Goal: Task Accomplishment & Management: Manage account settings

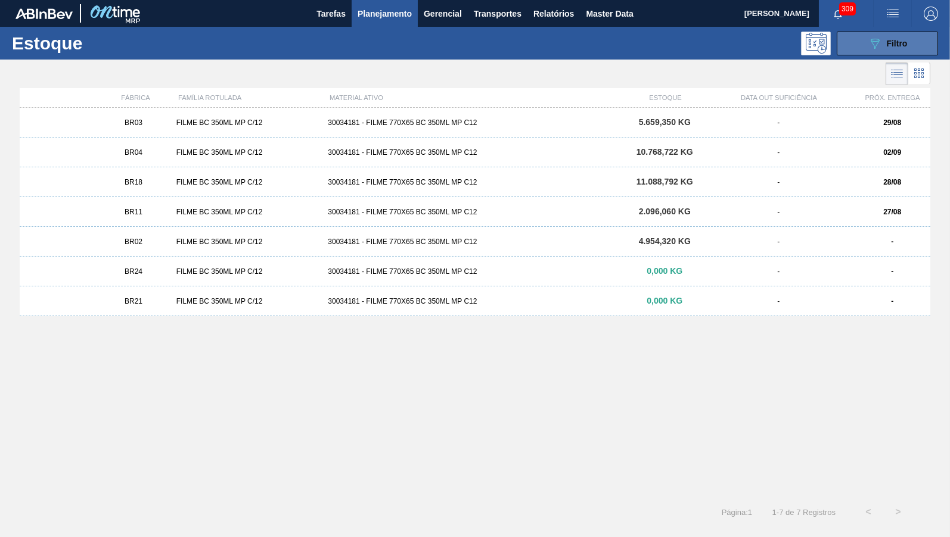
click at [914, 48] on button "089F7B8B-B2A5-4AFE-B5C0-19BA573D28AC Filtro" at bounding box center [886, 44] width 101 height 24
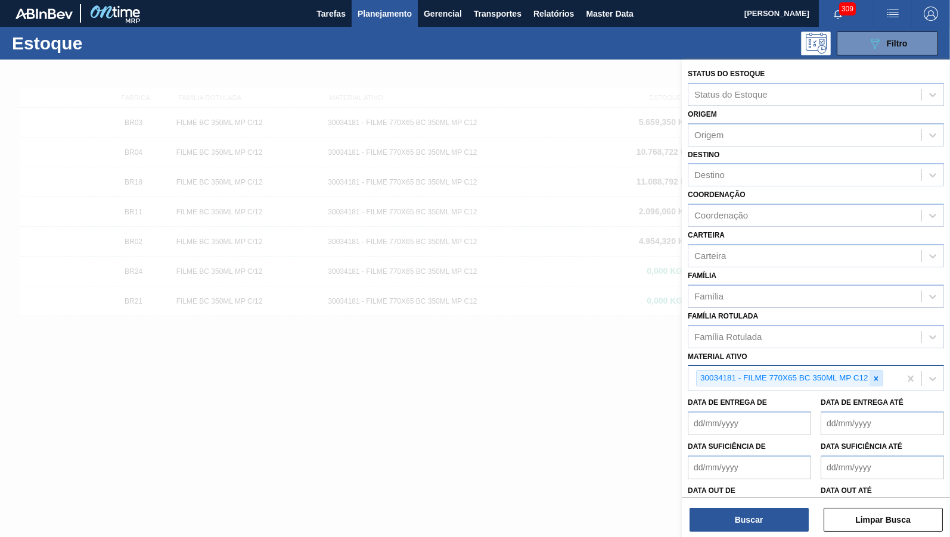
click at [873, 375] on icon at bounding box center [876, 379] width 8 height 8
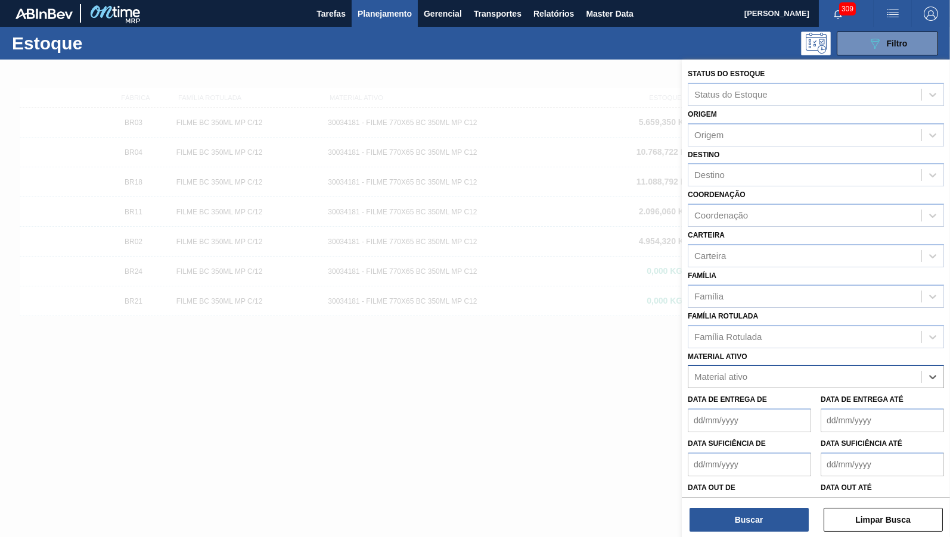
click at [394, 15] on span "Planejamento" at bounding box center [384, 14] width 54 height 14
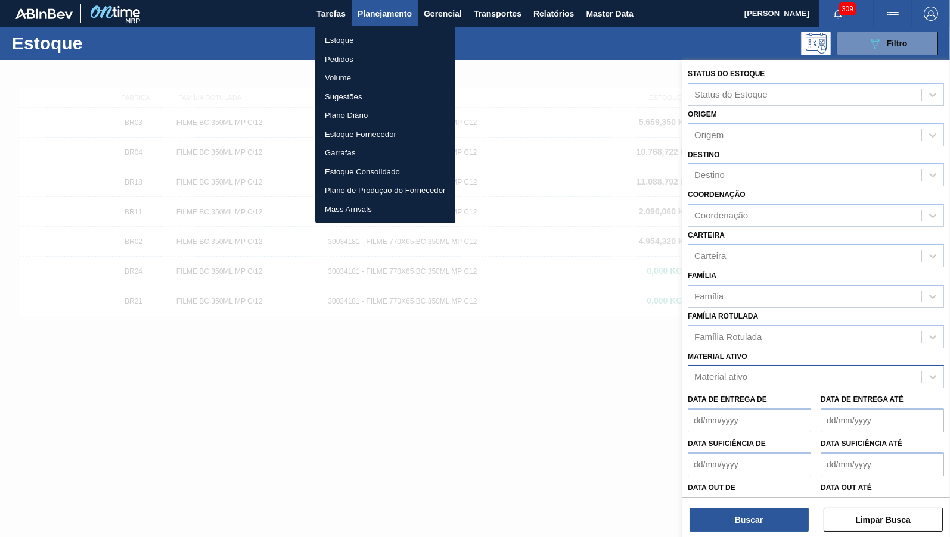
click at [365, 36] on li "Estoque" at bounding box center [385, 40] width 140 height 19
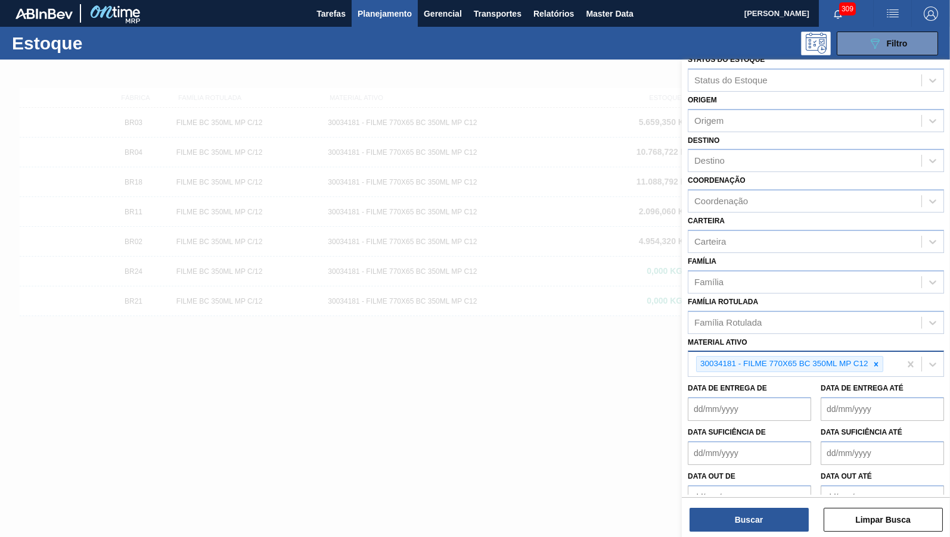
scroll to position [21, 0]
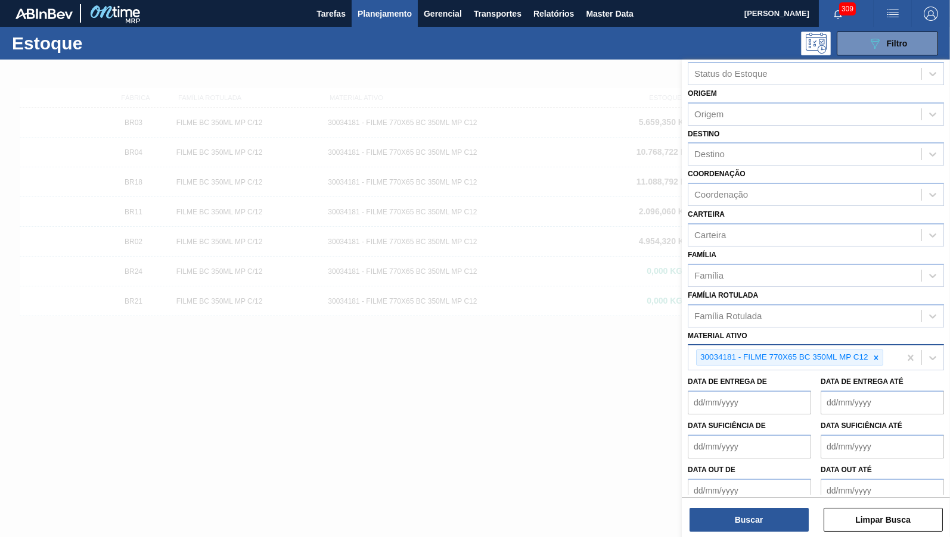
click at [760, 172] on div "Coordenação Coordenação" at bounding box center [815, 186] width 256 height 41
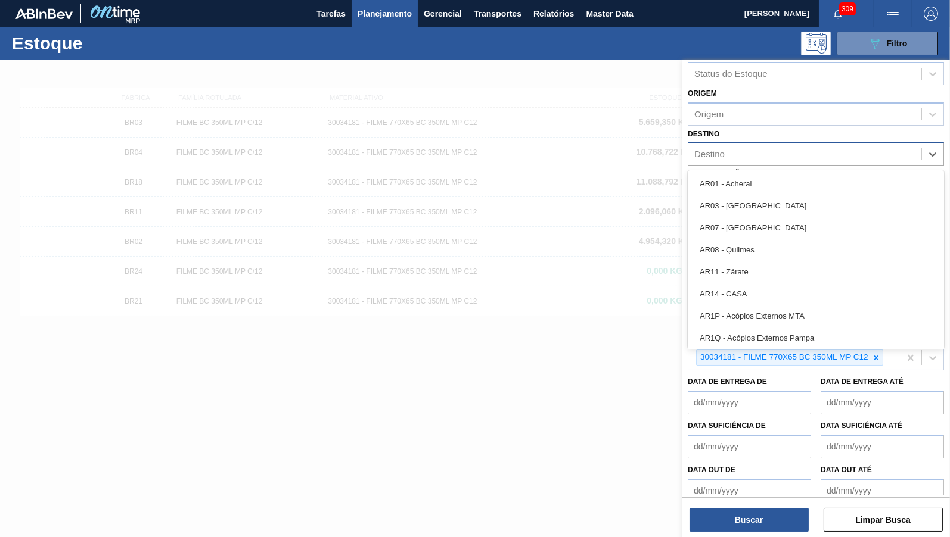
click at [742, 146] on div "Destino" at bounding box center [804, 154] width 233 height 17
click at [738, 107] on div "Origem" at bounding box center [804, 113] width 233 height 17
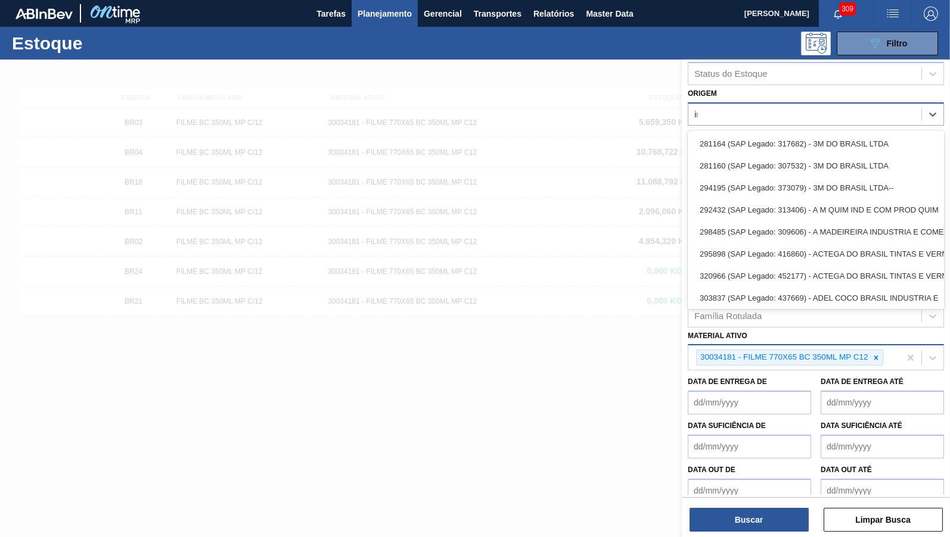
type input "inda"
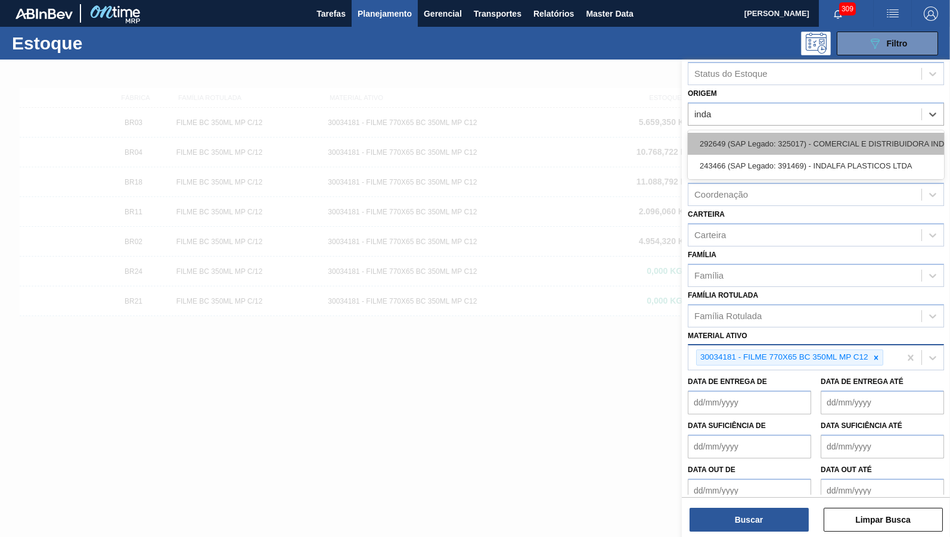
click at [827, 133] on div "292649 (SAP Legado: 325017) - COMERCIAL E DISTRIBUIDORA INDALFA" at bounding box center [815, 144] width 256 height 22
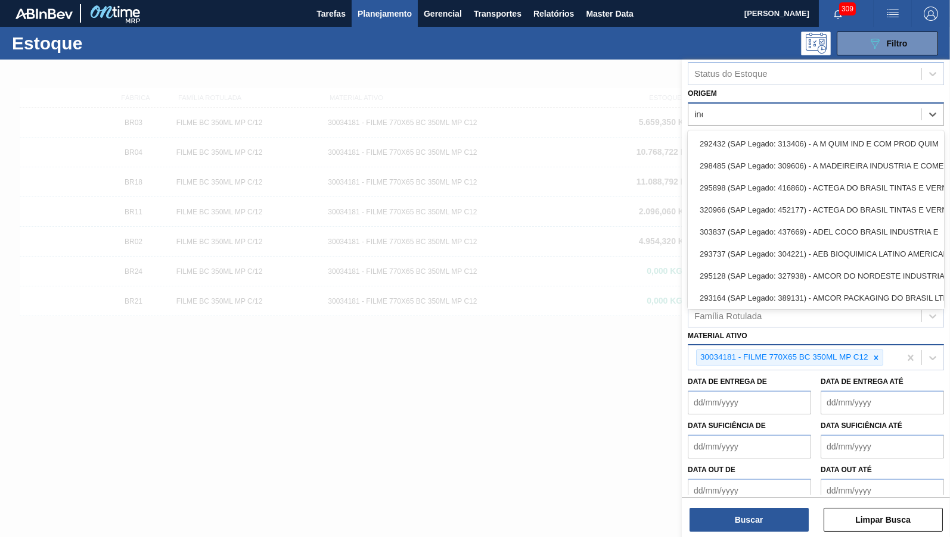
type input "inda"
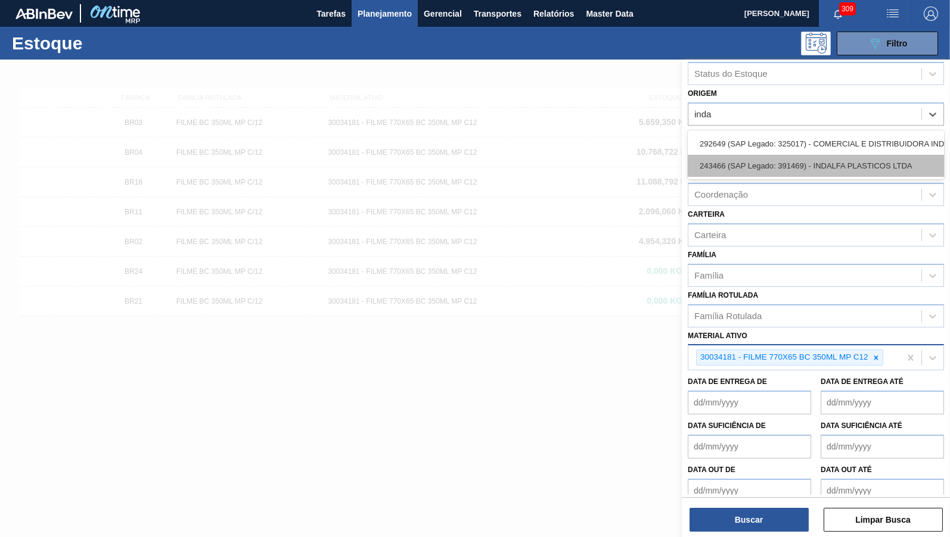
click at [855, 167] on div "243466 (SAP Legado: 391469) - INDALFA PLASTICOS LTDA" at bounding box center [815, 166] width 256 height 22
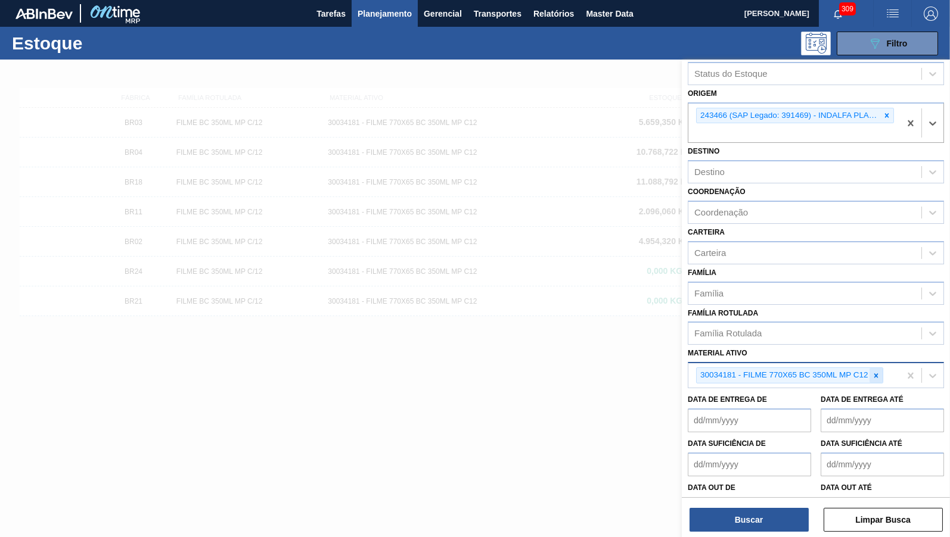
click at [881, 368] on div at bounding box center [875, 375] width 13 height 15
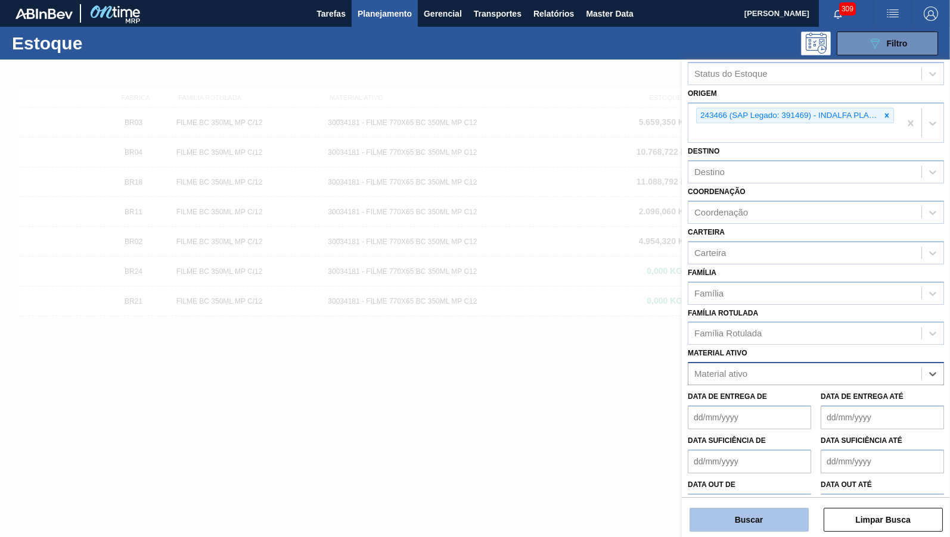
click at [732, 525] on button "Buscar" at bounding box center [748, 520] width 119 height 24
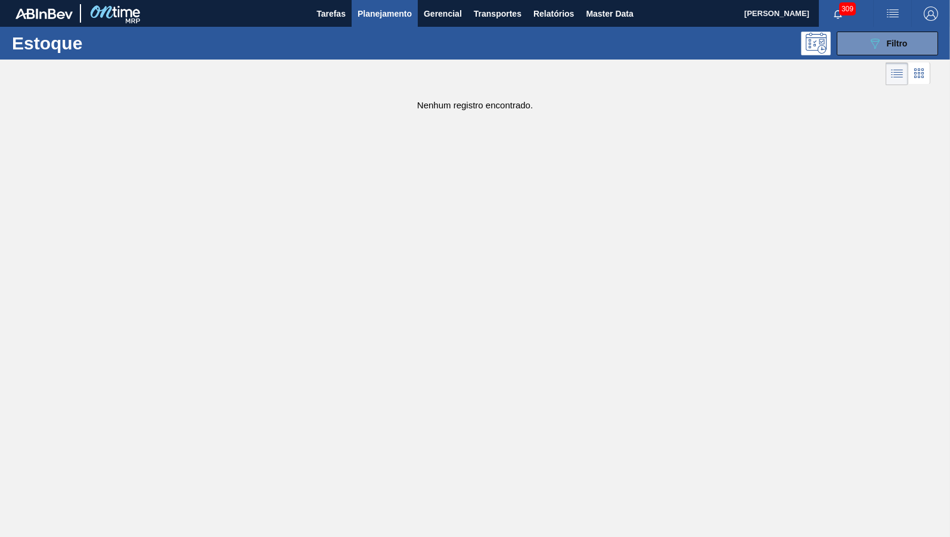
click at [447, 29] on div "Estoque 089F7B8B-B2A5-4AFE-B5C0-19BA573D28AC Filtro" at bounding box center [475, 43] width 950 height 33
click at [403, 13] on span "Planejamento" at bounding box center [384, 14] width 54 height 14
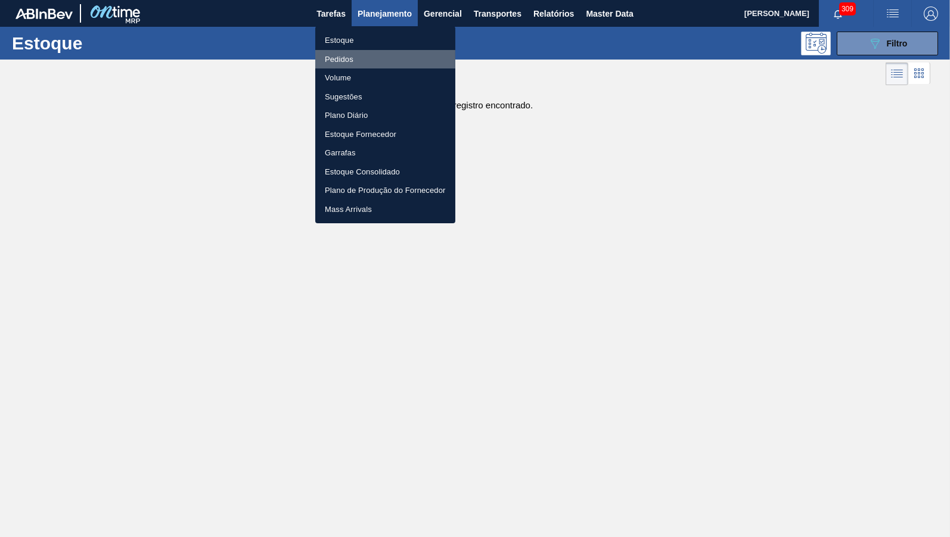
click at [396, 61] on li "Pedidos" at bounding box center [385, 59] width 140 height 19
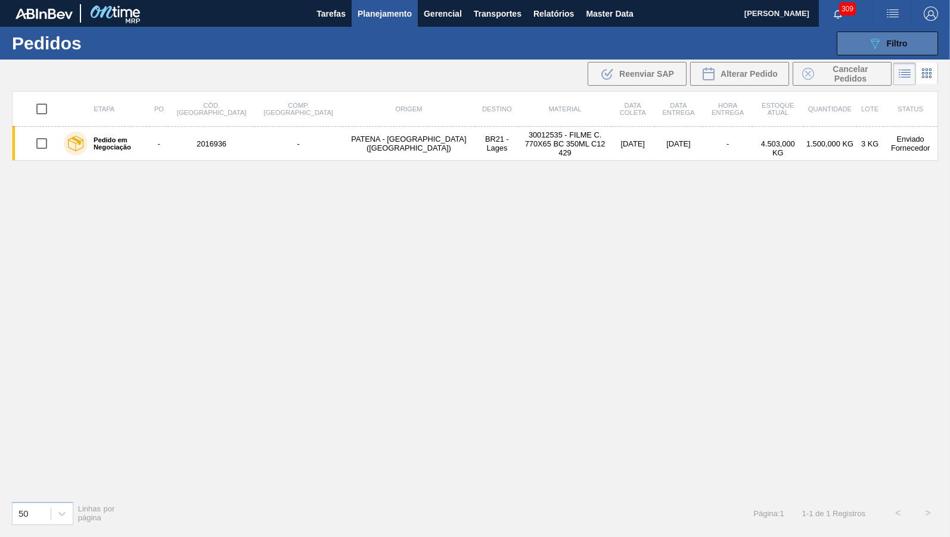
click at [888, 52] on button "089F7B8B-B2A5-4AFE-B5C0-19BA573D28AC Filtro" at bounding box center [886, 44] width 101 height 24
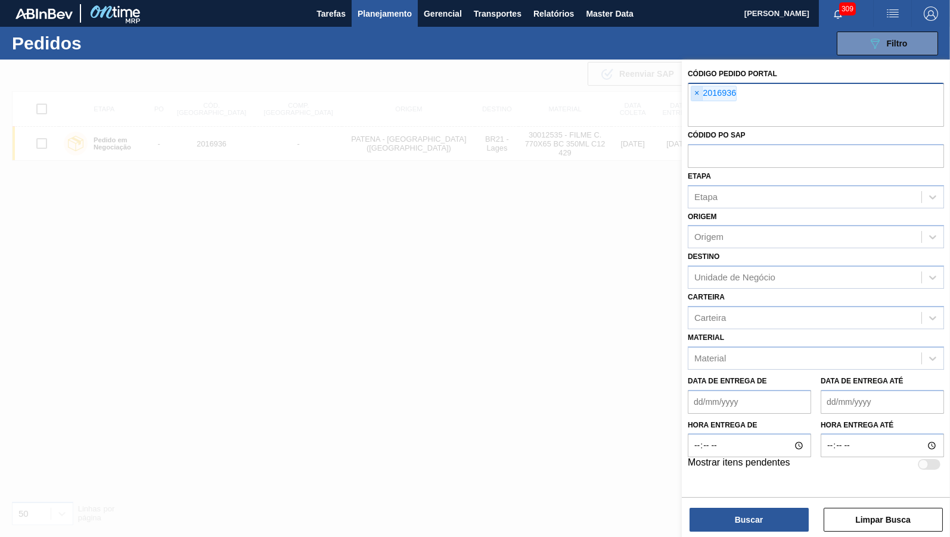
click at [696, 92] on span "×" at bounding box center [696, 93] width 11 height 14
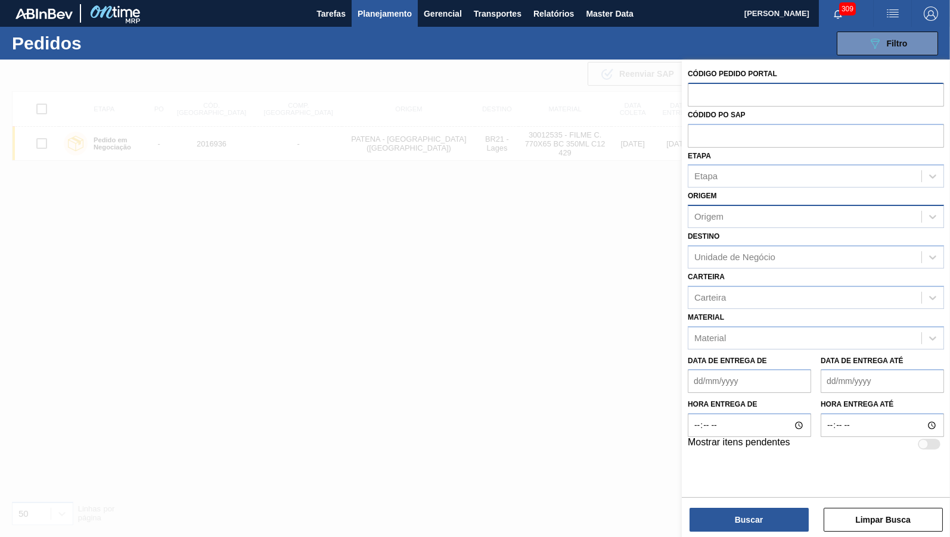
click at [745, 220] on div "Origem" at bounding box center [804, 217] width 233 height 17
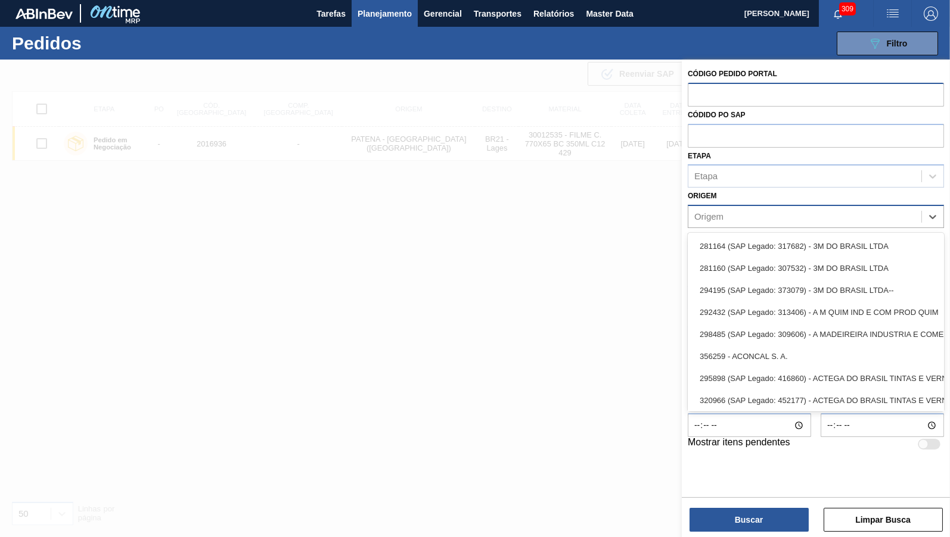
type input "n"
type input "inda"
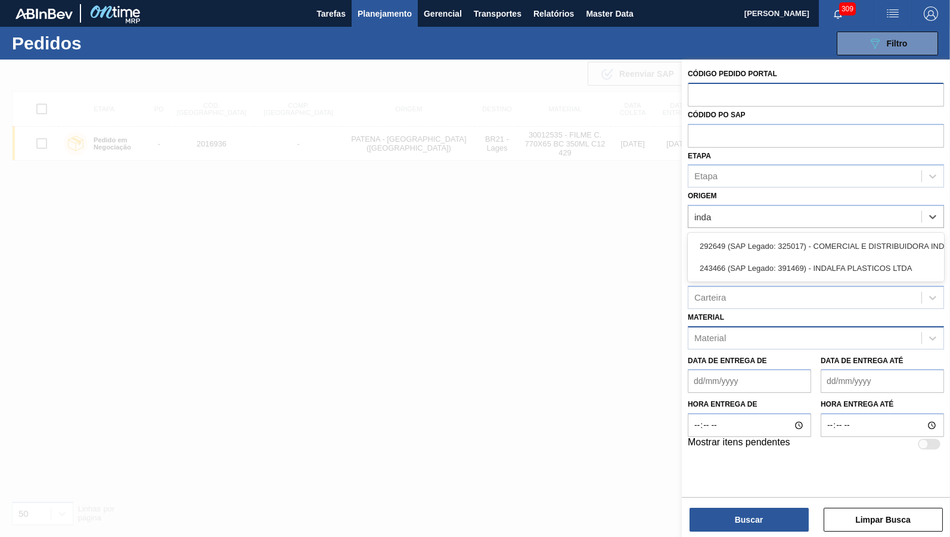
click at [829, 257] on div "243466 (SAP Legado: 391469) - INDALFA PLASTICOS LTDA" at bounding box center [815, 268] width 256 height 22
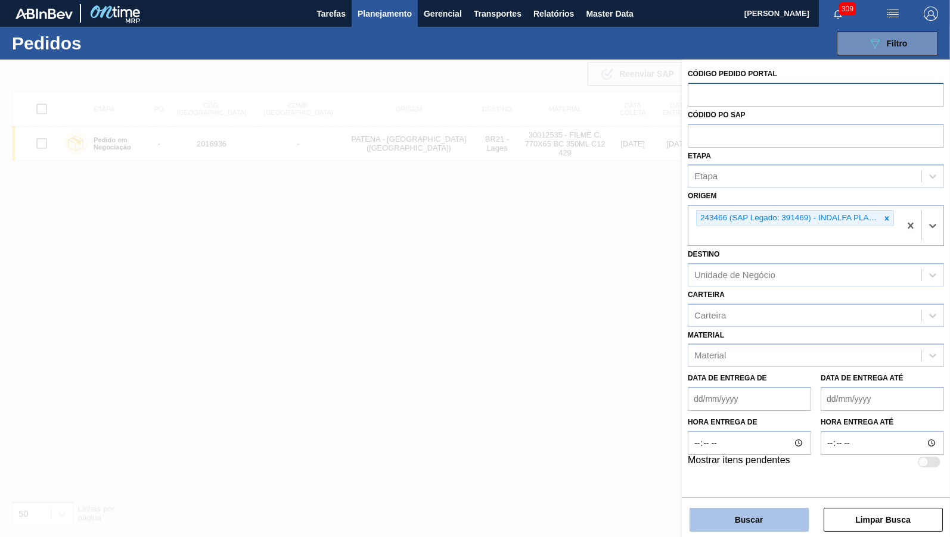
click at [746, 516] on button "Buscar" at bounding box center [748, 520] width 119 height 24
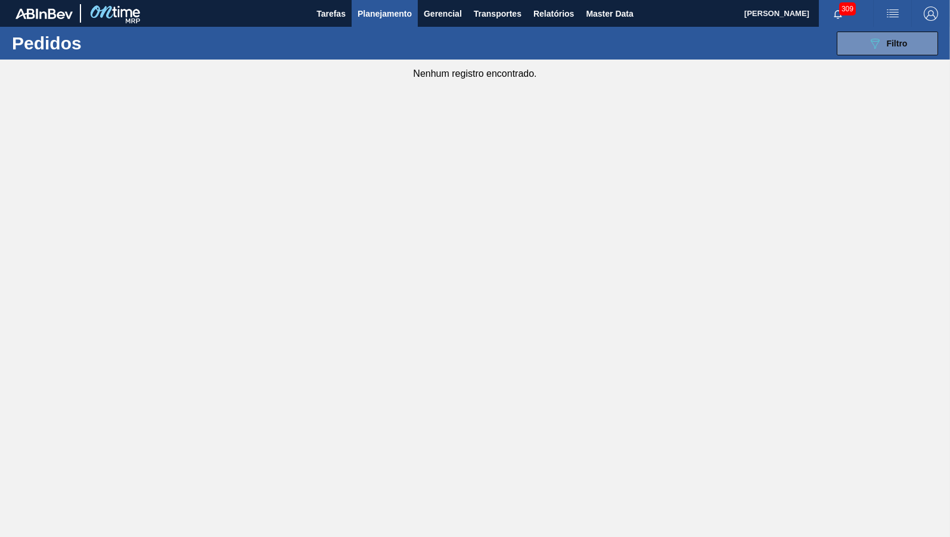
click at [370, 11] on span "Planejamento" at bounding box center [384, 14] width 54 height 14
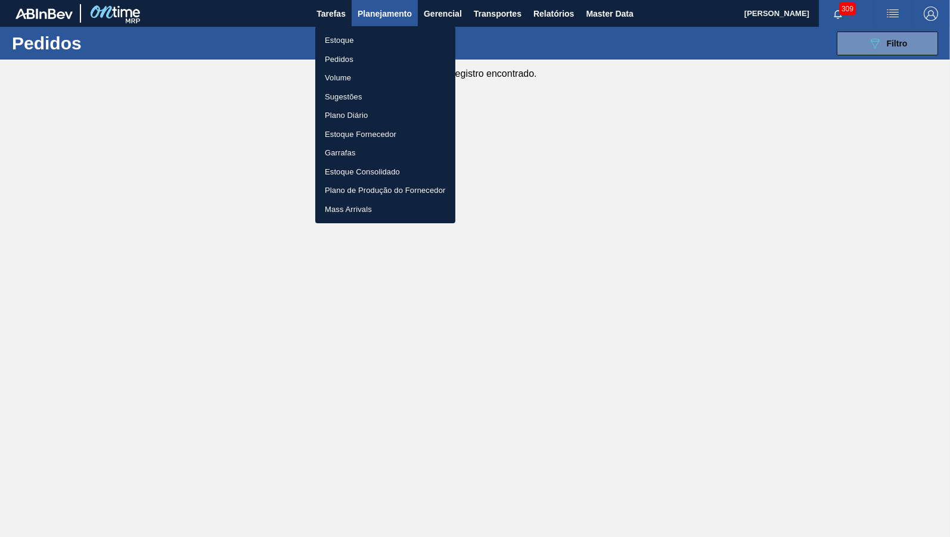
click at [364, 38] on li "Estoque" at bounding box center [385, 40] width 140 height 19
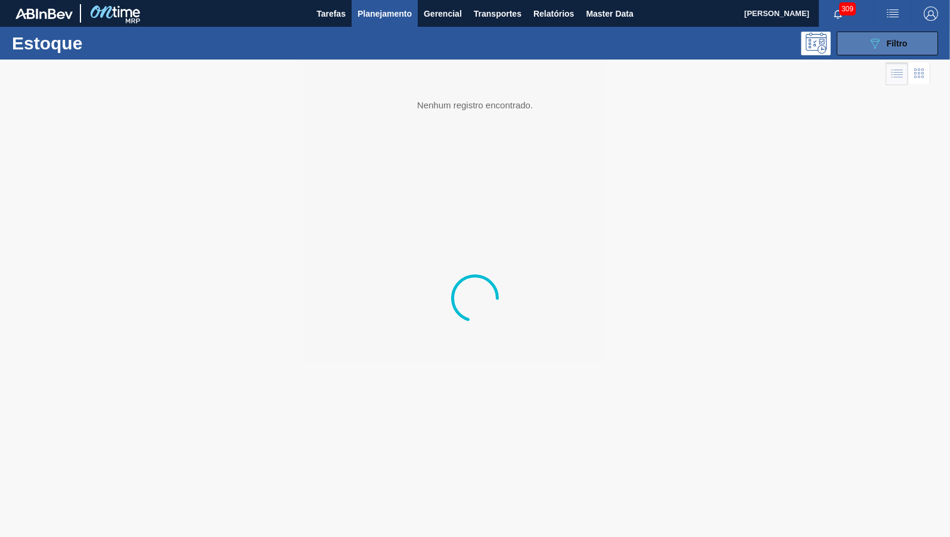
click at [875, 44] on icon "089F7B8B-B2A5-4AFE-B5C0-19BA573D28AC" at bounding box center [874, 43] width 14 height 14
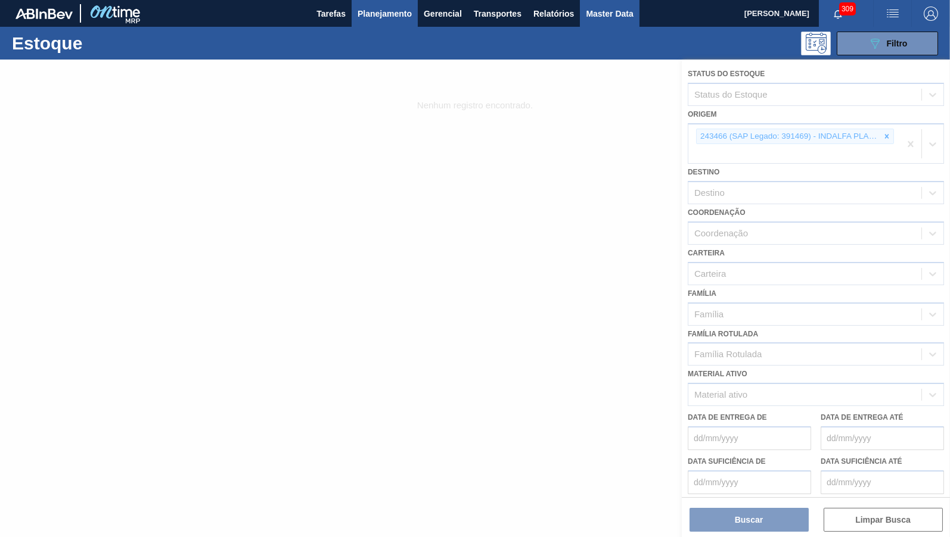
click at [616, 17] on span "Master Data" at bounding box center [609, 14] width 47 height 14
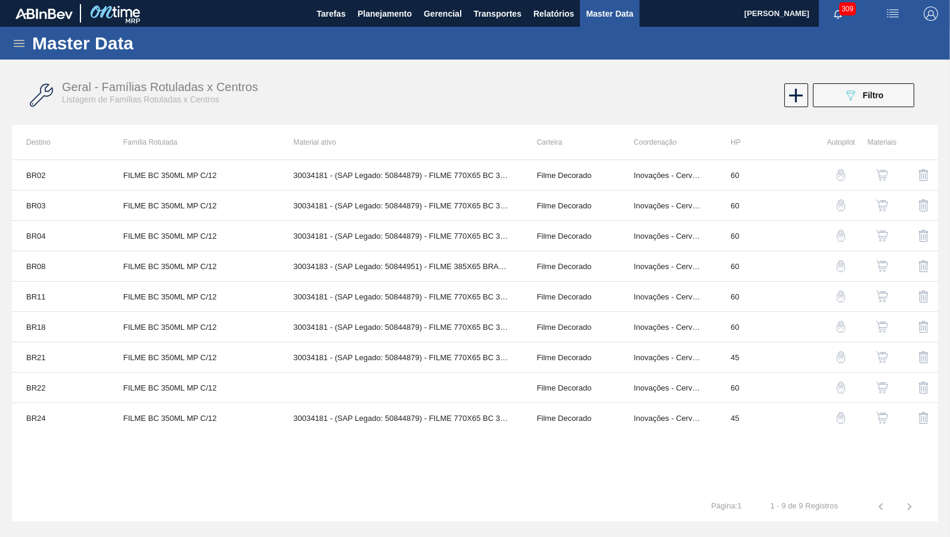
click at [18, 40] on icon at bounding box center [19, 43] width 11 height 7
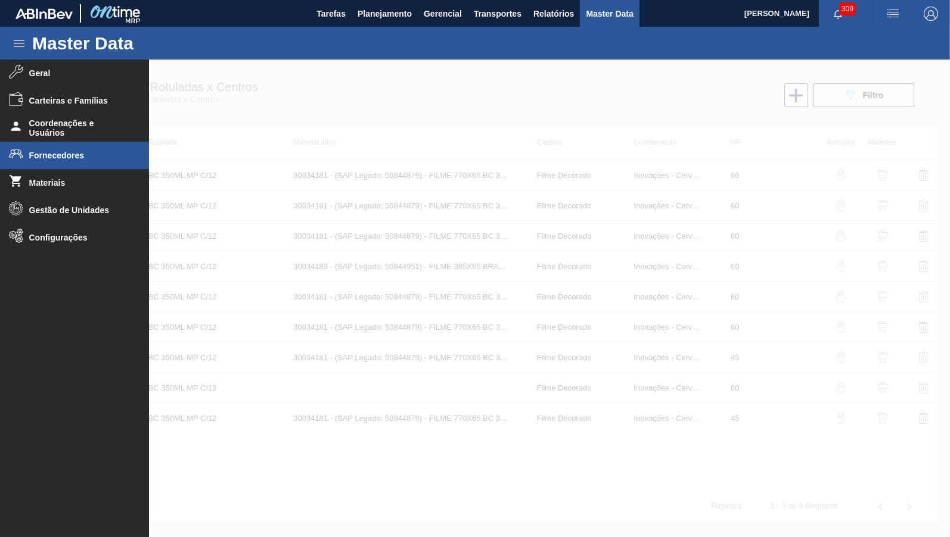
click at [63, 154] on span "Fornecedores" at bounding box center [78, 156] width 98 height 10
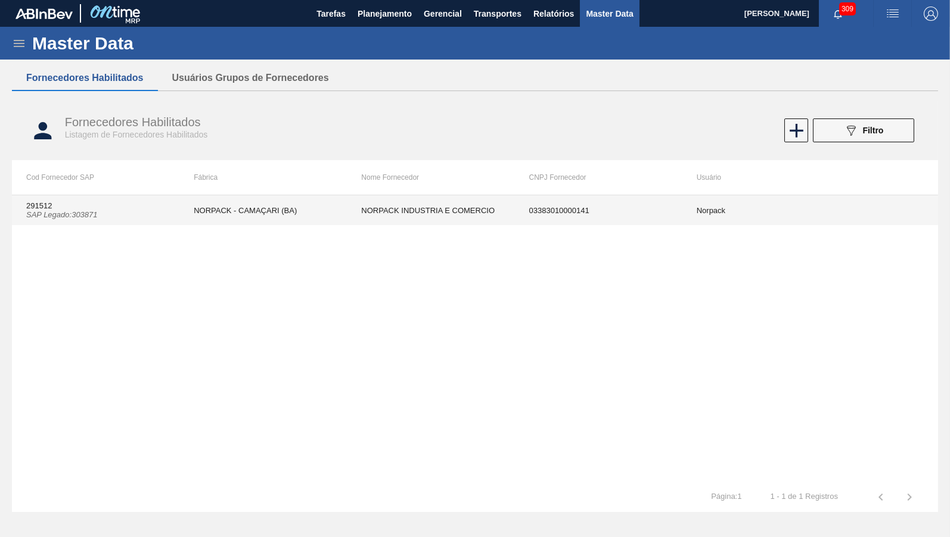
click at [311, 209] on td "NORPACK - CAMAÇARI (BA)" at bounding box center [262, 210] width 167 height 30
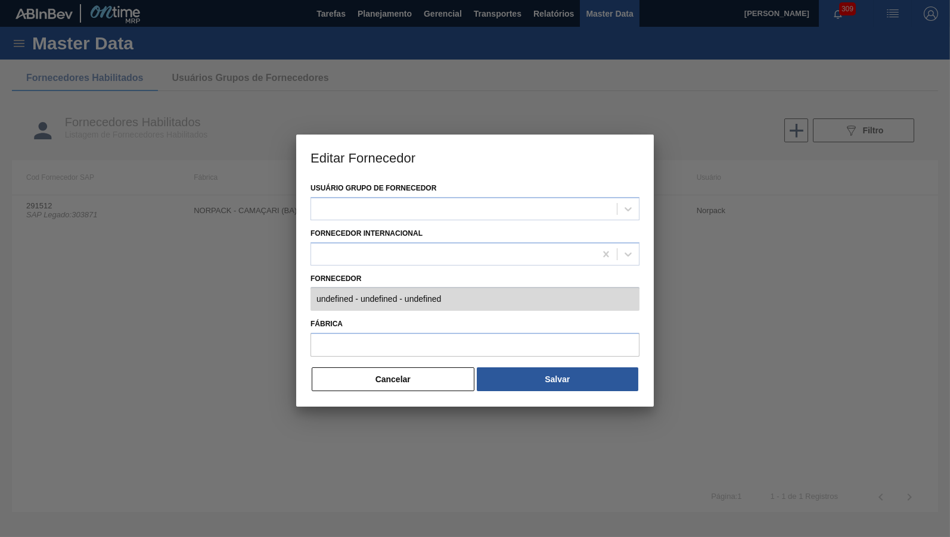
type input "291512 (SAP Legado: 303871) - NORPACK INDUSTRIA E COMERCIO - 03383010000141"
type input "NORPACK - CAMAÇARI (BA)"
click at [378, 362] on div at bounding box center [474, 364] width 329 height 5
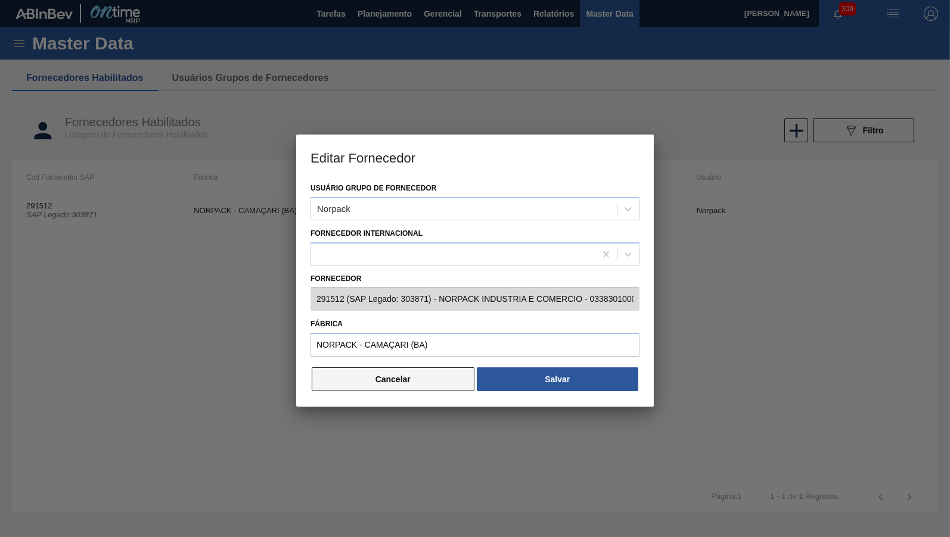
click at [384, 373] on button "Cancelar" at bounding box center [393, 380] width 163 height 24
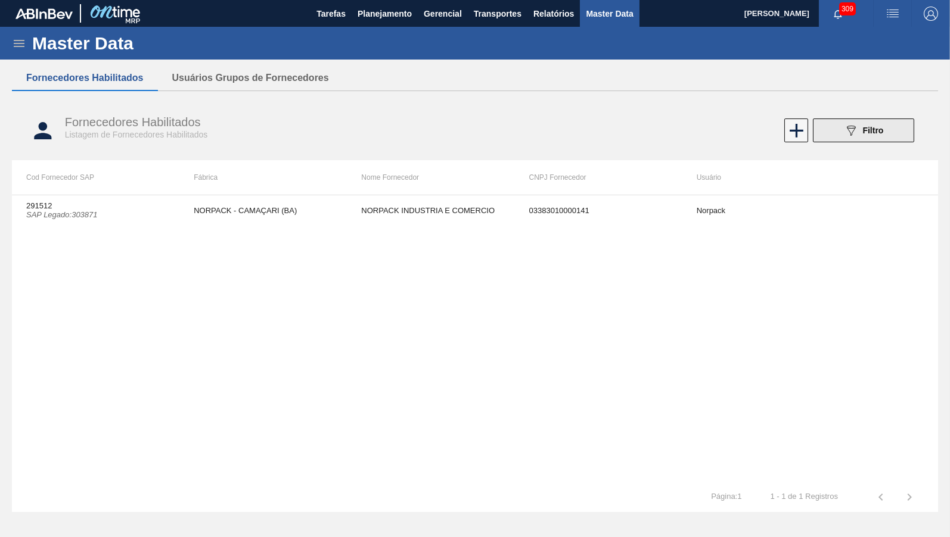
click at [862, 128] on div "089F7B8B-B2A5-4AFE-B5C0-19BA573D28AC Filtro" at bounding box center [864, 130] width 40 height 14
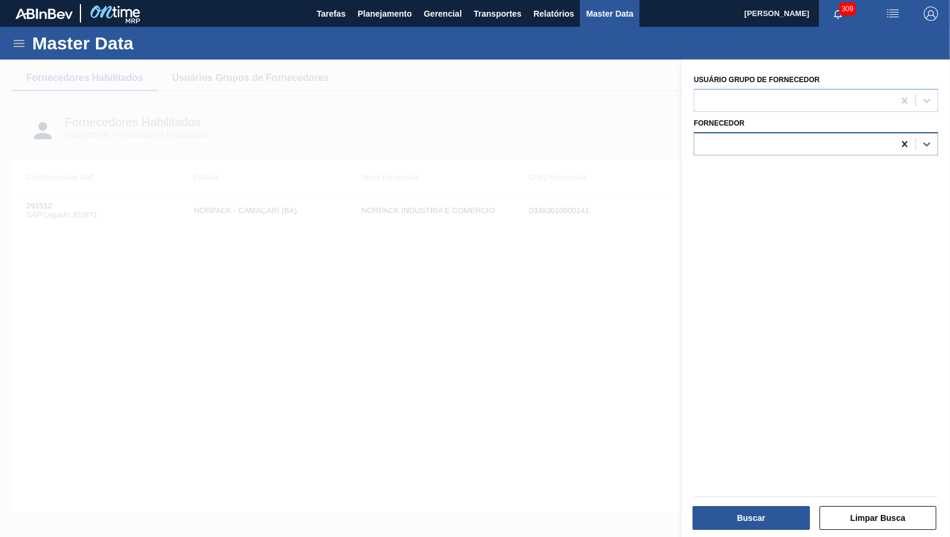
click at [900, 146] on icon at bounding box center [904, 144] width 12 height 12
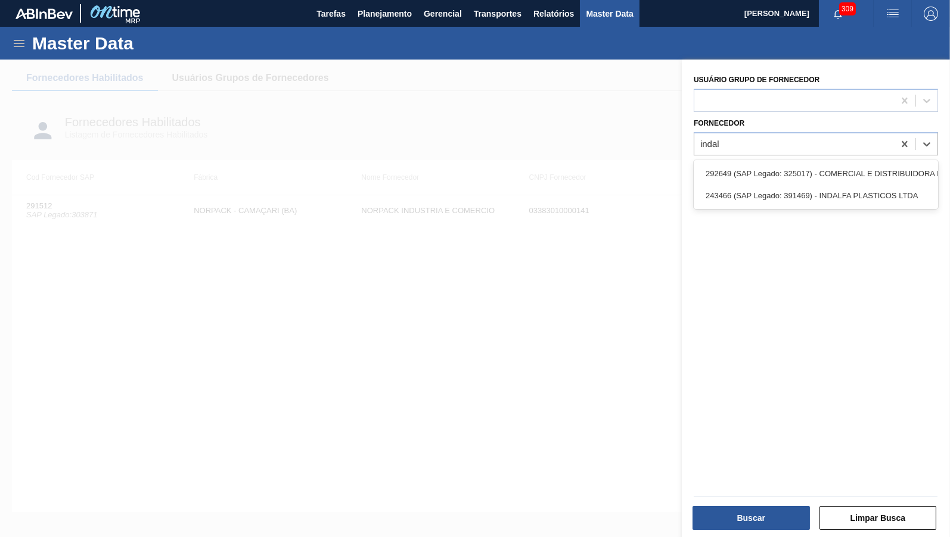
type input "indal"
click at [816, 217] on div "Usuário Grupo de Fornecedor Fornecedor option 243466 (SAP Legado: 391469) - IND…" at bounding box center [816, 300] width 268 height 481
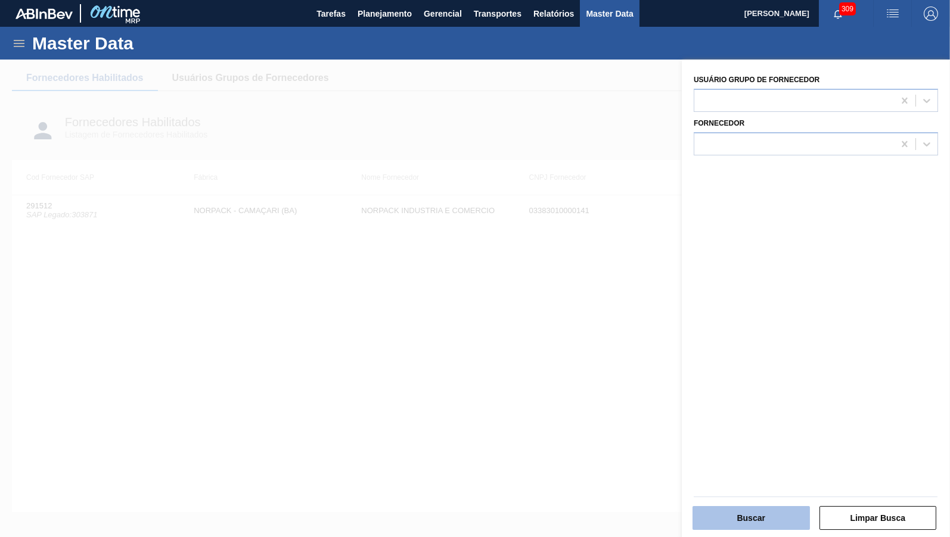
click at [770, 522] on button "Buscar" at bounding box center [750, 518] width 117 height 24
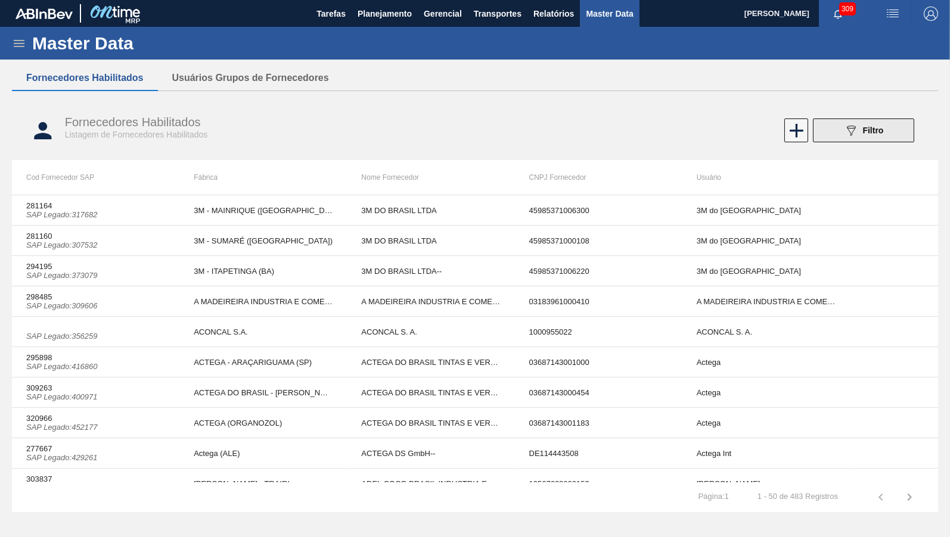
click at [862, 136] on div "089F7B8B-B2A5-4AFE-B5C0-19BA573D28AC Filtro" at bounding box center [864, 130] width 40 height 14
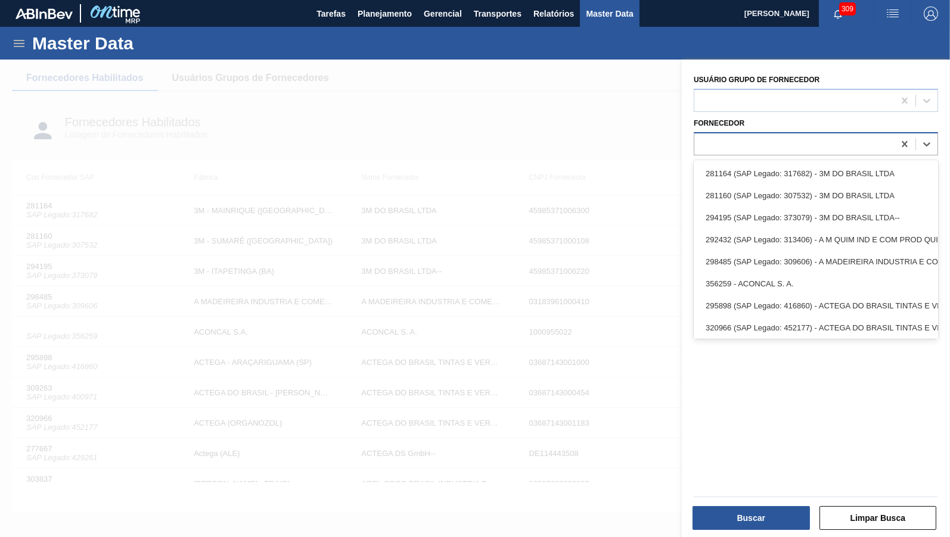
click at [864, 135] on div at bounding box center [794, 143] width 200 height 17
type input "inda"
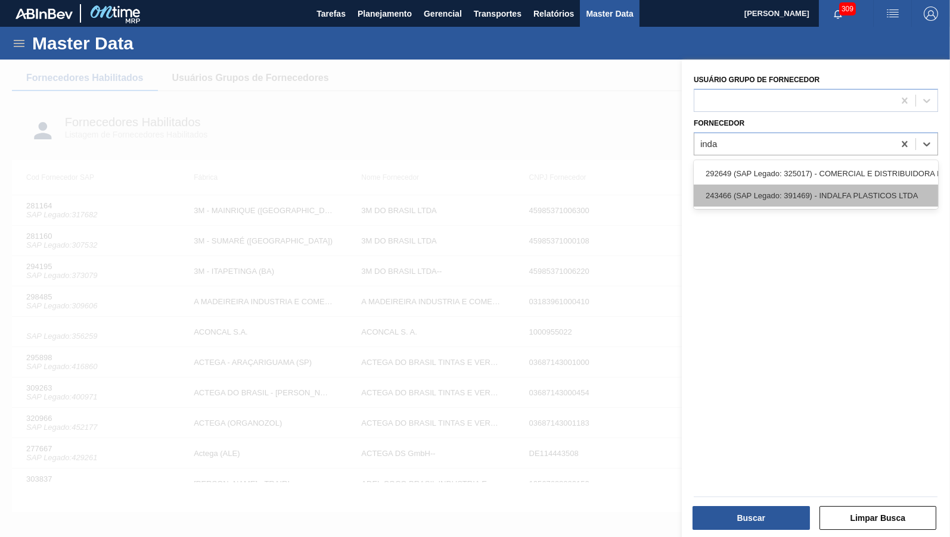
click at [726, 197] on div "243466 (SAP Legado: 391469) - INDALFA PLASTICOS LTDA" at bounding box center [815, 196] width 244 height 22
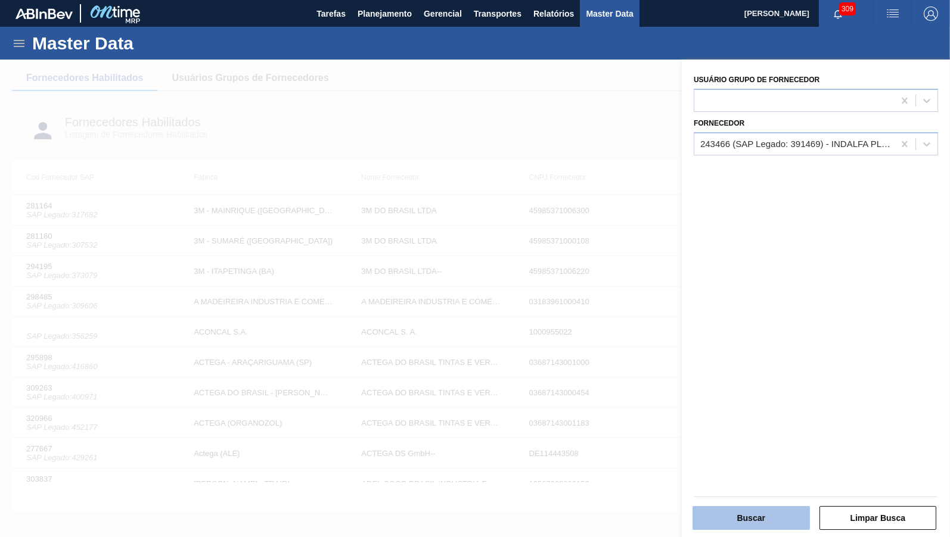
click at [736, 508] on button "Buscar" at bounding box center [750, 518] width 117 height 24
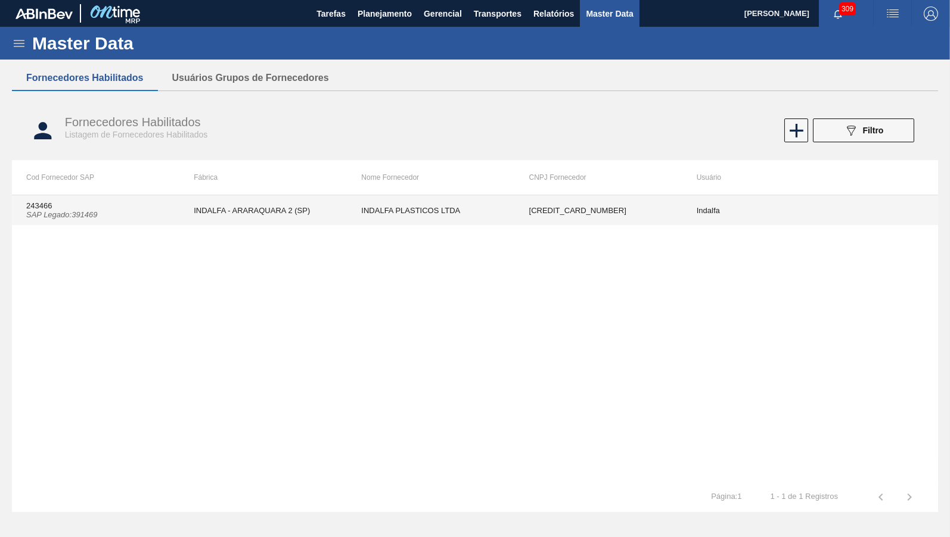
click at [444, 216] on td "INDALFA PLASTICOS LTDA" at bounding box center [430, 210] width 167 height 30
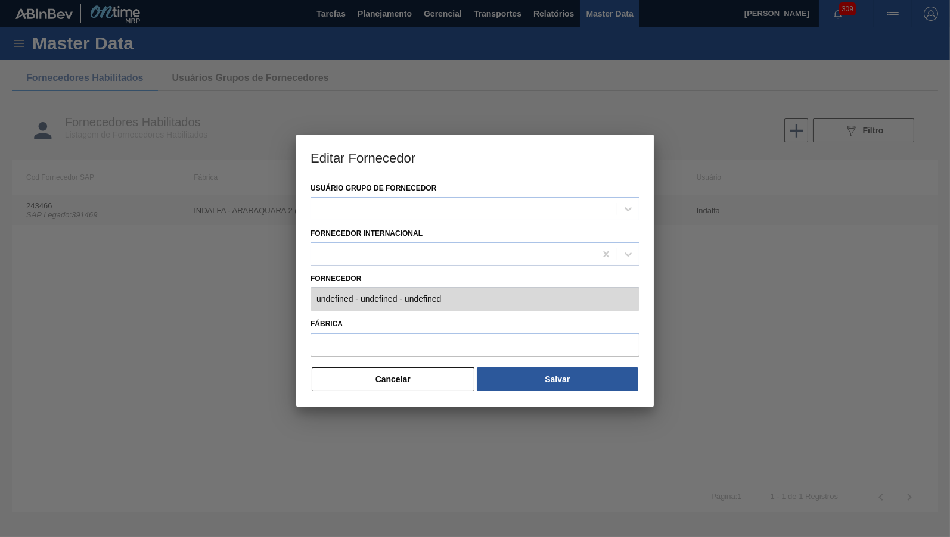
type input "243466 (SAP Legado: 391469) - INDALFA PLASTICOS LTDA - [CREDIT_CARD_NUMBER]"
type input "INDALFA - ARARAQUARA 2 (SP)"
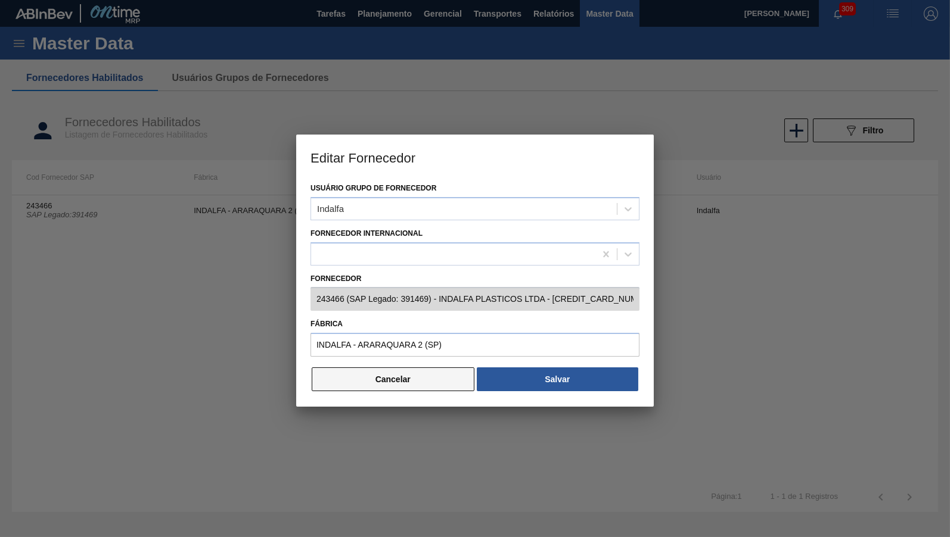
click at [410, 371] on button "Cancelar" at bounding box center [393, 380] width 163 height 24
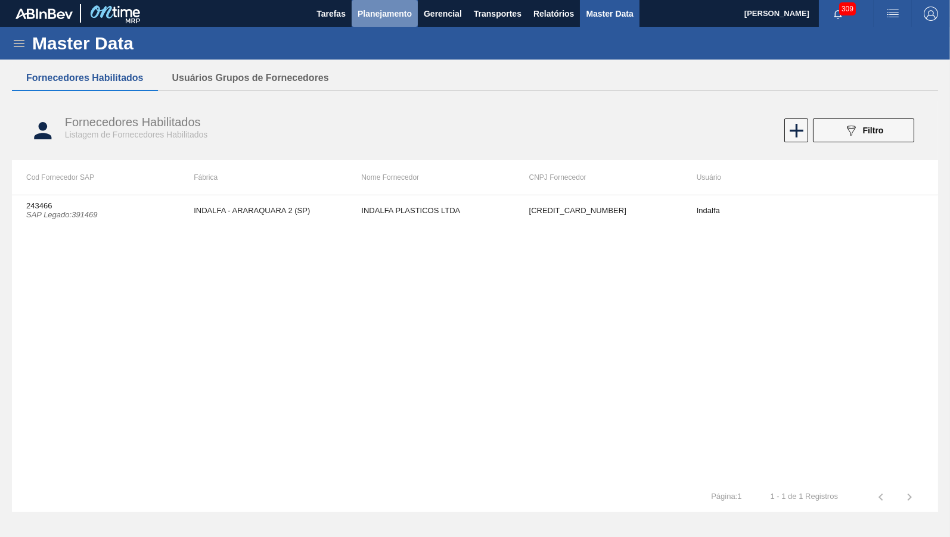
click at [375, 4] on button "Planejamento" at bounding box center [384, 13] width 66 height 27
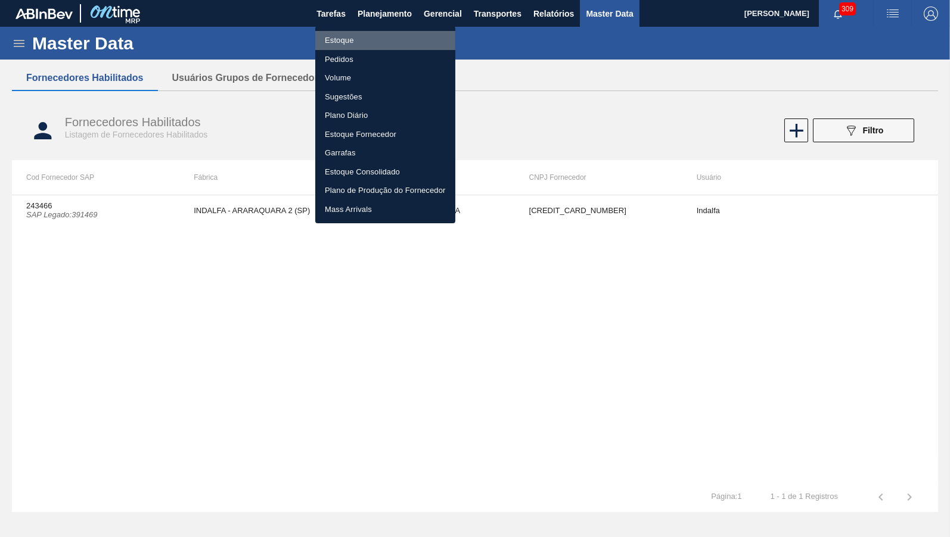
click at [362, 43] on li "Estoque" at bounding box center [385, 40] width 140 height 19
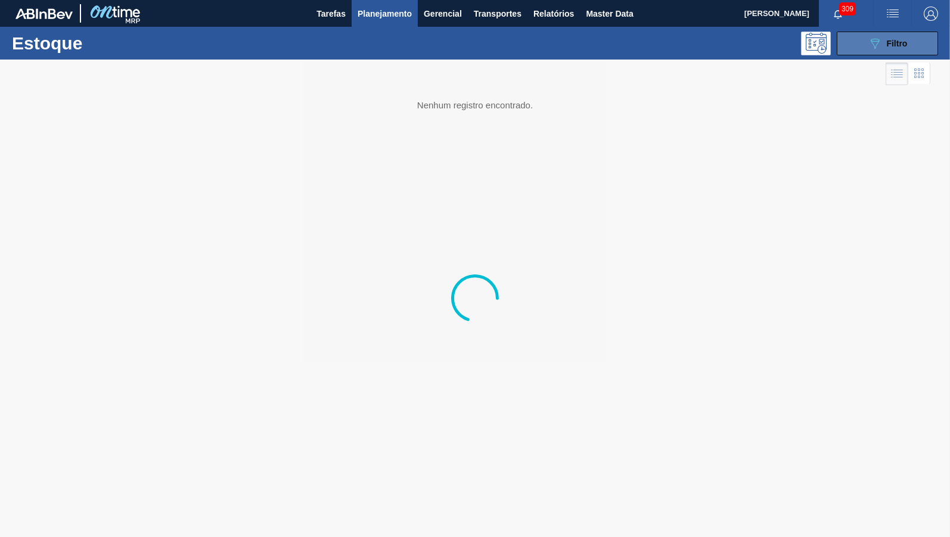
click at [875, 39] on icon "089F7B8B-B2A5-4AFE-B5C0-19BA573D28AC" at bounding box center [874, 43] width 14 height 14
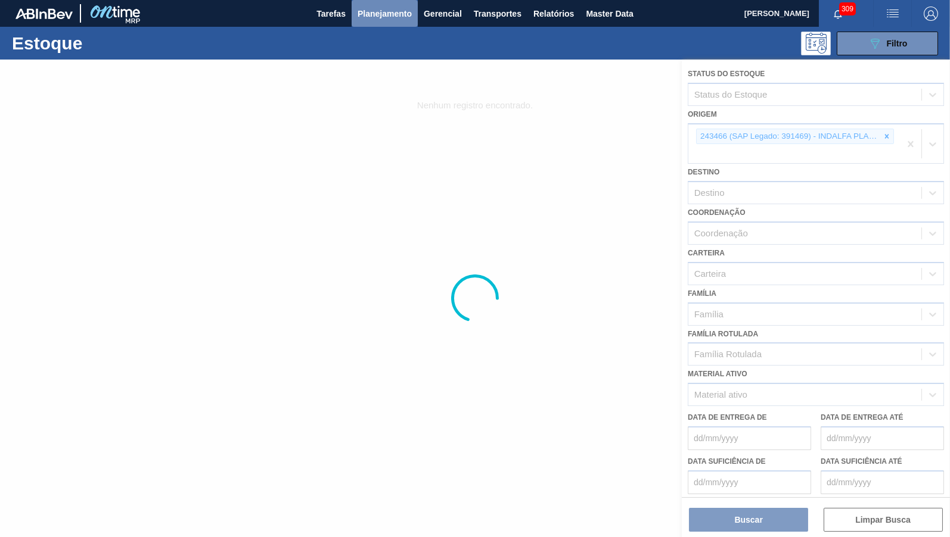
click at [380, 24] on button "Planejamento" at bounding box center [384, 13] width 66 height 27
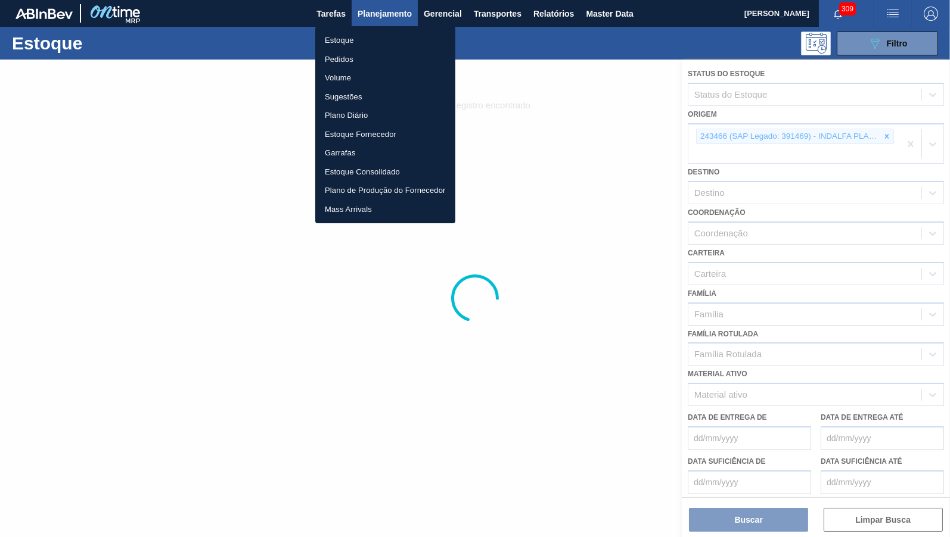
click at [368, 37] on li "Estoque" at bounding box center [385, 40] width 140 height 19
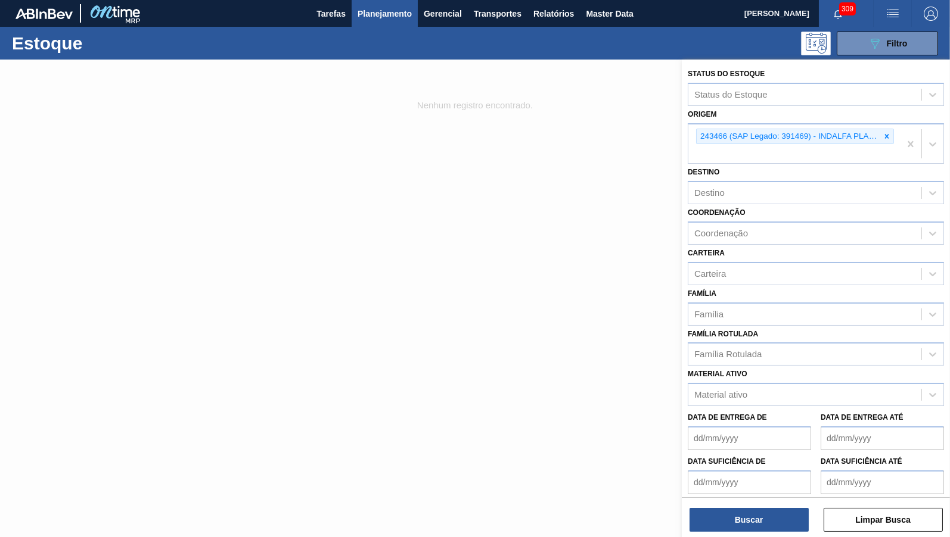
click at [882, 120] on div "Origem 243466 (SAP Legado: 391469) - INDALFA PLASTICOS LTDA" at bounding box center [815, 135] width 256 height 58
click at [886, 129] on div at bounding box center [886, 136] width 13 height 15
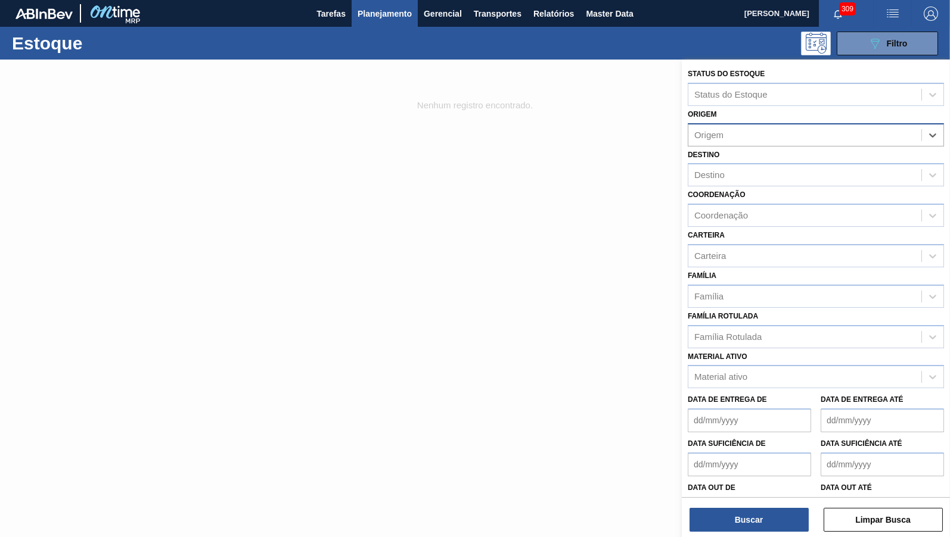
click at [795, 349] on div "Material ativo Material ativo" at bounding box center [815, 369] width 256 height 41
click at [776, 369] on div "Material ativo" at bounding box center [804, 377] width 233 height 17
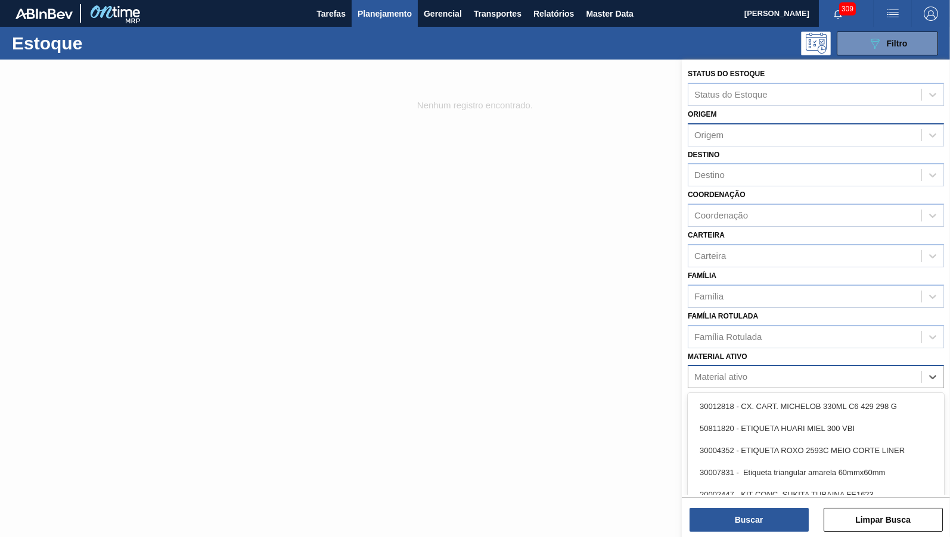
paste ativo "000000000030005707"
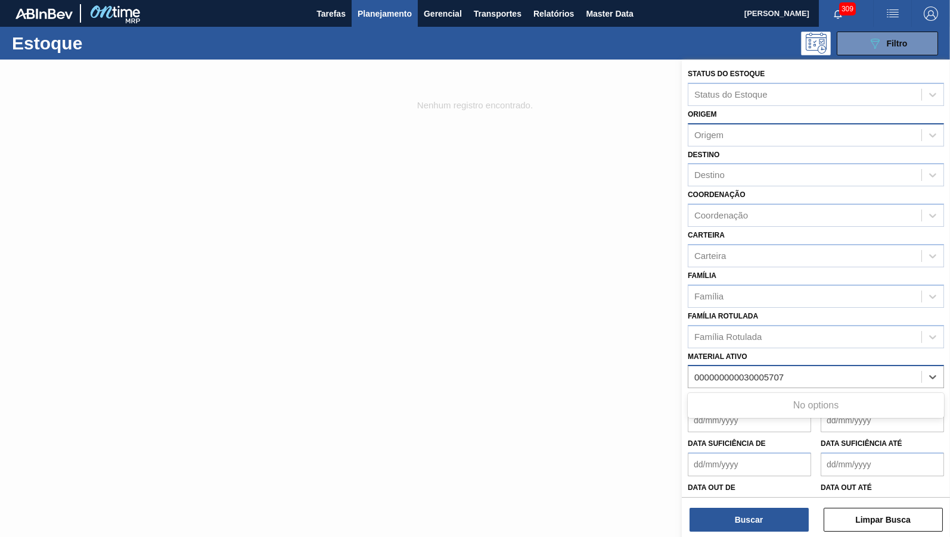
drag, startPoint x: 745, startPoint y: 366, endPoint x: 334, endPoint y: 382, distance: 412.0
click at [694, 382] on ativo "000000000030005707" at bounding box center [739, 377] width 91 height 10
type ativo "30005707"
drag, startPoint x: 780, startPoint y: 376, endPoint x: 608, endPoint y: 364, distance: 172.6
click at [682, 364] on div "Status do Estoque Status do Estoque Origem Origem Destino Destino Coordenação C…" at bounding box center [816, 328] width 268 height 537
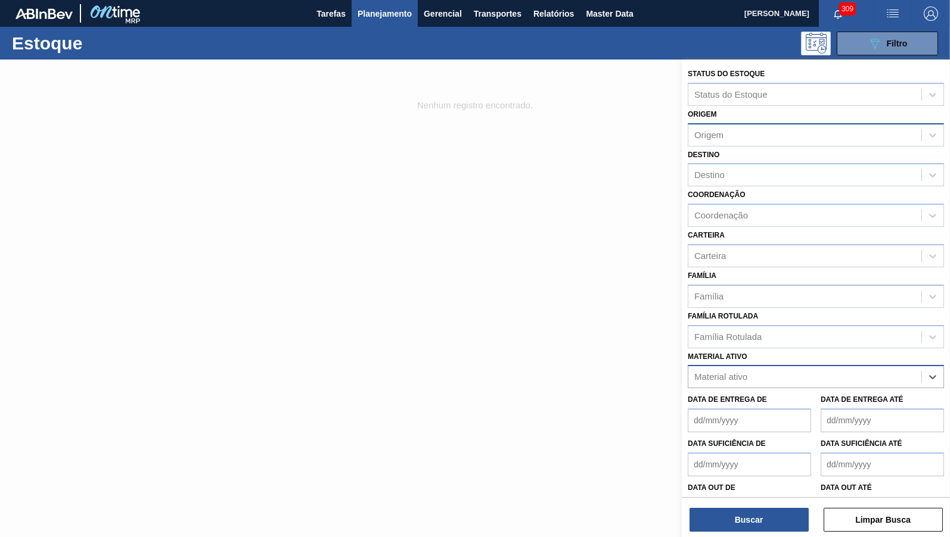
click at [781, 365] on div "Material ativo" at bounding box center [815, 376] width 256 height 23
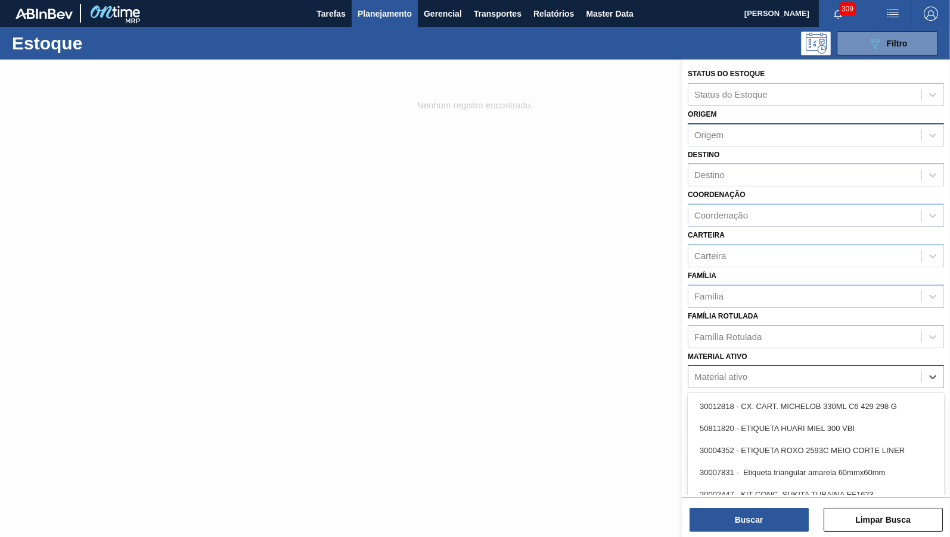
paste ativo "000000000030005707"
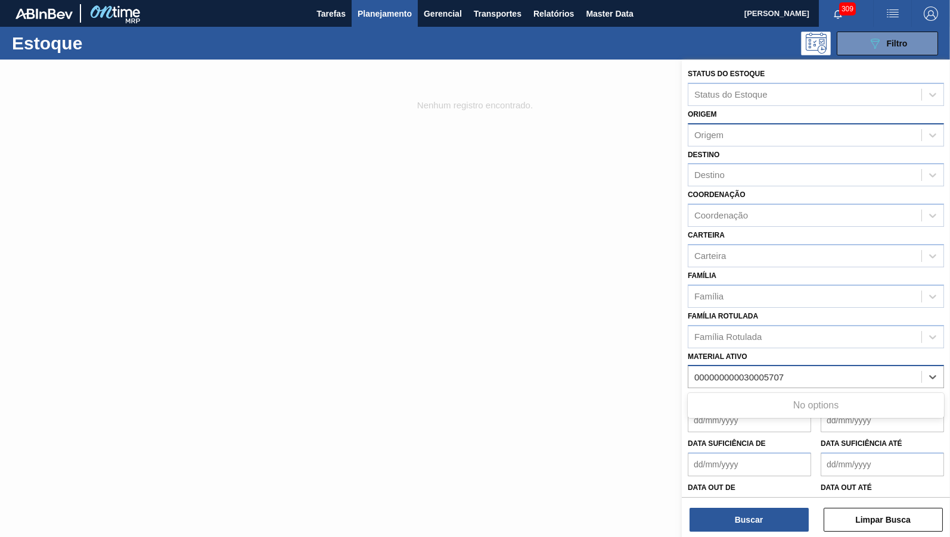
click at [739, 372] on ativo "000000000030005707" at bounding box center [739, 377] width 91 height 10
drag, startPoint x: 745, startPoint y: 364, endPoint x: 517, endPoint y: 357, distance: 228.3
click at [694, 372] on ativo "000000000030005707" at bounding box center [739, 377] width 91 height 10
type ativo "30005707"
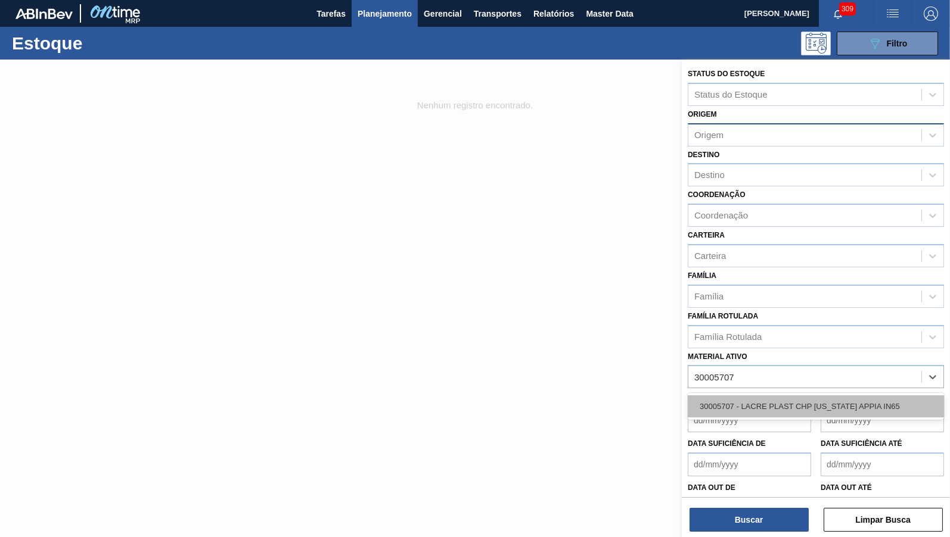
click at [762, 396] on div "30005707 - LACRE PLAST CHP [US_STATE] APPIA IN65" at bounding box center [815, 407] width 256 height 22
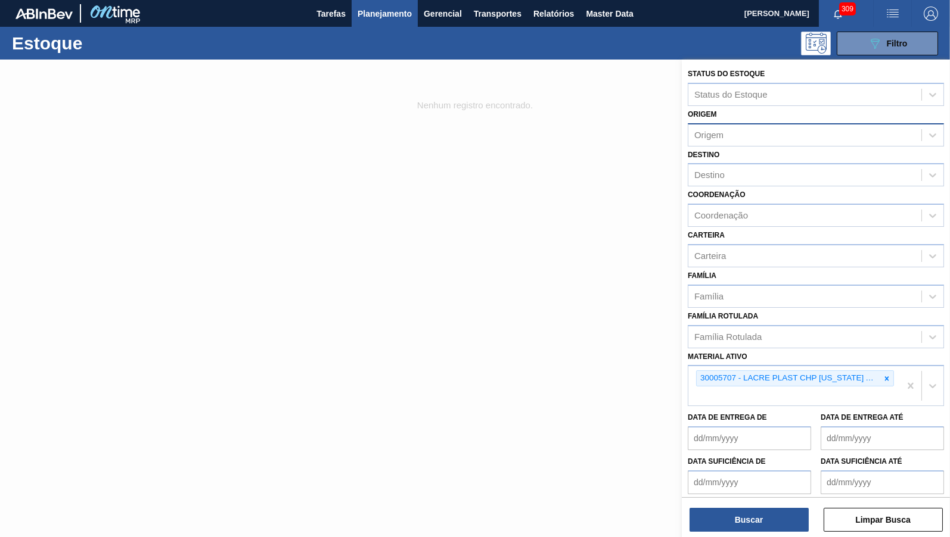
click at [764, 502] on div "Buscar Limpar Busca" at bounding box center [816, 513] width 268 height 33
click at [764, 515] on button "Buscar" at bounding box center [748, 520] width 119 height 24
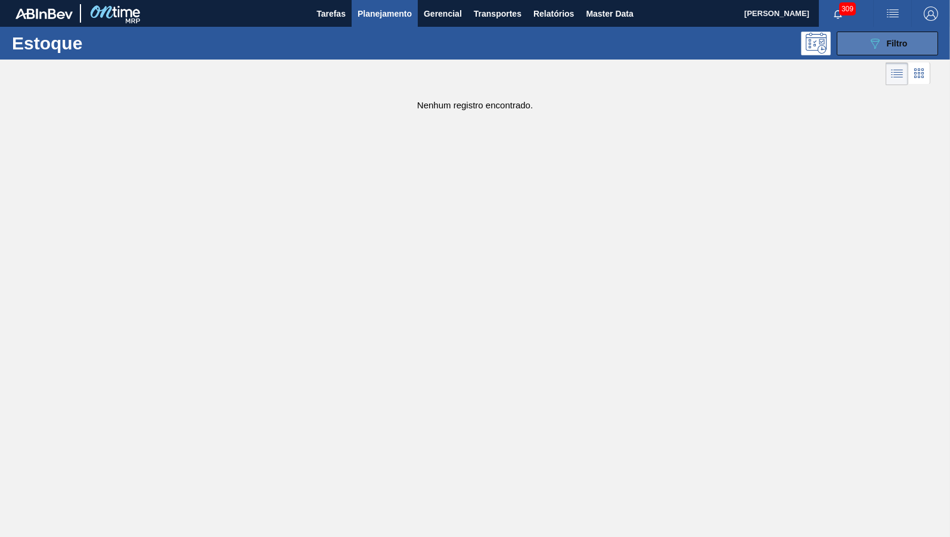
click at [869, 36] on icon "089F7B8B-B2A5-4AFE-B5C0-19BA573D28AC" at bounding box center [874, 43] width 14 height 14
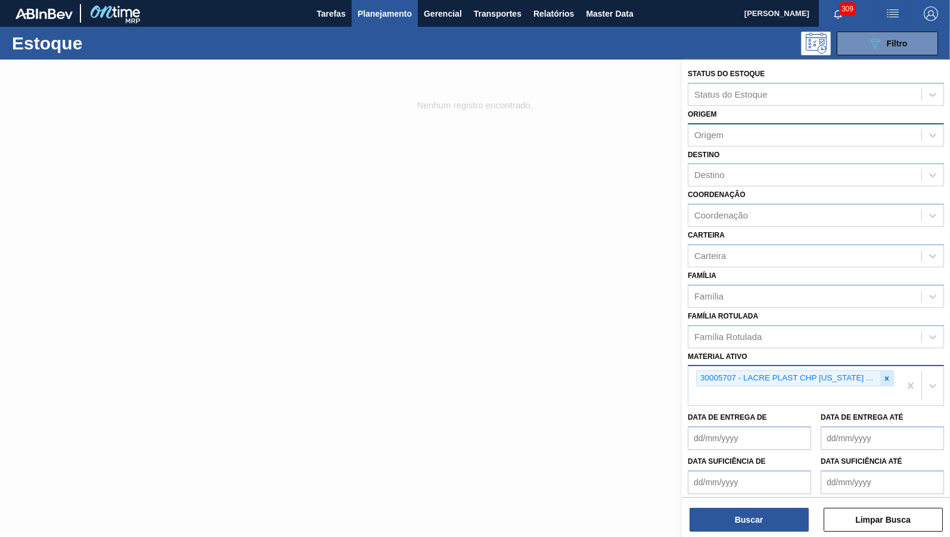
click at [888, 376] on icon at bounding box center [887, 378] width 4 height 4
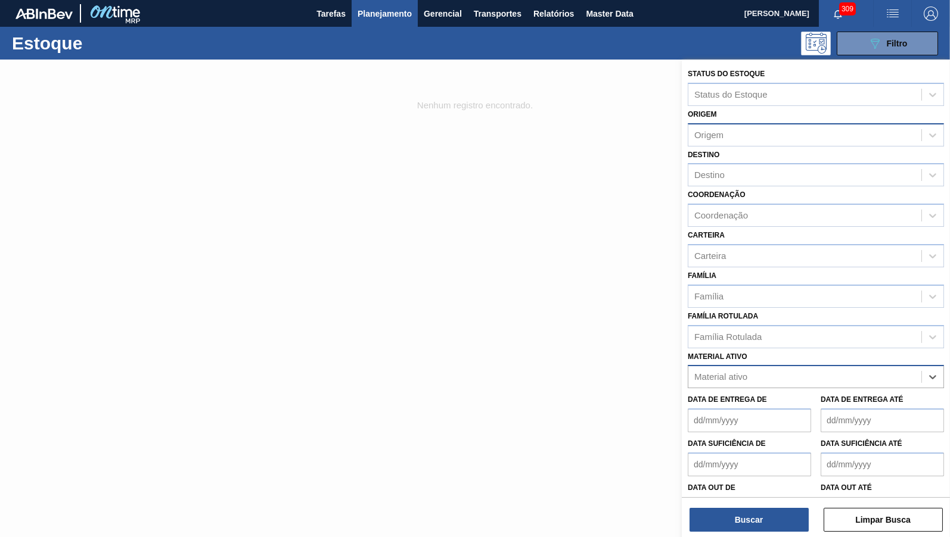
paste ativo "000000000030005713"
type ativo "000000000030005713"
click at [742, 369] on div "Material ativo" at bounding box center [804, 377] width 233 height 17
paste ativo "000000000030005713"
drag, startPoint x: 745, startPoint y: 368, endPoint x: 522, endPoint y: 368, distance: 222.2
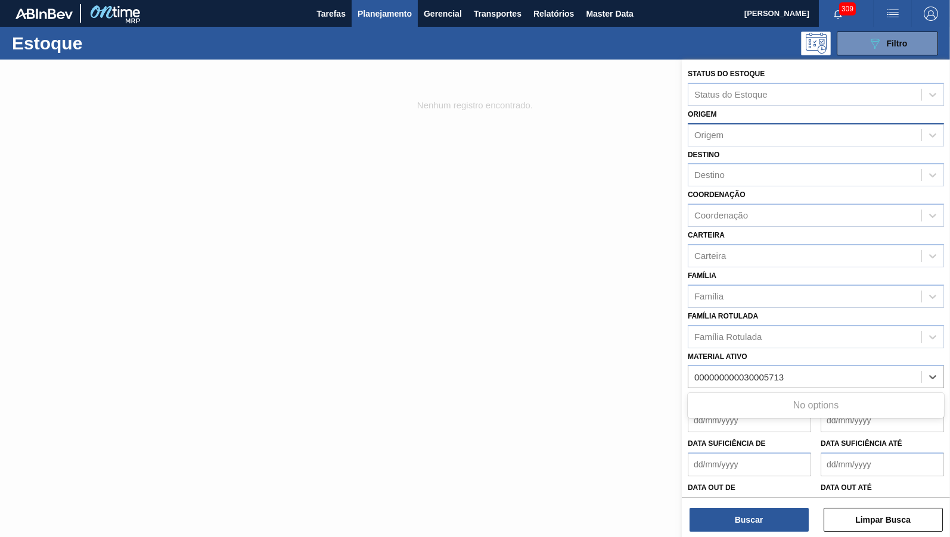
click at [694, 372] on ativo "000000000030005713" at bounding box center [739, 377] width 91 height 10
type ativo "30005713"
paste ativo "000000000030005715"
drag, startPoint x: 742, startPoint y: 368, endPoint x: 592, endPoint y: 369, distance: 150.1
click at [694, 372] on ativo "000000000030005715" at bounding box center [739, 377] width 91 height 10
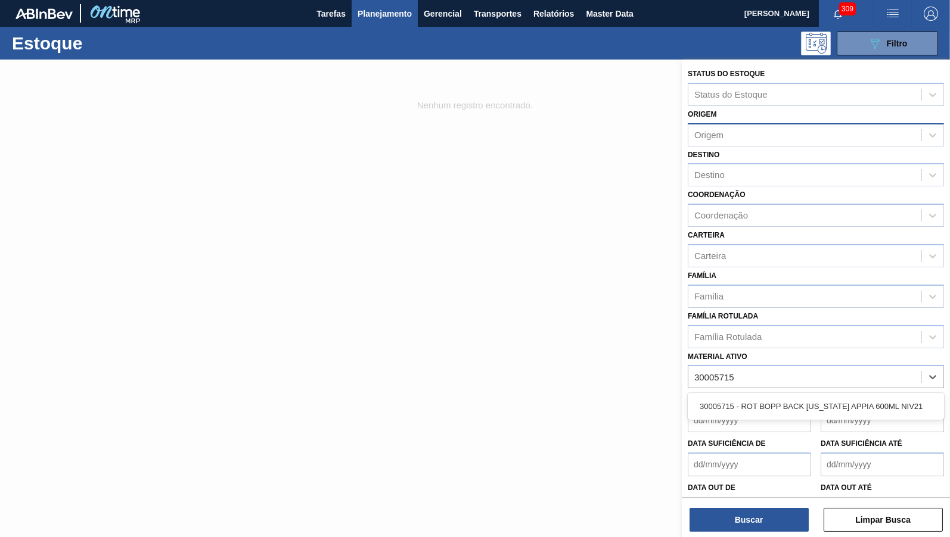
type ativo "30005715"
paste ativo "000000000030005716"
drag, startPoint x: 745, startPoint y: 369, endPoint x: 568, endPoint y: 364, distance: 177.0
click at [694, 372] on ativo "000000000030005716" at bounding box center [739, 377] width 91 height 10
type ativo "30005716"
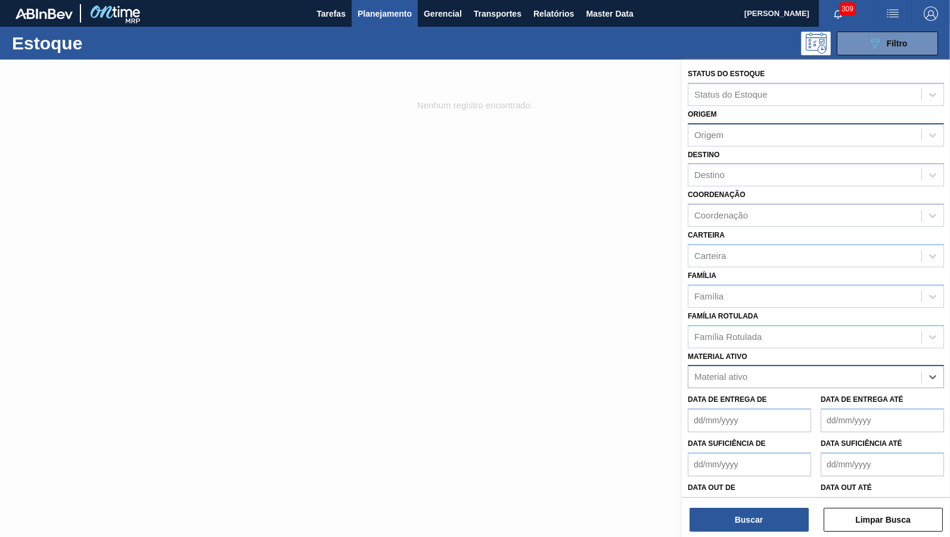
paste ativo "000000000030005717"
drag, startPoint x: 742, startPoint y: 364, endPoint x: 290, endPoint y: 360, distance: 452.2
click at [694, 372] on ativo "000000000030005717" at bounding box center [739, 377] width 91 height 10
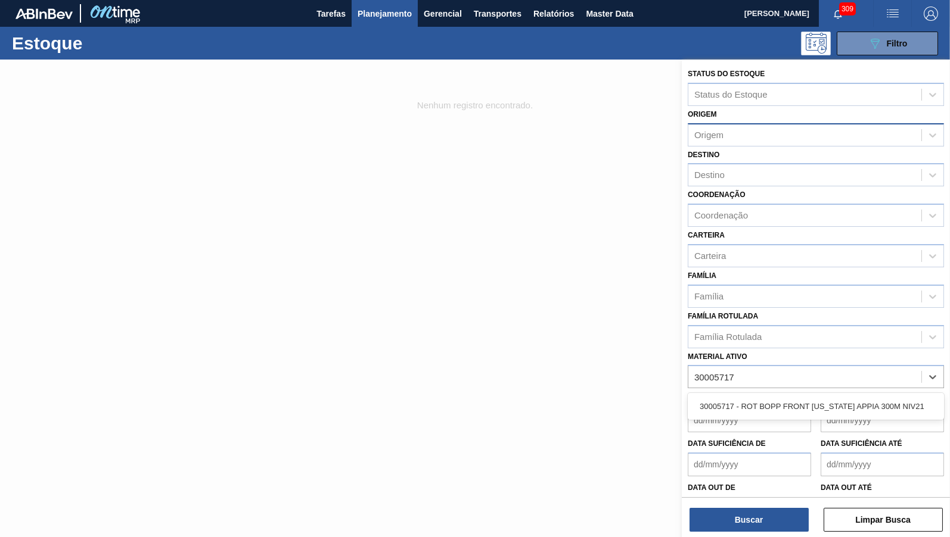
type ativo "30005717"
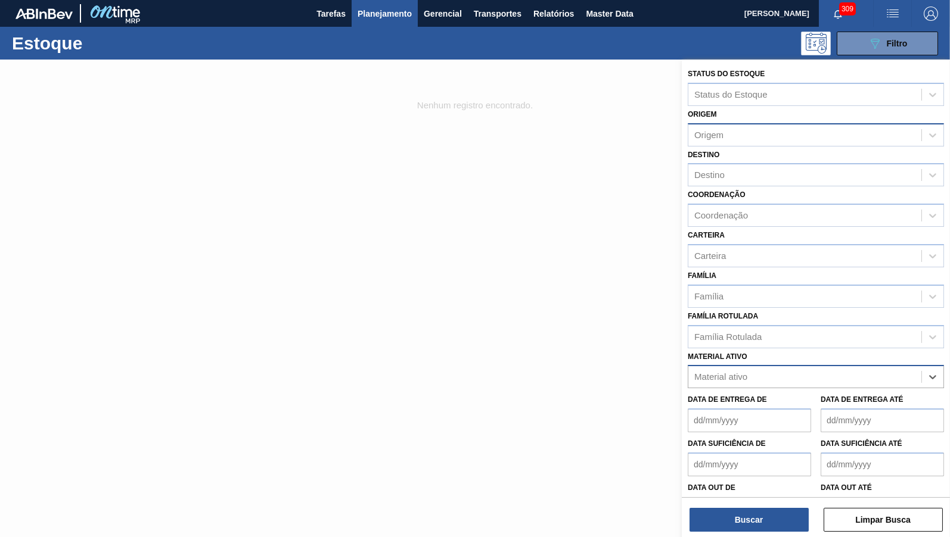
paste ativo "000000000030005718"
drag, startPoint x: 742, startPoint y: 366, endPoint x: 460, endPoint y: 369, distance: 281.8
click at [694, 372] on ativo "000000000030005718" at bounding box center [739, 377] width 91 height 10
type ativo "30005718"
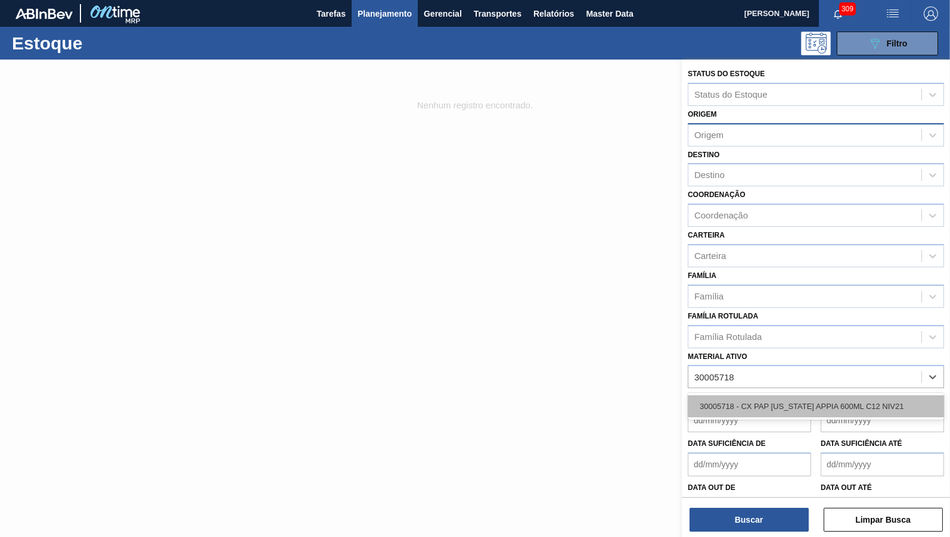
click at [844, 403] on div "30005718 - CX PAP [US_STATE] APPIA 600ML C12 NIV21" at bounding box center [815, 407] width 256 height 22
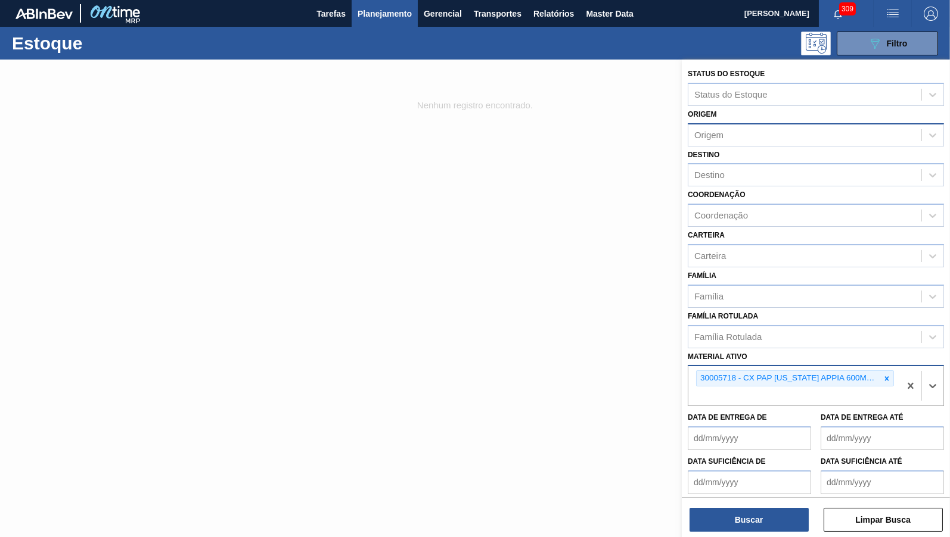
paste ativo "000000000030005719"
drag, startPoint x: 744, startPoint y: 384, endPoint x: 485, endPoint y: 400, distance: 259.7
click at [694, 400] on ativo "000000000030005719" at bounding box center [739, 397] width 91 height 10
type ativo "30005719"
click at [751, 411] on div "30005719 - CX PAP [US_STATE] APPIA 300ML C12 NIV21" at bounding box center [815, 424] width 256 height 27
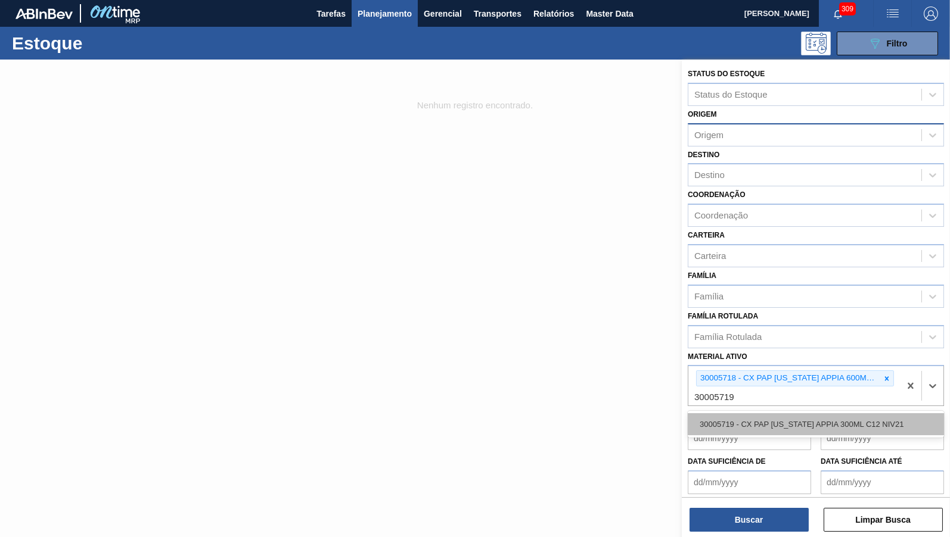
click at [757, 413] on div "30005719 - CX PAP [US_STATE] APPIA 300ML C12 NIV21" at bounding box center [815, 424] width 256 height 22
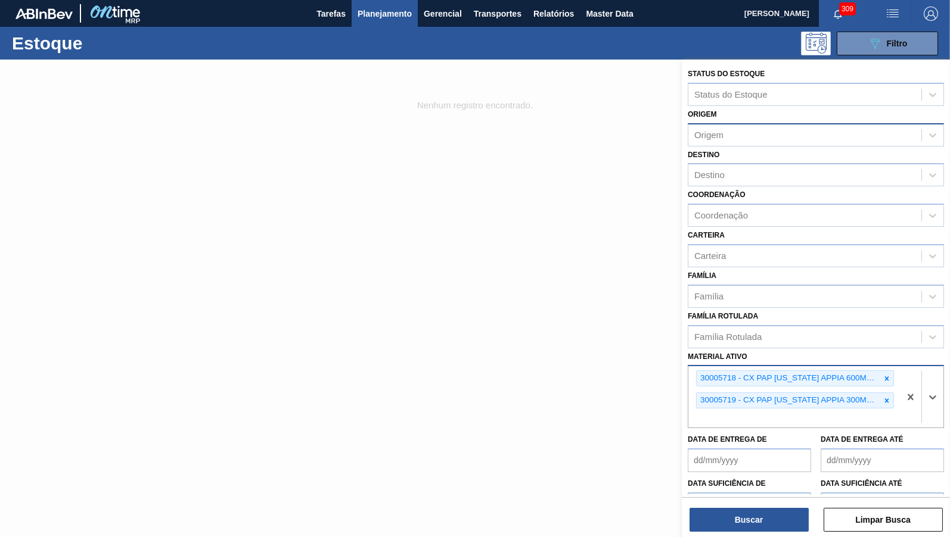
paste ativo "000000000030006933"
drag, startPoint x: 745, startPoint y: 409, endPoint x: 581, endPoint y: 397, distance: 164.3
click at [694, 414] on ativo "000000000030006933" at bounding box center [739, 419] width 91 height 10
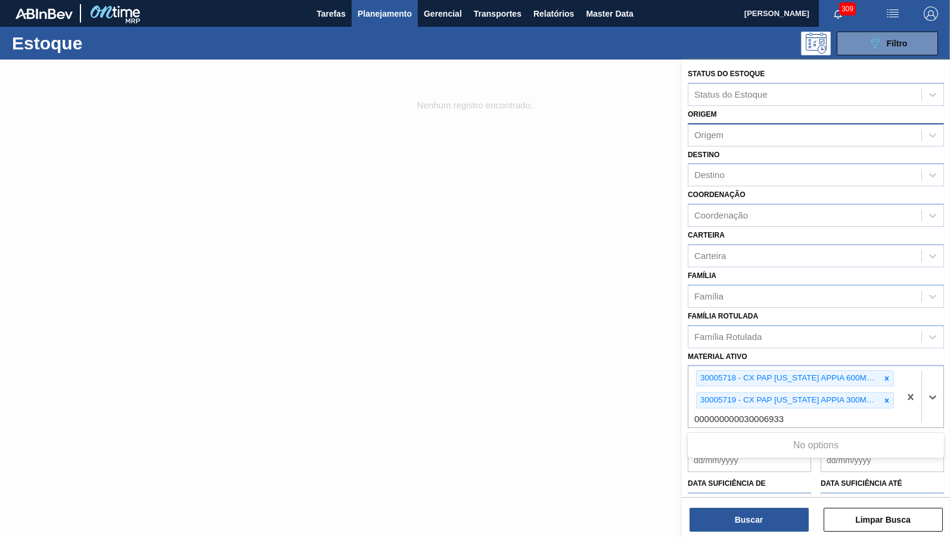
type ativo "30006933"
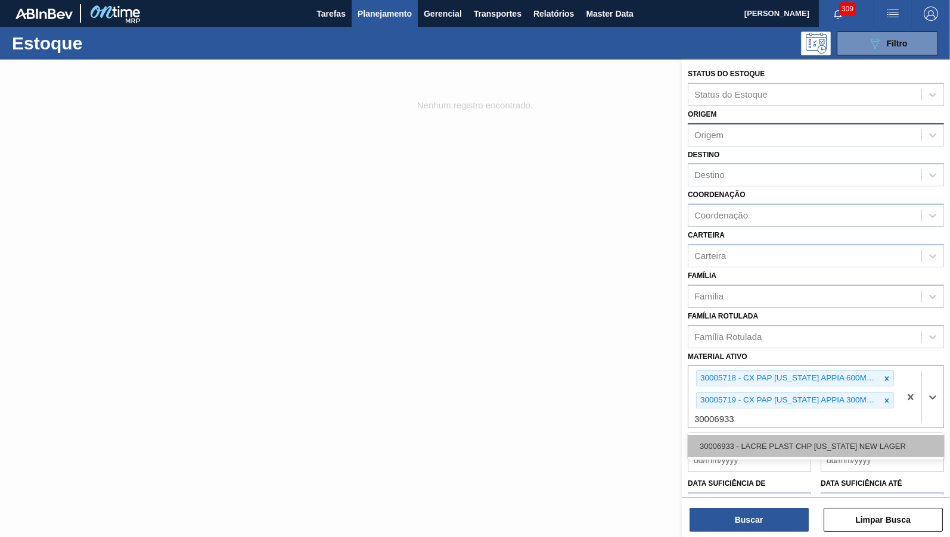
click at [796, 435] on div "30006933 - LACRE PLAST CHP [US_STATE] NEW LAGER" at bounding box center [815, 446] width 256 height 22
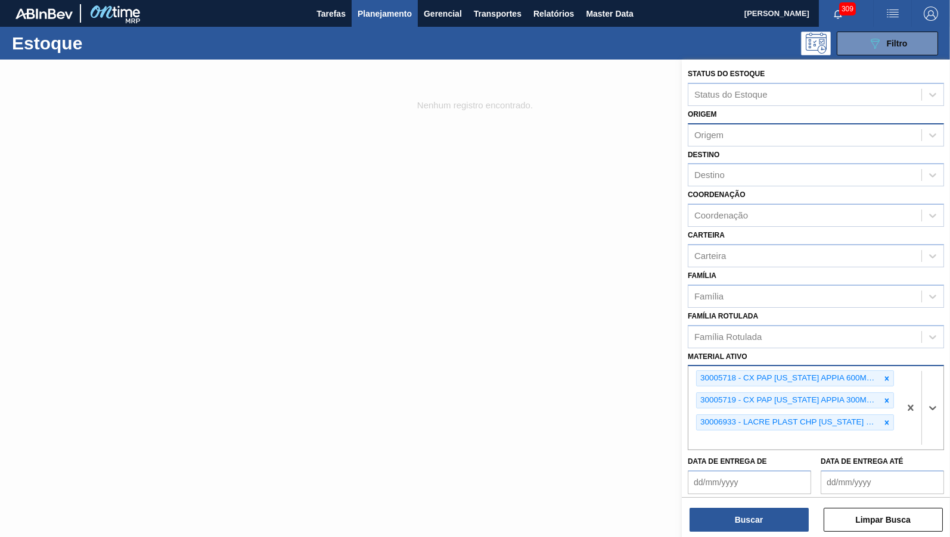
click at [889, 393] on div "30005719 - CX PAP [US_STATE] APPIA 300ML C12 NIV21" at bounding box center [795, 401] width 198 height 16
click at [889, 371] on div at bounding box center [886, 378] width 13 height 15
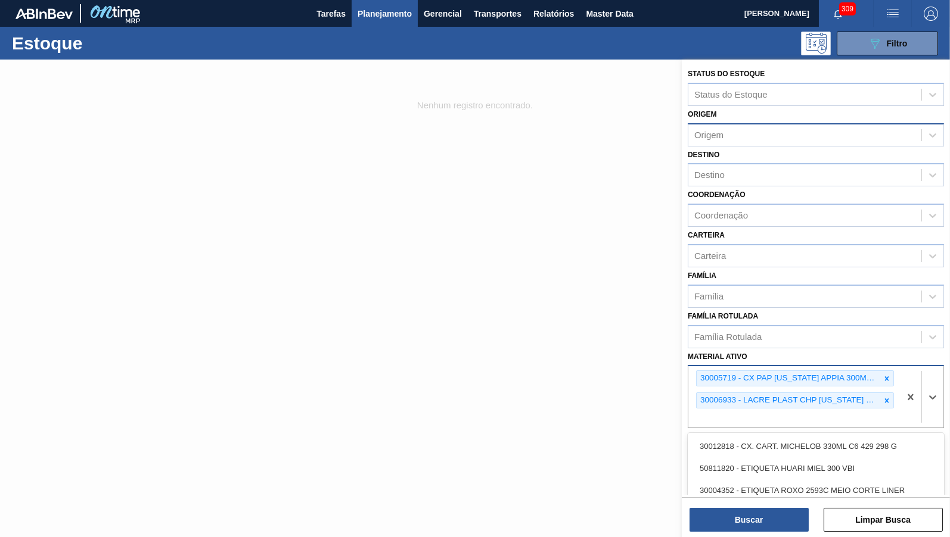
click at [889, 371] on div at bounding box center [886, 378] width 13 height 15
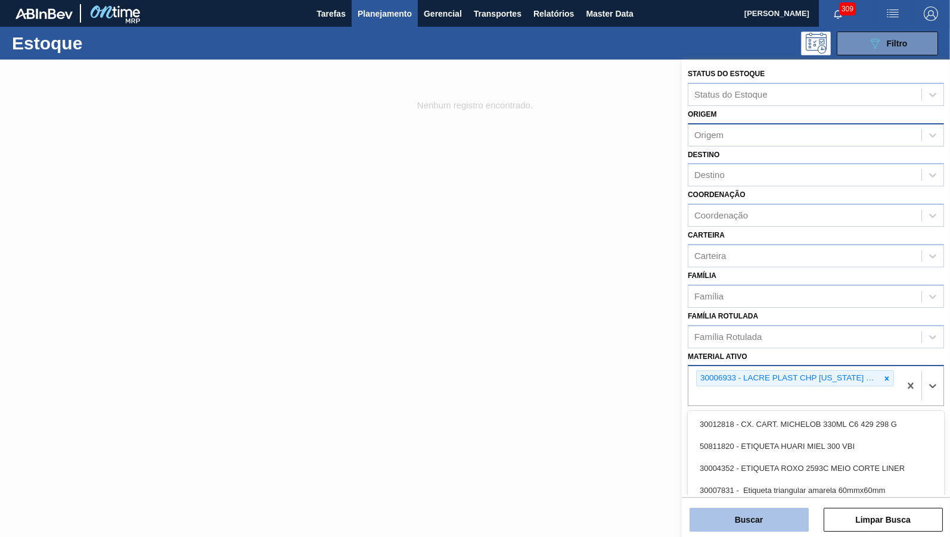
click at [763, 528] on button "Buscar" at bounding box center [748, 520] width 119 height 24
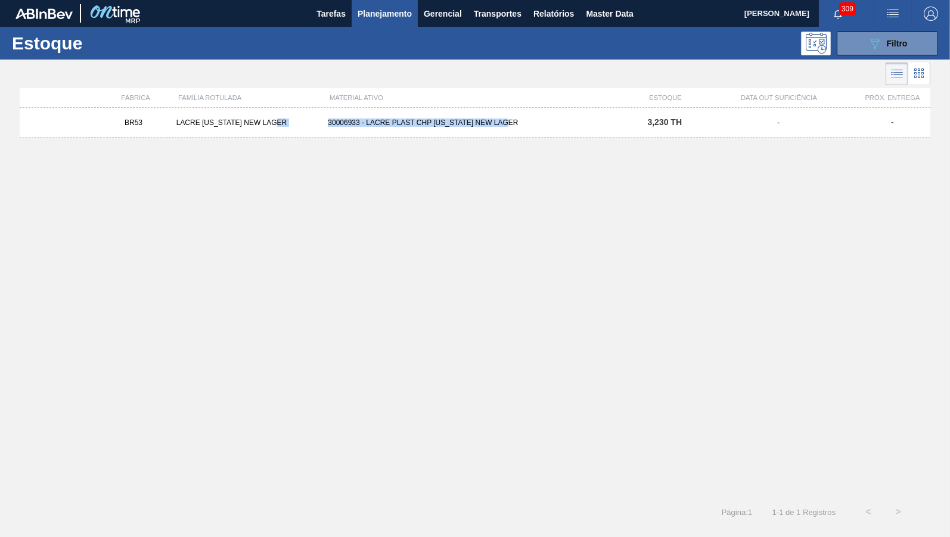
copy div "30006933 - LACRE PLAST CHP [US_STATE] NEW LAGER"
drag, startPoint x: 522, startPoint y: 125, endPoint x: 304, endPoint y: 139, distance: 218.5
click at [304, 139] on div "BR53 LACRE [US_STATE] NEW LAGER 30006933 - LACRE PLAST CHP [US_STATE] NEW LAGER…" at bounding box center [475, 299] width 910 height 382
click at [890, 45] on span "Filtro" at bounding box center [896, 44] width 21 height 10
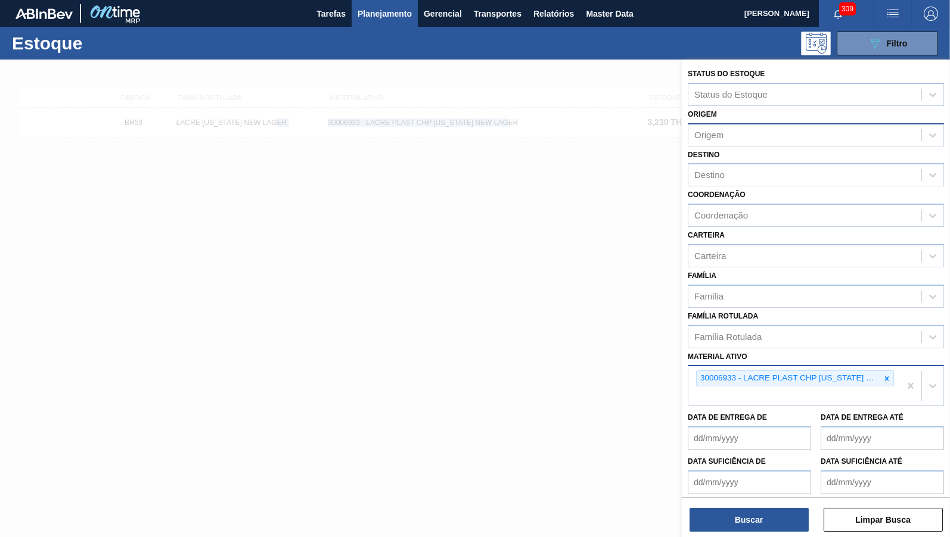
scroll to position [36, 0]
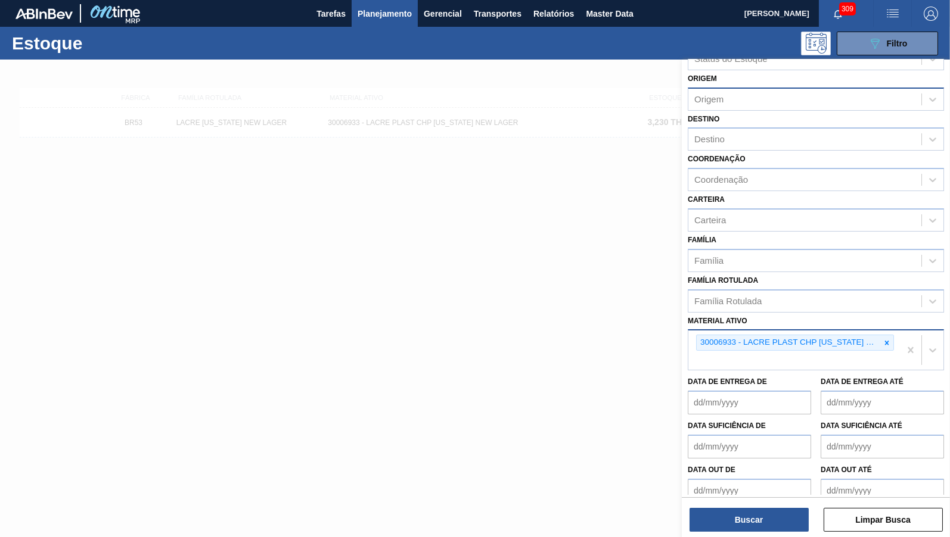
click at [882, 329] on div "30006933 - LACRE PLAST CHP [US_STATE] NEW LAGER" at bounding box center [815, 349] width 256 height 41
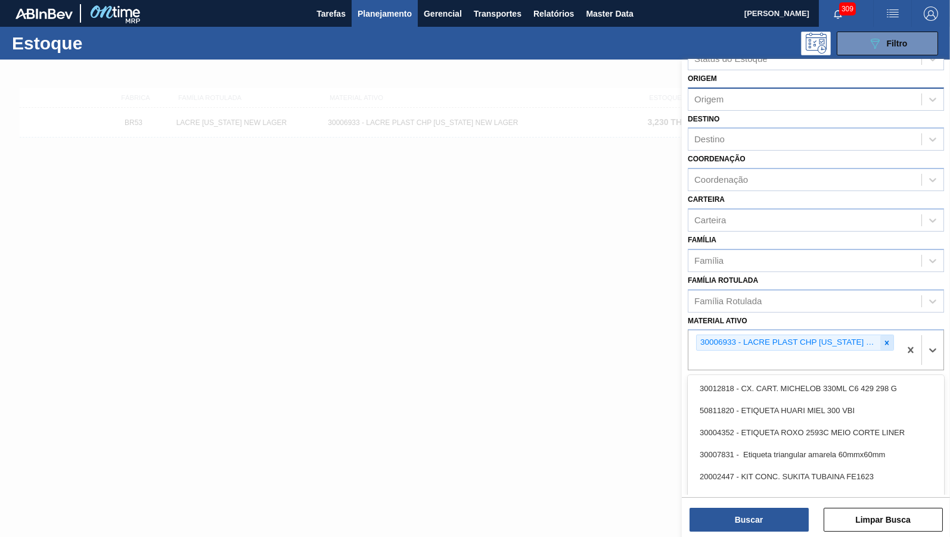
click at [889, 339] on icon at bounding box center [886, 343] width 8 height 8
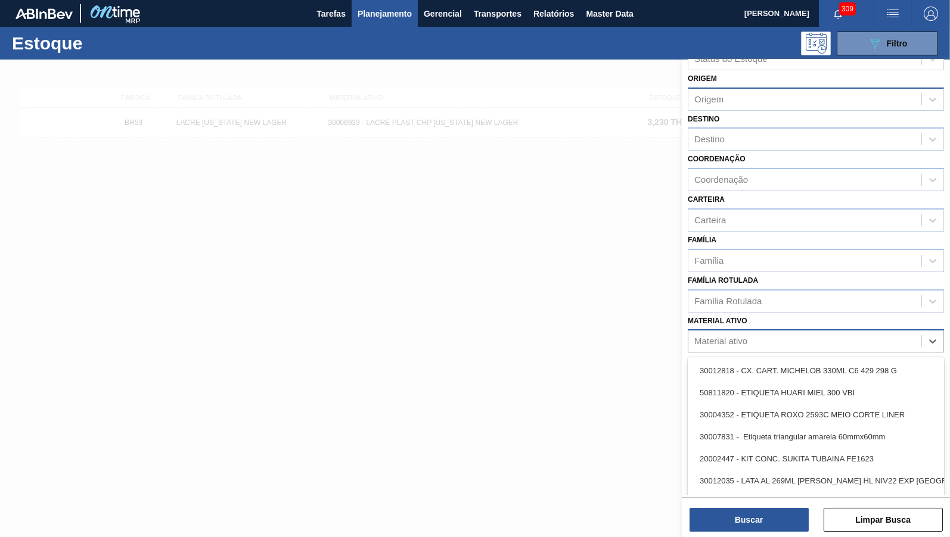
paste ativo "000000000030005707"
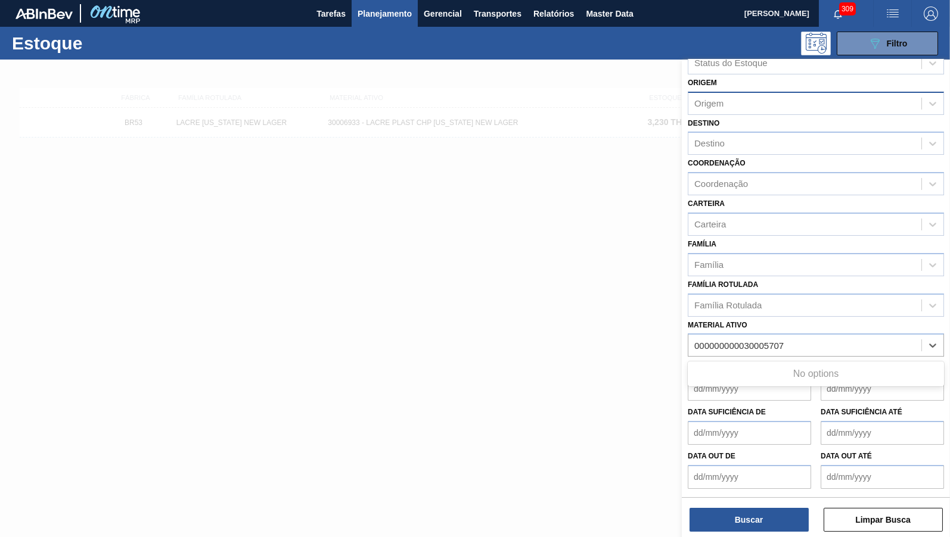
scroll to position [18, 0]
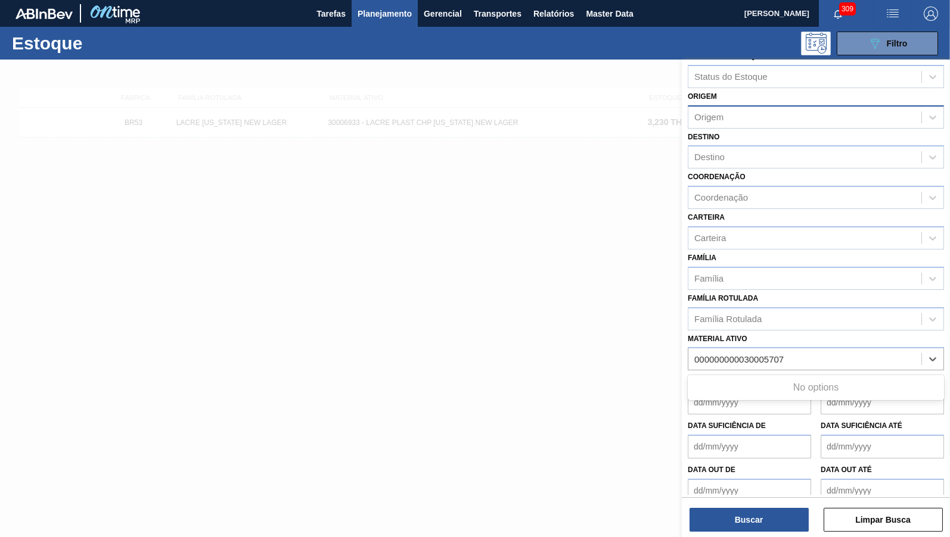
drag, startPoint x: 744, startPoint y: 350, endPoint x: 630, endPoint y: 343, distance: 114.0
click at [694, 354] on ativo "000000000030005707" at bounding box center [739, 359] width 91 height 10
type ativo "30005707"
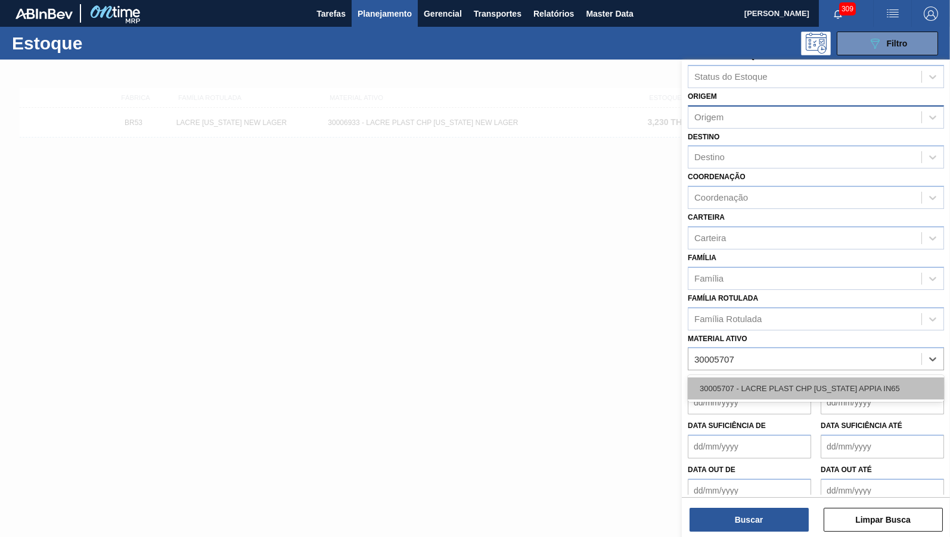
click at [724, 385] on div "30005707 - LACRE PLAST CHP [US_STATE] APPIA IN65" at bounding box center [815, 389] width 256 height 22
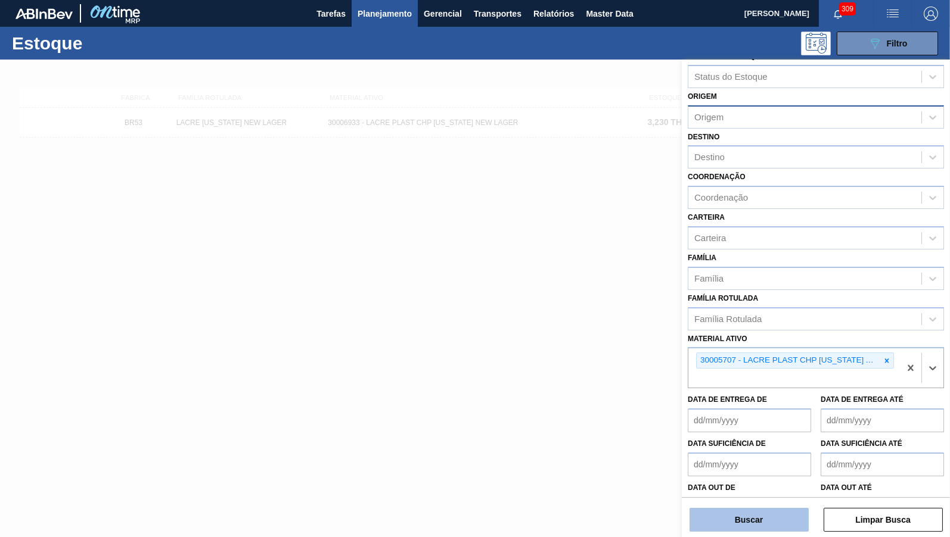
click at [746, 512] on button "Buscar" at bounding box center [748, 520] width 119 height 24
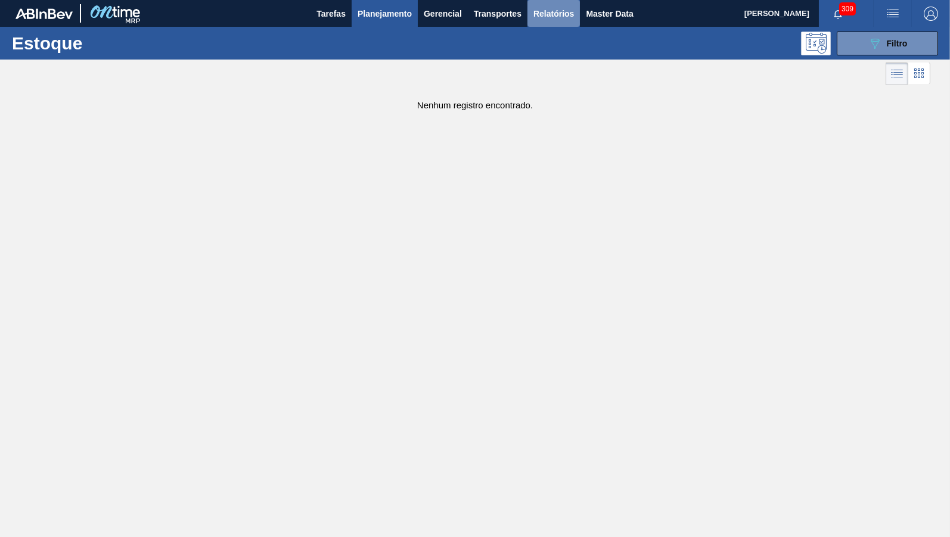
click at [542, 13] on span "Relatórios" at bounding box center [553, 14] width 41 height 14
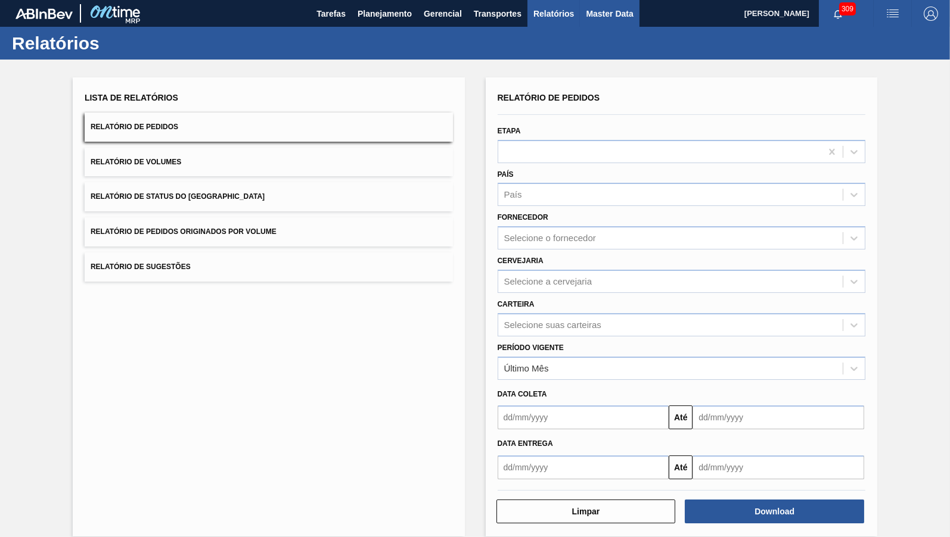
click at [596, 24] on button "Master Data" at bounding box center [609, 13] width 59 height 27
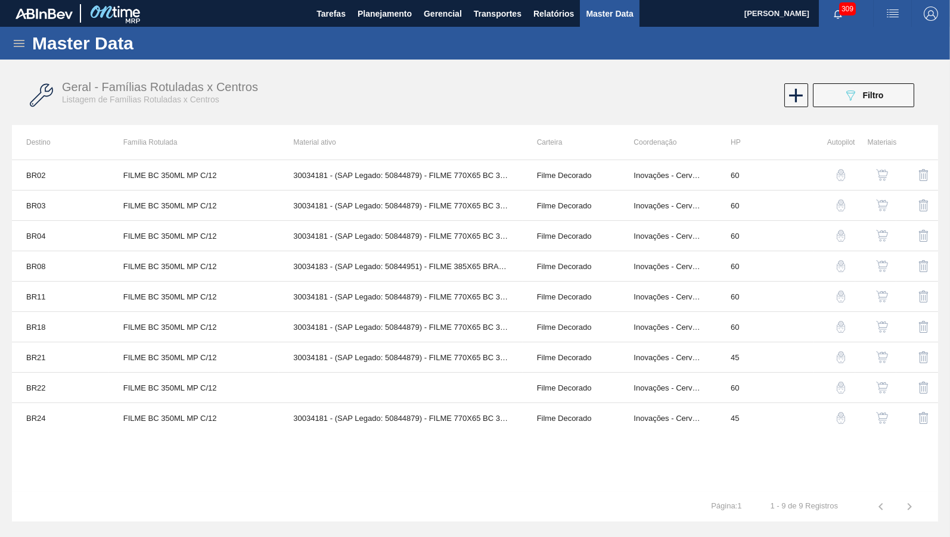
click at [20, 45] on icon at bounding box center [19, 43] width 14 height 14
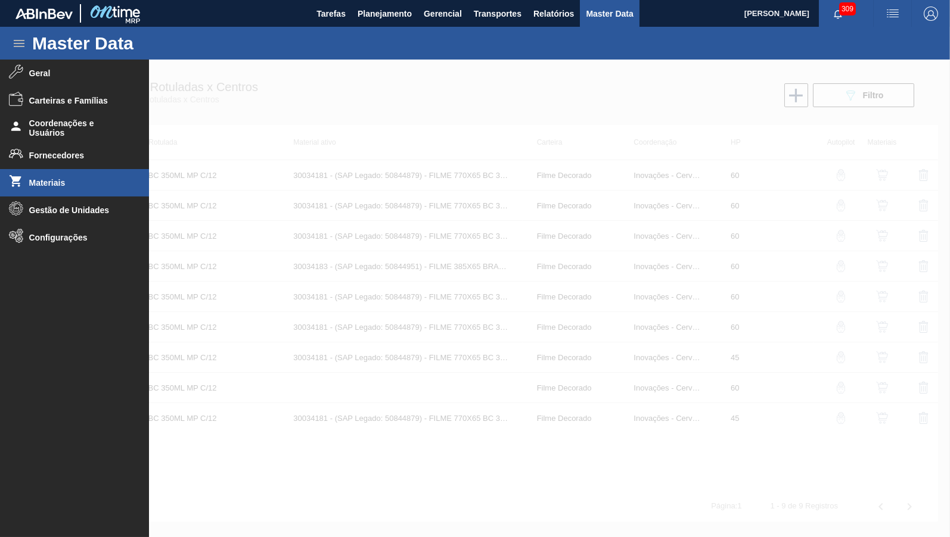
click at [49, 178] on span "Materiais" at bounding box center [78, 183] width 98 height 10
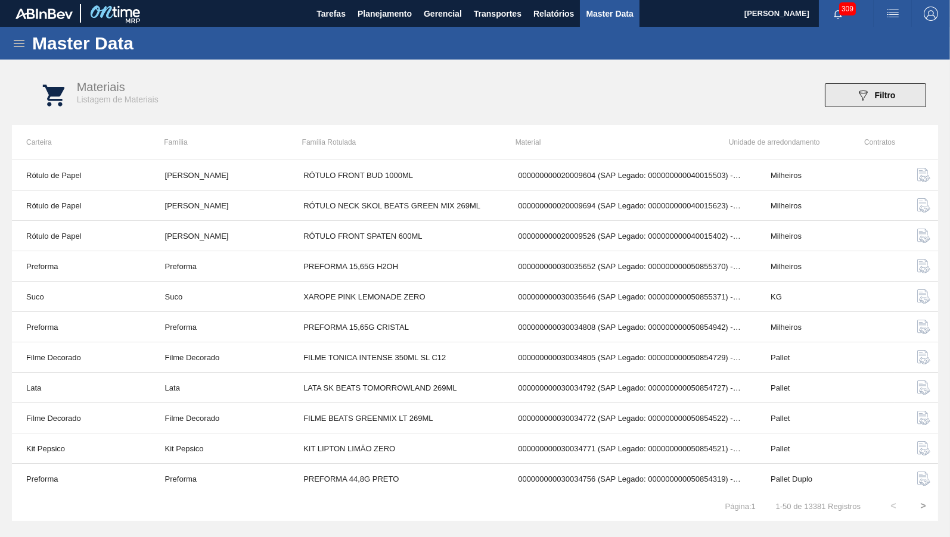
click at [908, 93] on button "089F7B8B-B2A5-4AFE-B5C0-19BA573D28AC Filtro" at bounding box center [874, 95] width 101 height 24
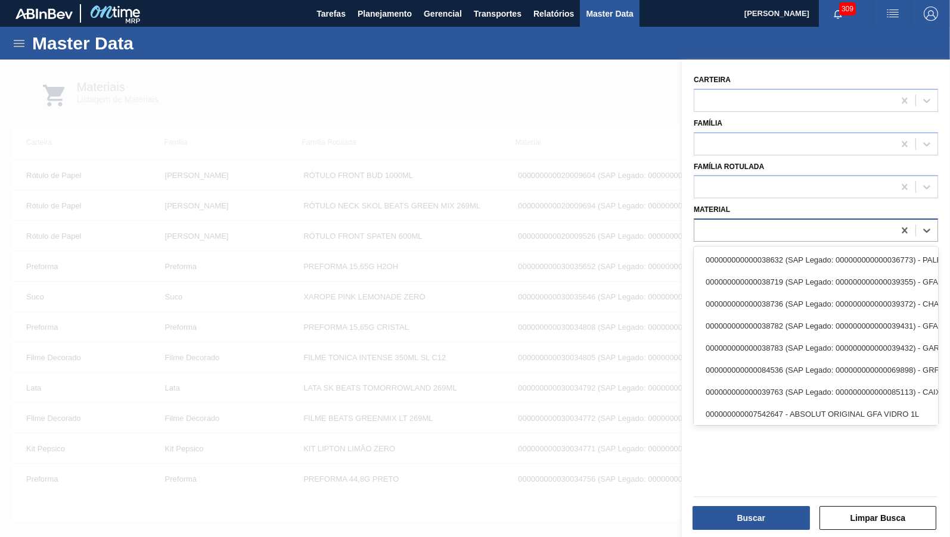
click at [774, 222] on div at bounding box center [794, 230] width 200 height 17
paste input "000000000030005707"
type input "000000000030005707"
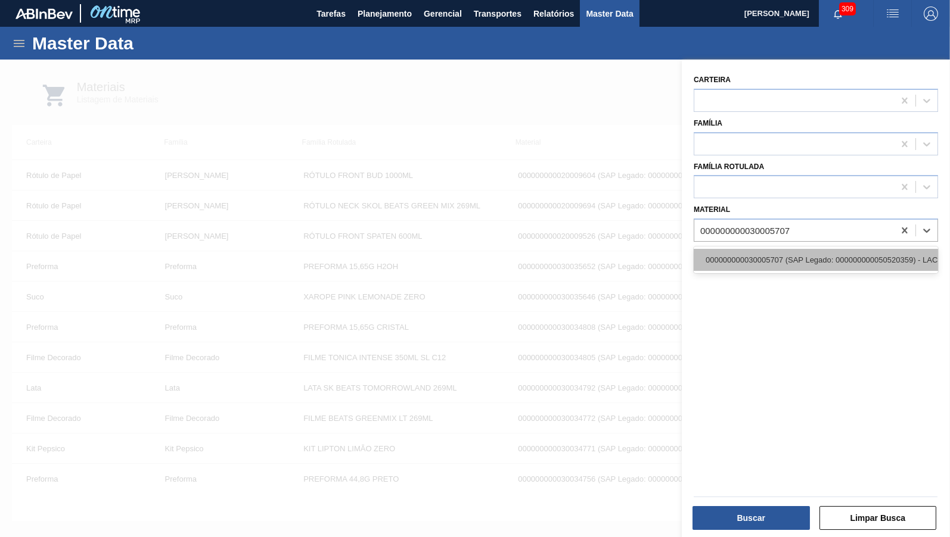
click at [782, 249] on div "000000000030005707 (SAP Legado: 000000000050520359) - LACRE PLAST CHP [US_STATE…" at bounding box center [815, 260] width 244 height 22
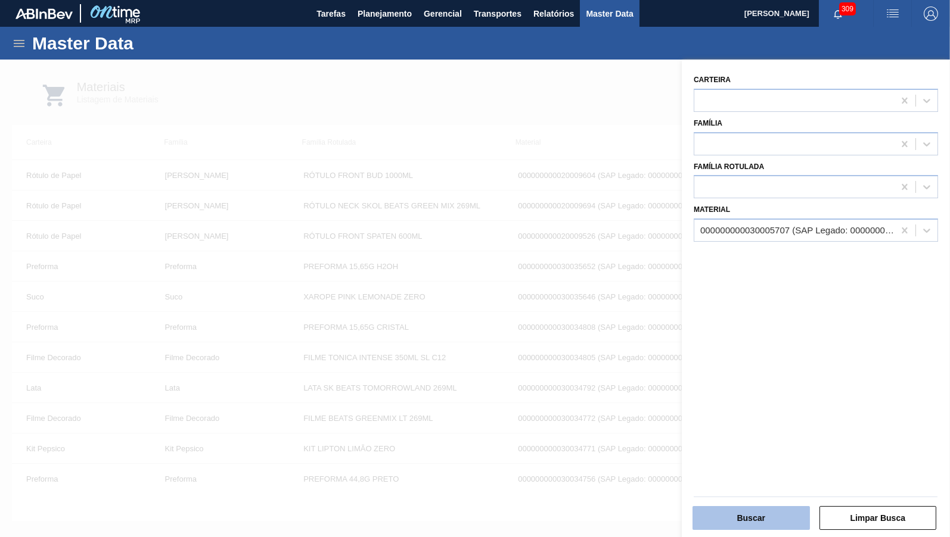
click at [748, 510] on button "Buscar" at bounding box center [750, 518] width 117 height 24
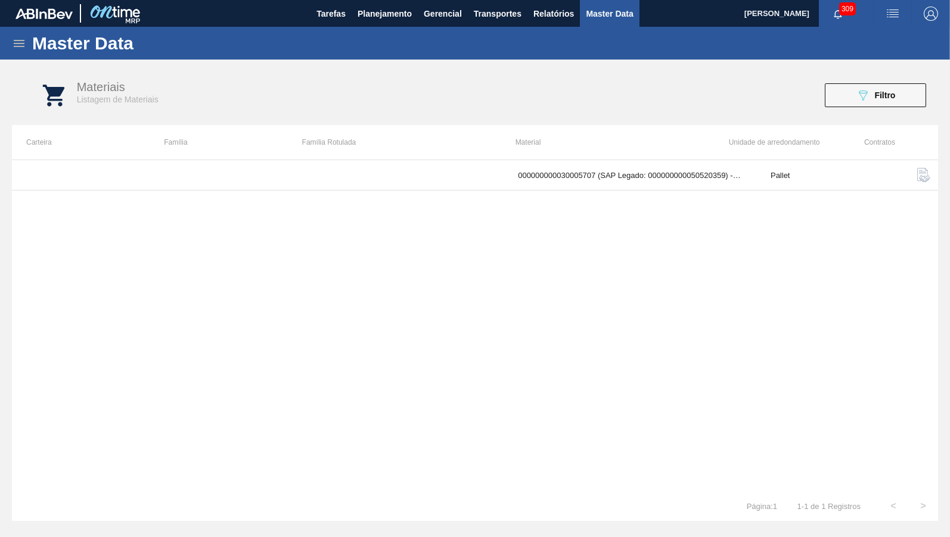
click at [526, 197] on div "000000000030005707 (SAP Legado: 000000000050520359) - LACRE PLAST CHP [US_STATE…" at bounding box center [475, 326] width 926 height 332
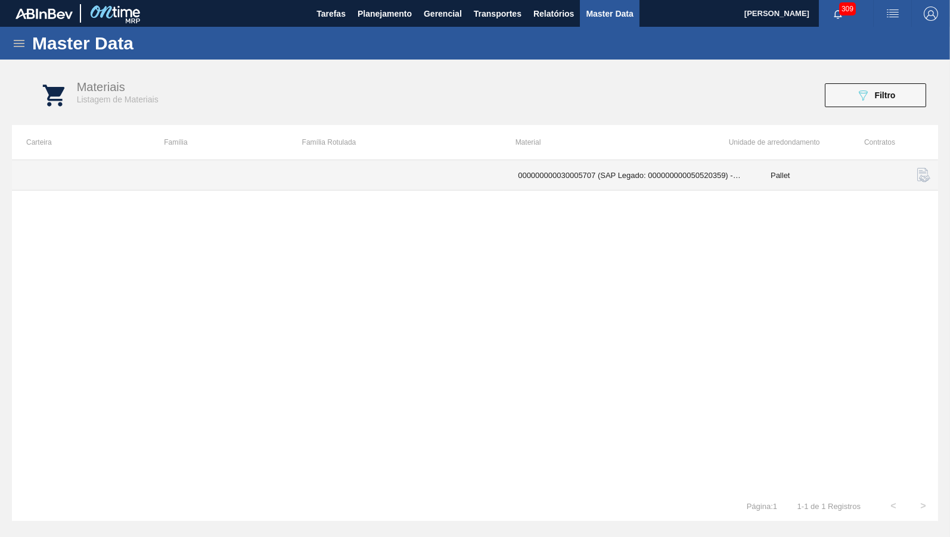
click at [525, 182] on td "000000000030005707 (SAP Legado: 000000000050520359) - LACRE PLAST CHP [US_STATE…" at bounding box center [629, 175] width 253 height 30
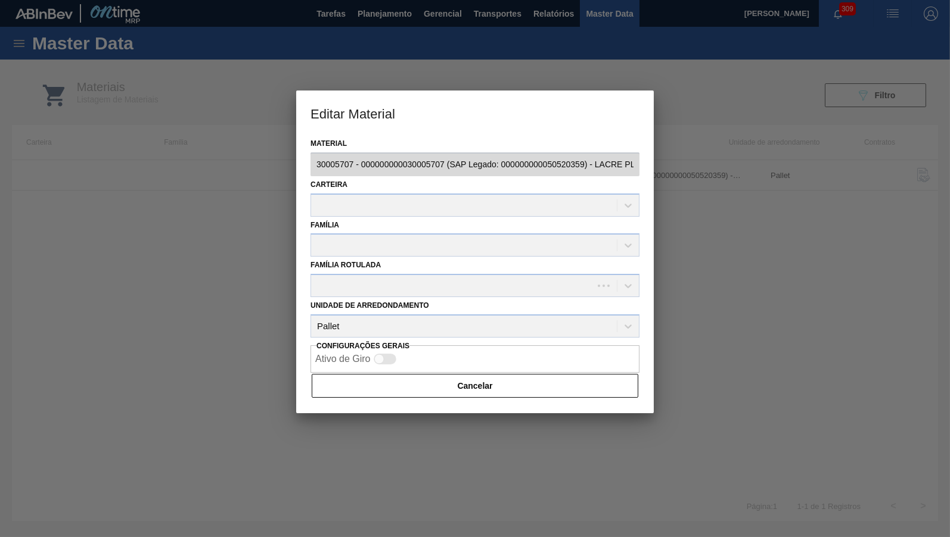
click at [393, 176] on div "Carteira" at bounding box center [474, 196] width 329 height 41
click at [424, 382] on button "Cancelar" at bounding box center [475, 386] width 326 height 24
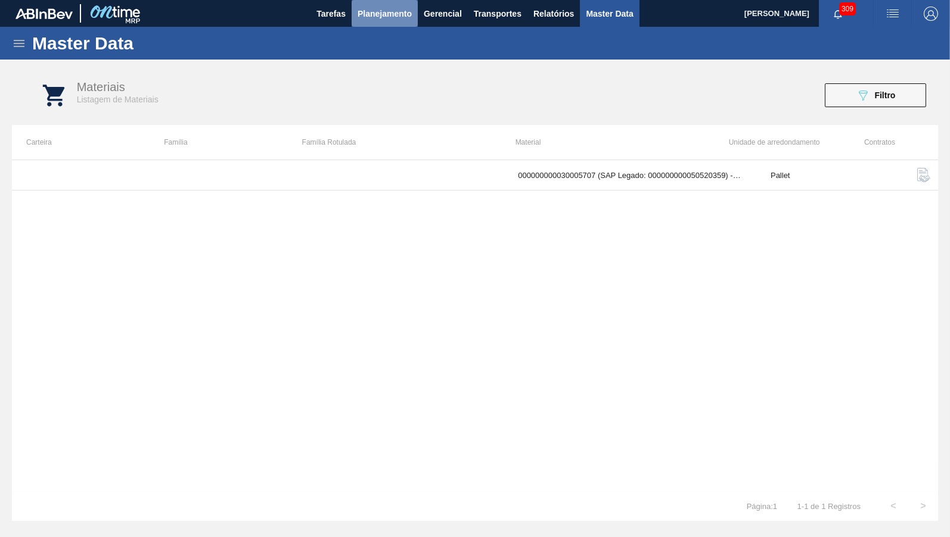
click at [367, 19] on button "Planejamento" at bounding box center [384, 13] width 66 height 27
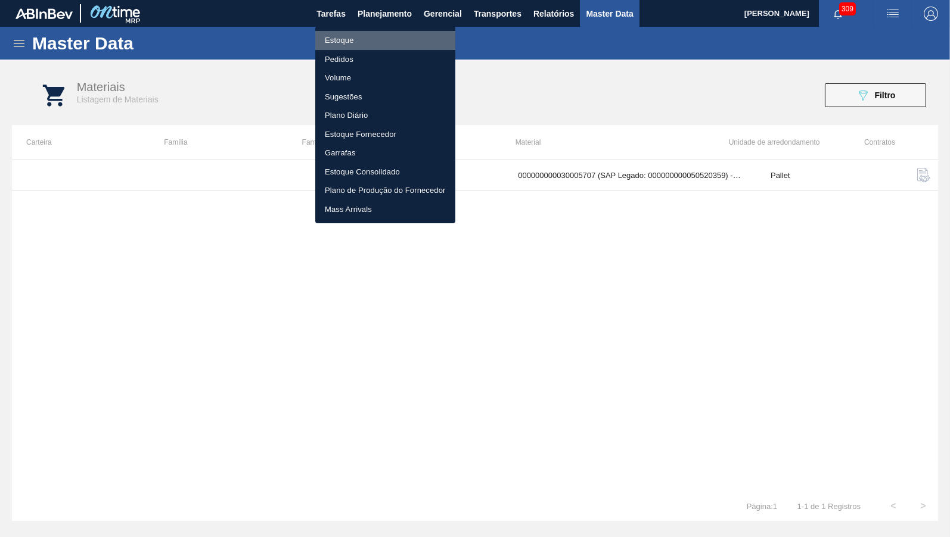
click at [338, 45] on li "Estoque" at bounding box center [385, 40] width 140 height 19
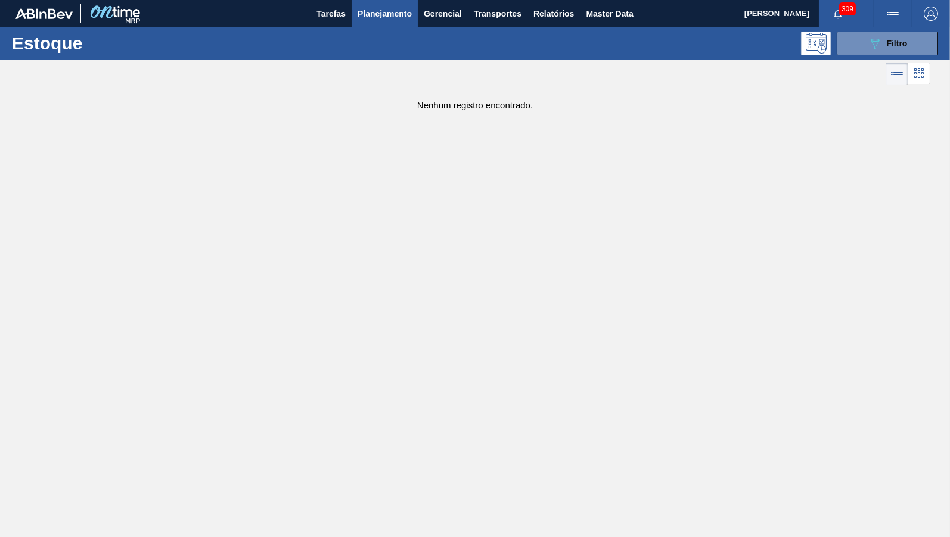
click at [850, 57] on div "Estoque 089F7B8B-B2A5-4AFE-B5C0-19BA573D28AC Filtro" at bounding box center [475, 43] width 950 height 33
click at [855, 51] on button "089F7B8B-B2A5-4AFE-B5C0-19BA573D28AC Filtro" at bounding box center [886, 44] width 101 height 24
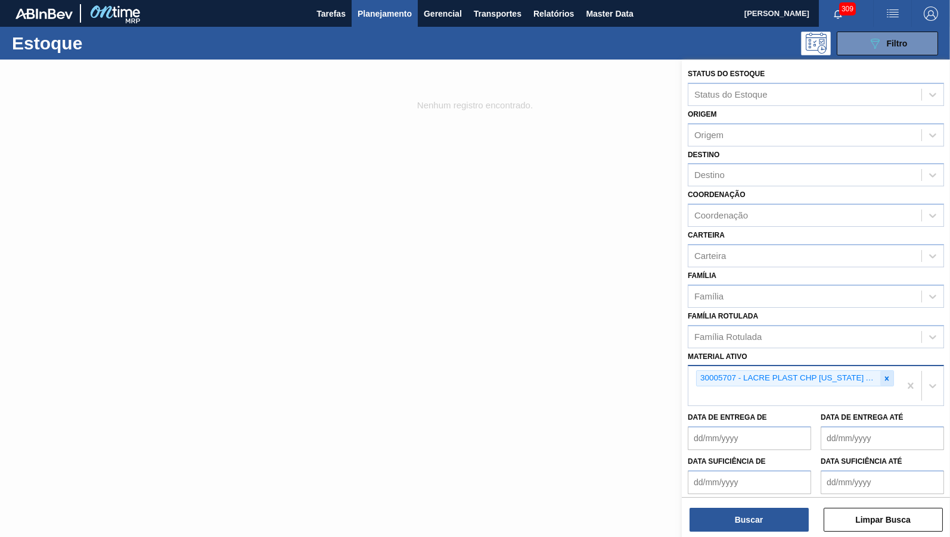
click at [889, 375] on icon at bounding box center [886, 379] width 8 height 8
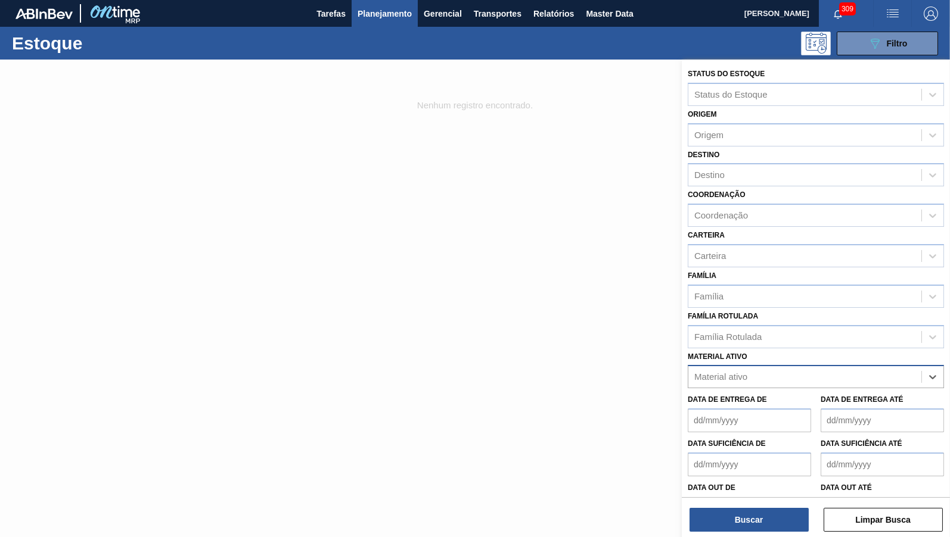
paste ativo "30031289"
type ativo "30031289"
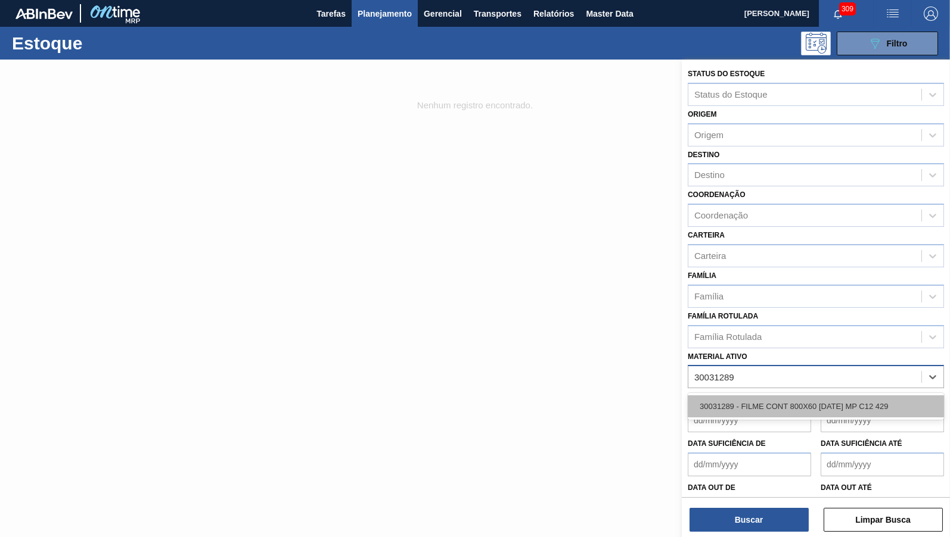
click at [804, 396] on div "30031289 - FILME CONT 800X60 [DATE] MP C12 429" at bounding box center [815, 407] width 256 height 22
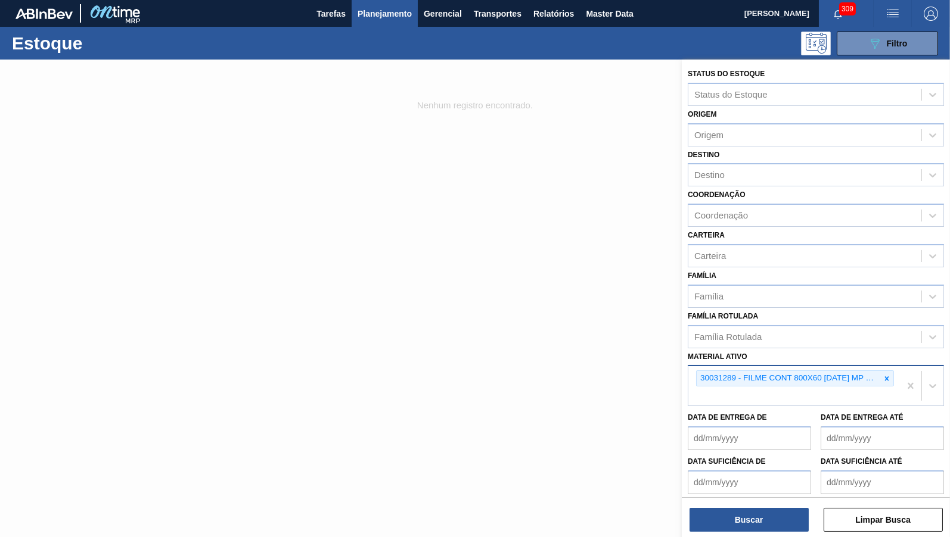
click at [777, 506] on div "Buscar Limpar Busca" at bounding box center [816, 513] width 268 height 33
click at [778, 511] on button "Buscar" at bounding box center [748, 520] width 119 height 24
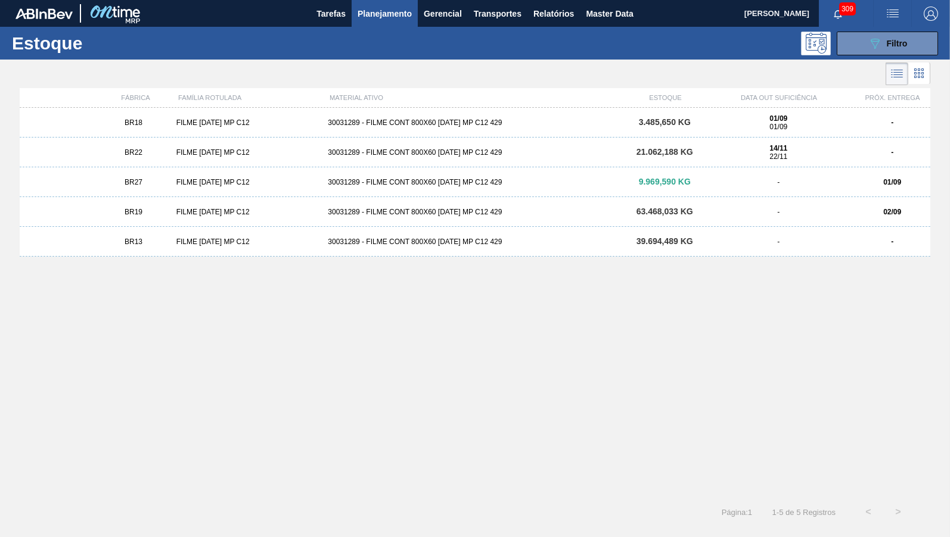
click at [852, 127] on div "01/09 01/09" at bounding box center [778, 122] width 152 height 17
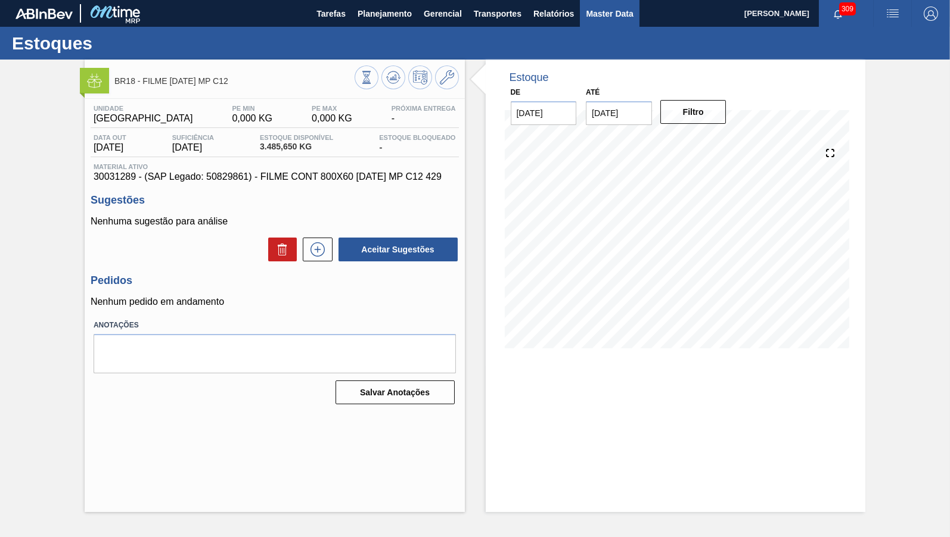
click at [596, 13] on span "Master Data" at bounding box center [609, 14] width 47 height 14
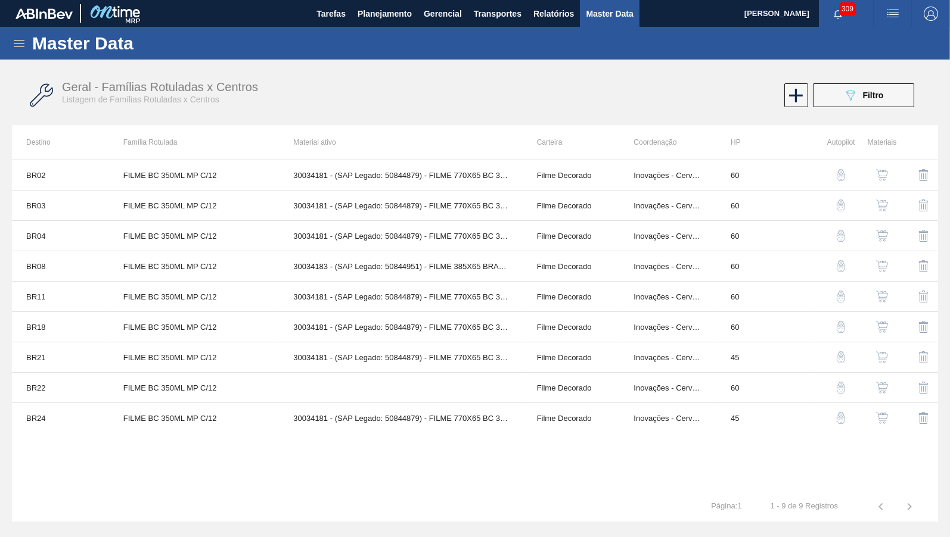
click at [21, 40] on icon at bounding box center [19, 43] width 11 height 7
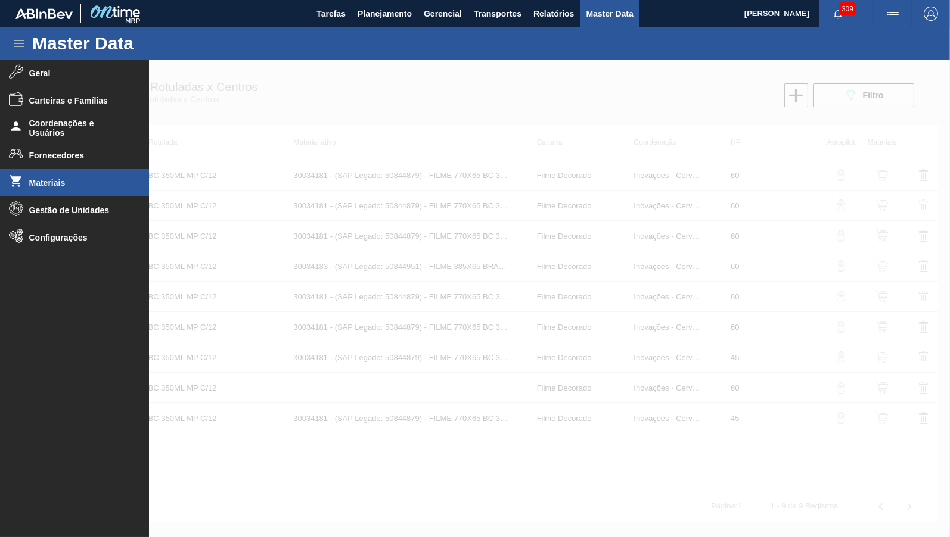
click at [62, 194] on li "Materiais" at bounding box center [74, 182] width 149 height 27
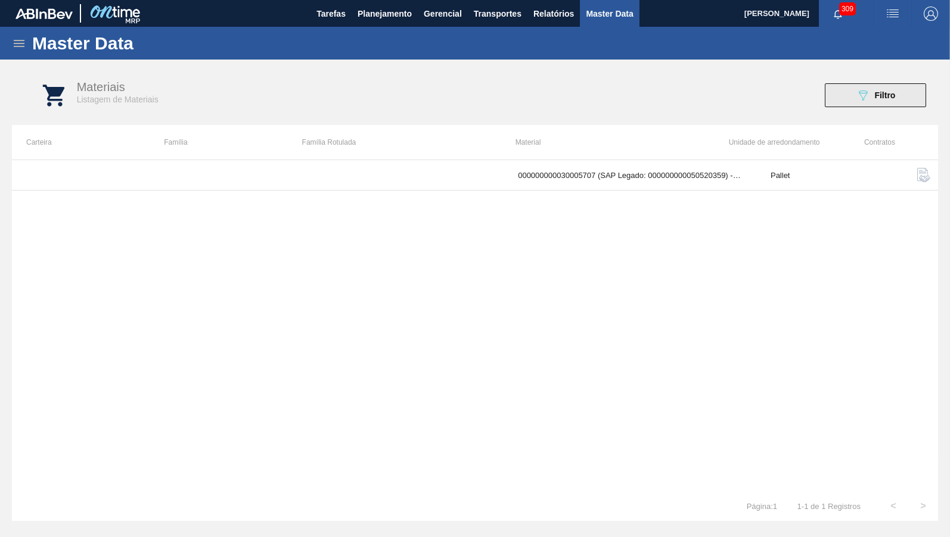
click at [875, 101] on div "089F7B8B-B2A5-4AFE-B5C0-19BA573D28AC Filtro" at bounding box center [875, 95] width 40 height 14
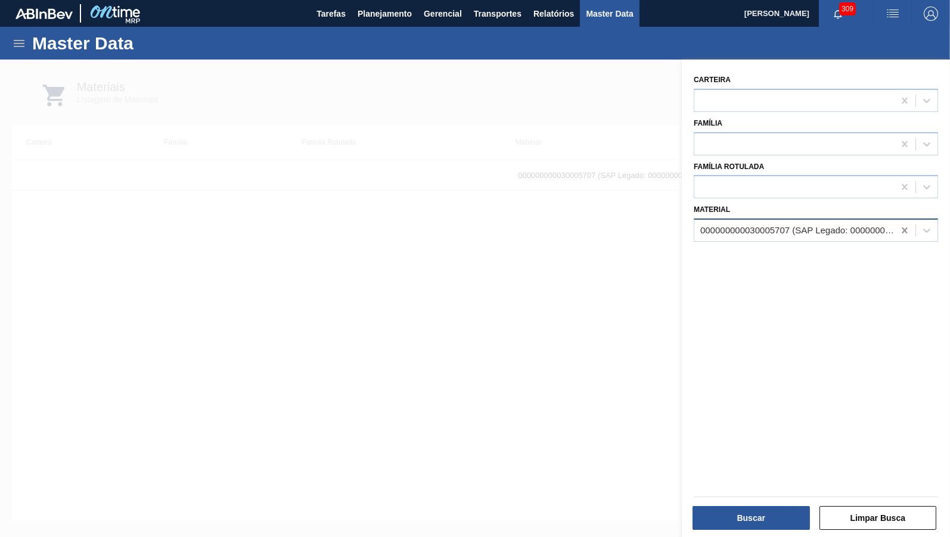
click at [911, 231] on div at bounding box center [904, 230] width 21 height 21
click at [323, 130] on div at bounding box center [475, 328] width 950 height 537
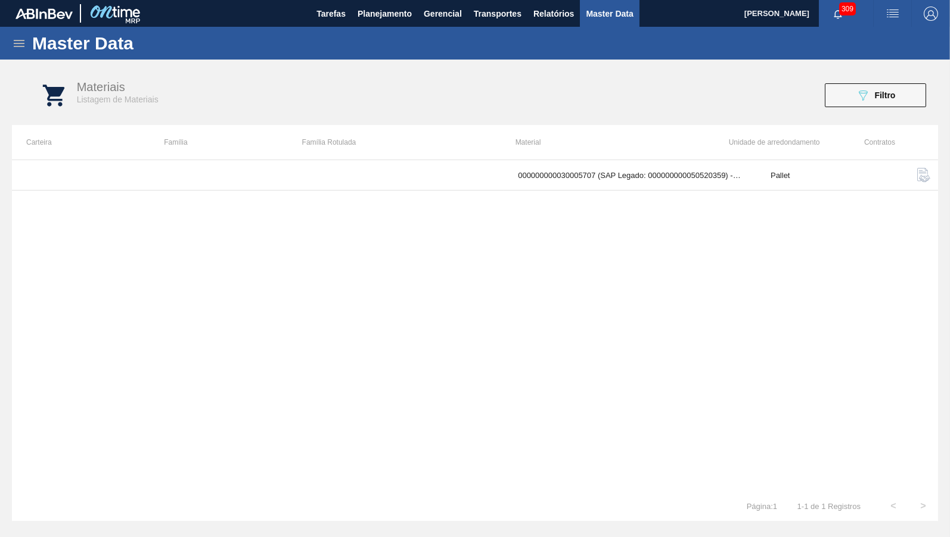
click at [20, 43] on icon at bounding box center [19, 43] width 11 height 7
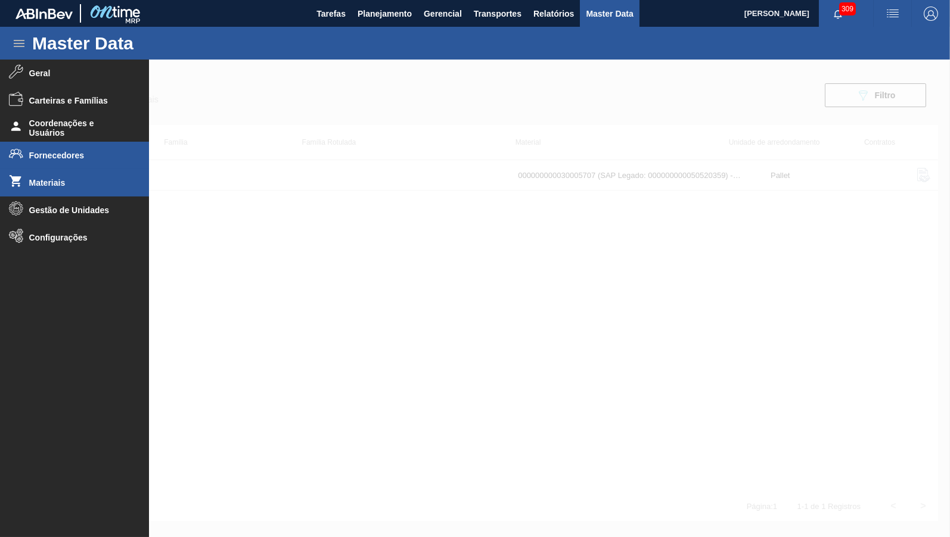
click at [33, 155] on span "Fornecedores" at bounding box center [78, 156] width 98 height 10
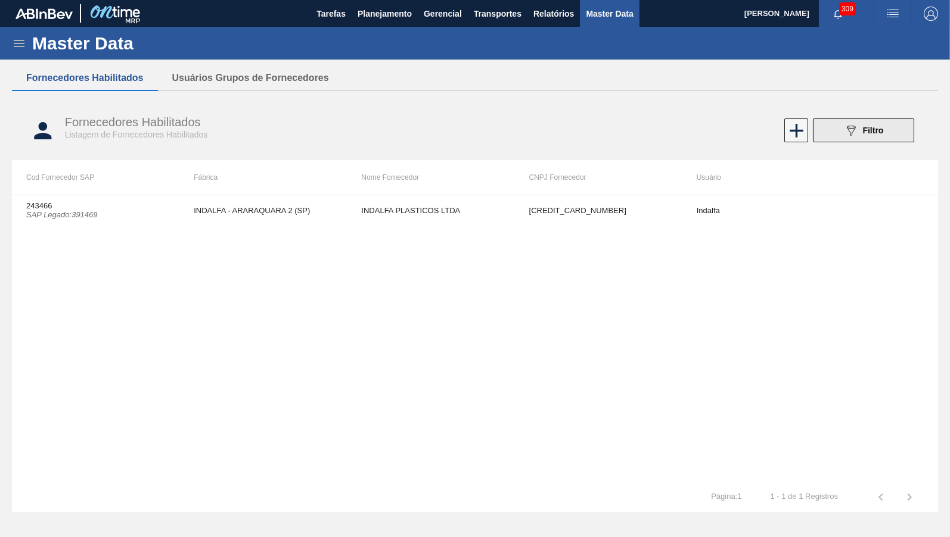
click at [847, 132] on icon "089F7B8B-B2A5-4AFE-B5C0-19BA573D28AC" at bounding box center [851, 130] width 14 height 14
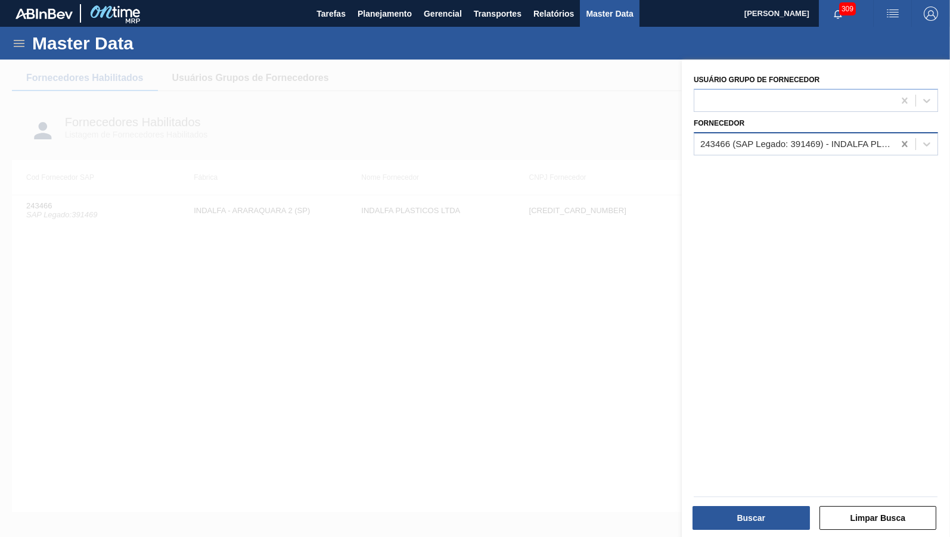
click at [906, 138] on icon at bounding box center [904, 144] width 12 height 12
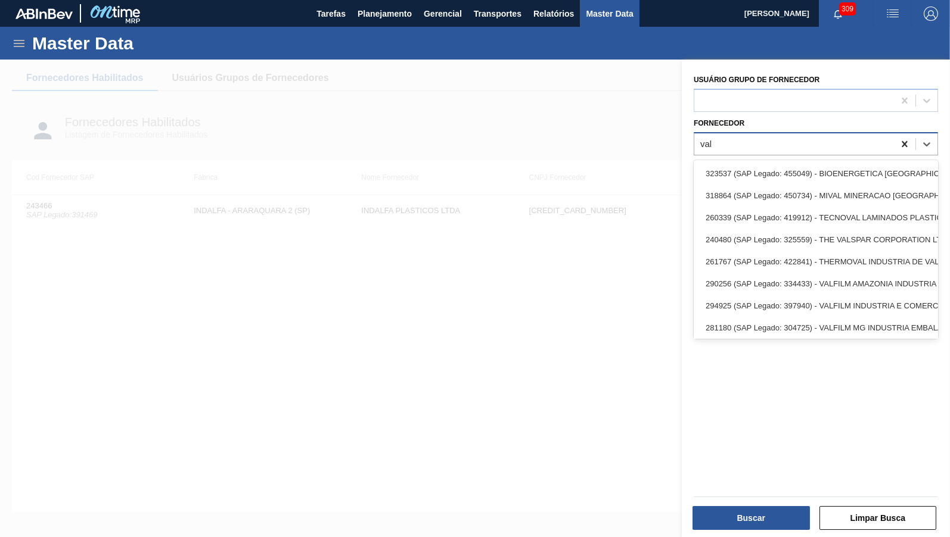
type input "valf"
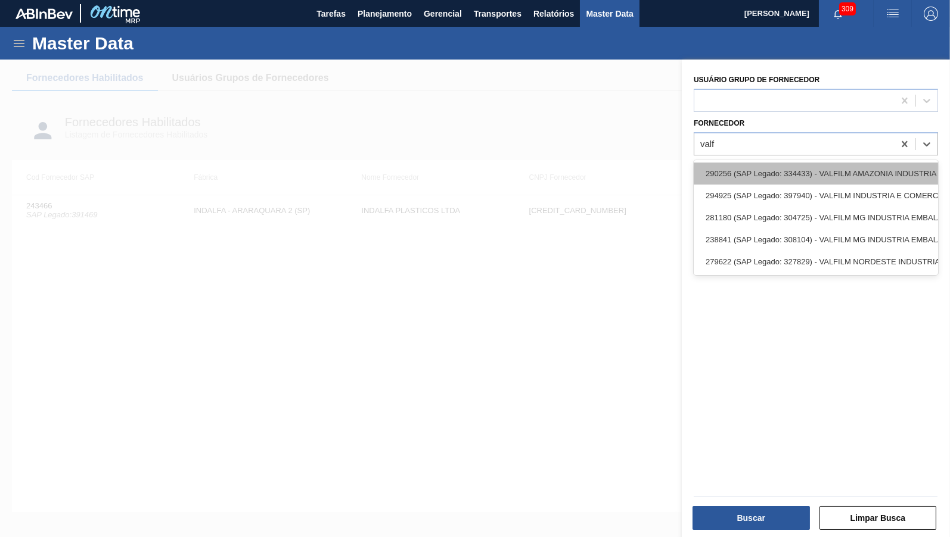
click at [836, 181] on div "290256 (SAP Legado: 334433) - VALFILM AMAZONIA INDUSTRIA E" at bounding box center [815, 174] width 244 height 22
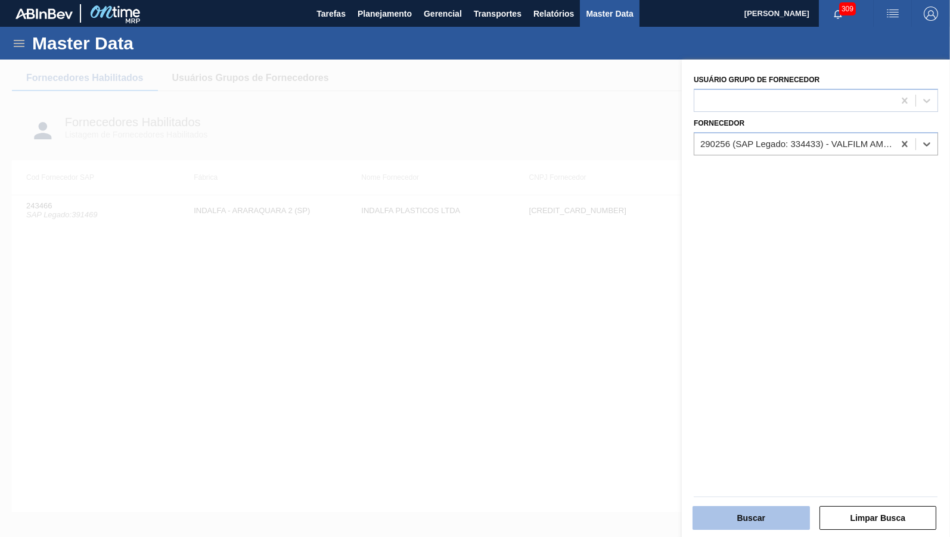
click at [777, 528] on button "Buscar" at bounding box center [750, 518] width 117 height 24
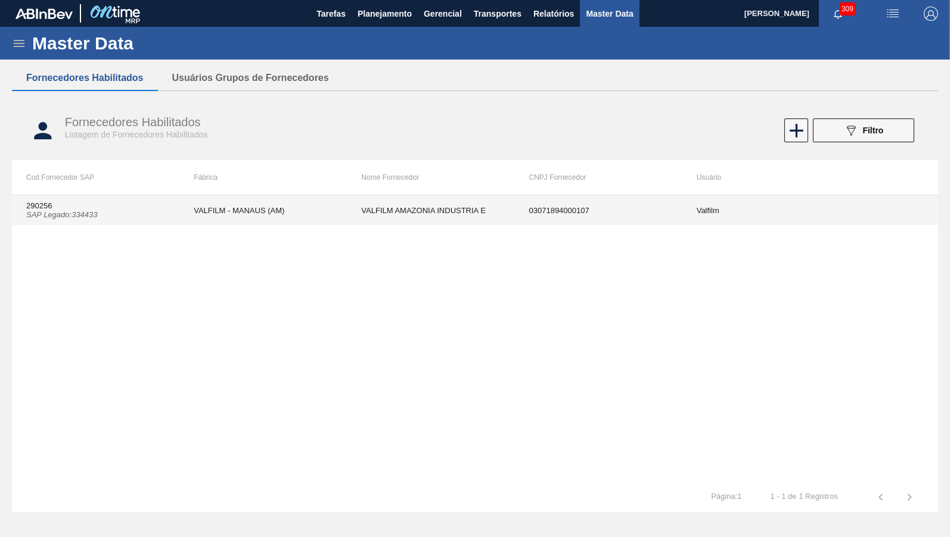
click at [238, 220] on td "VALFILM - MANAUS (AM)" at bounding box center [262, 210] width 167 height 30
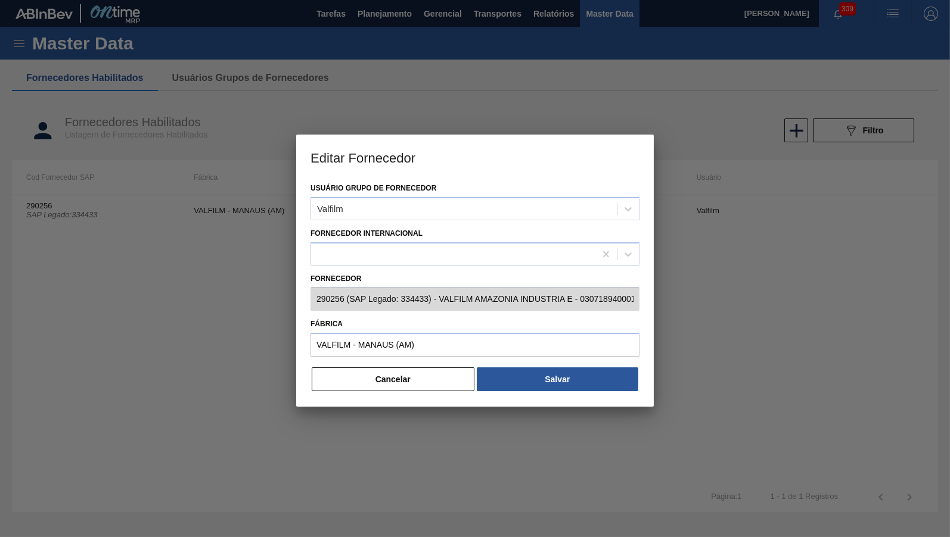
click at [390, 362] on div at bounding box center [474, 364] width 329 height 5
click at [402, 372] on button "Cancelar" at bounding box center [393, 380] width 163 height 24
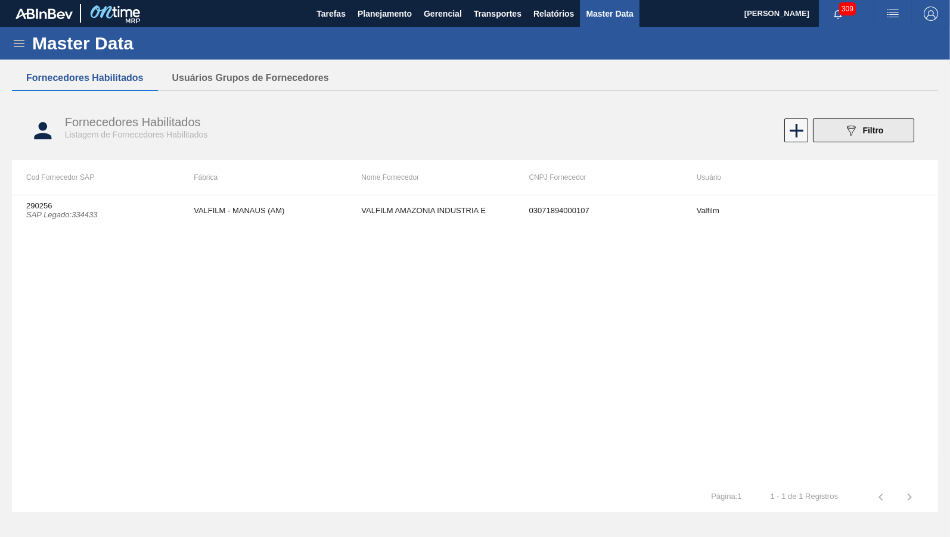
click at [888, 142] on button "089F7B8B-B2A5-4AFE-B5C0-19BA573D28AC Filtro" at bounding box center [863, 131] width 101 height 24
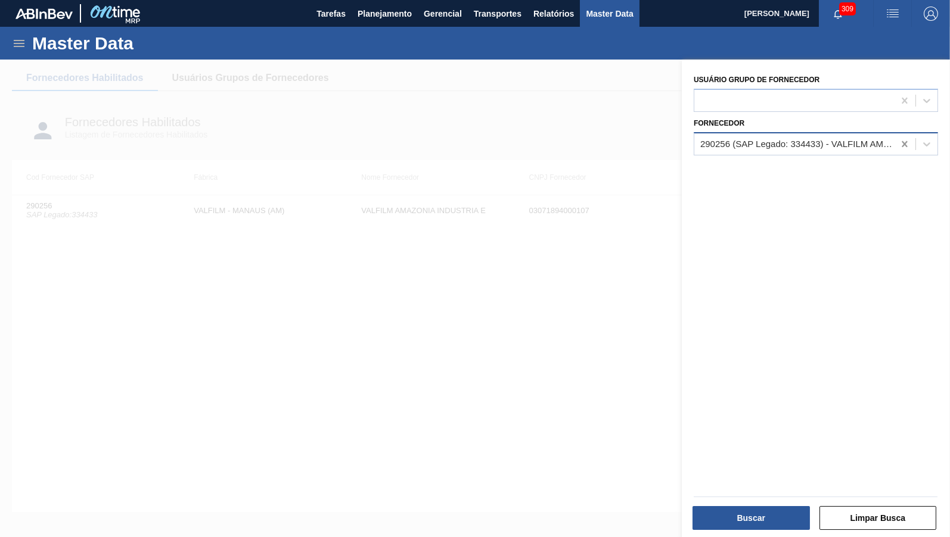
click at [910, 148] on icon at bounding box center [904, 144] width 12 height 12
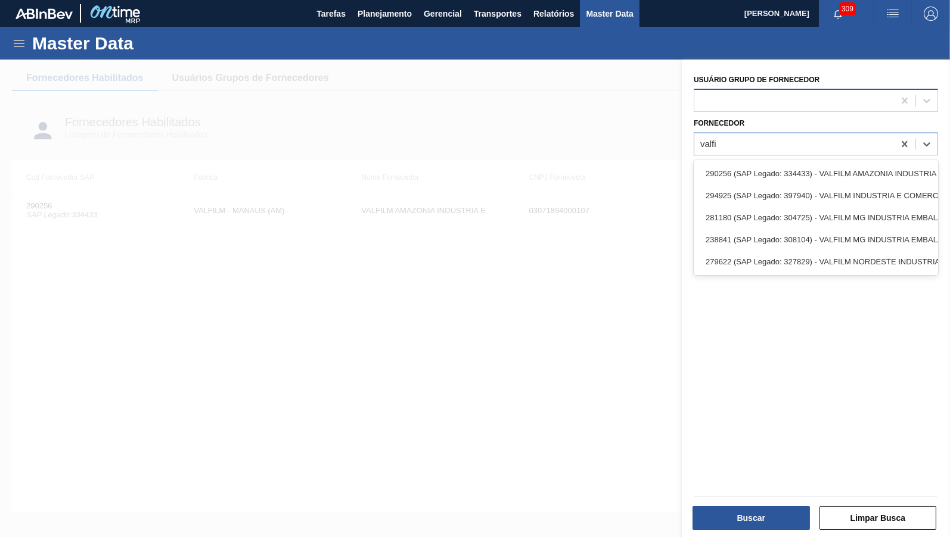
type input "valfi"
click at [771, 101] on div at bounding box center [794, 100] width 200 height 17
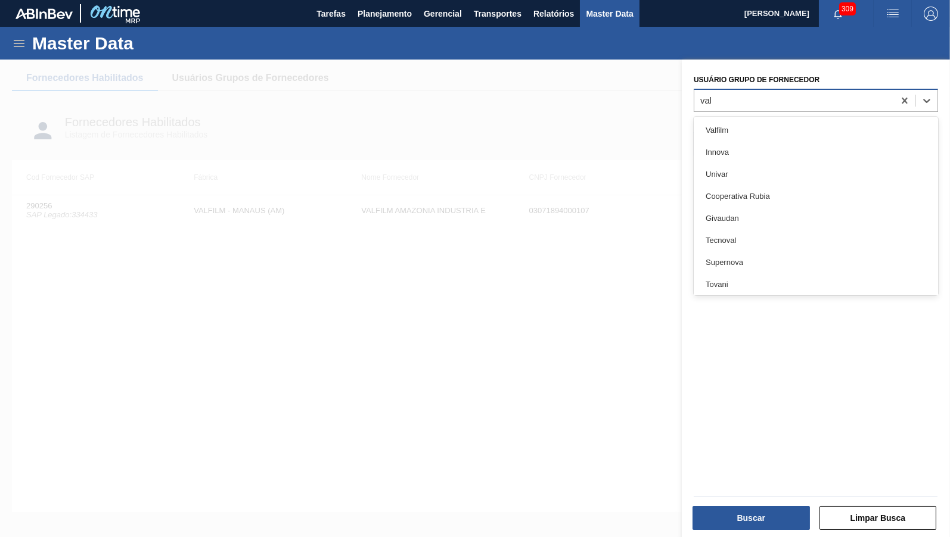
type Fornecedor "valfi"
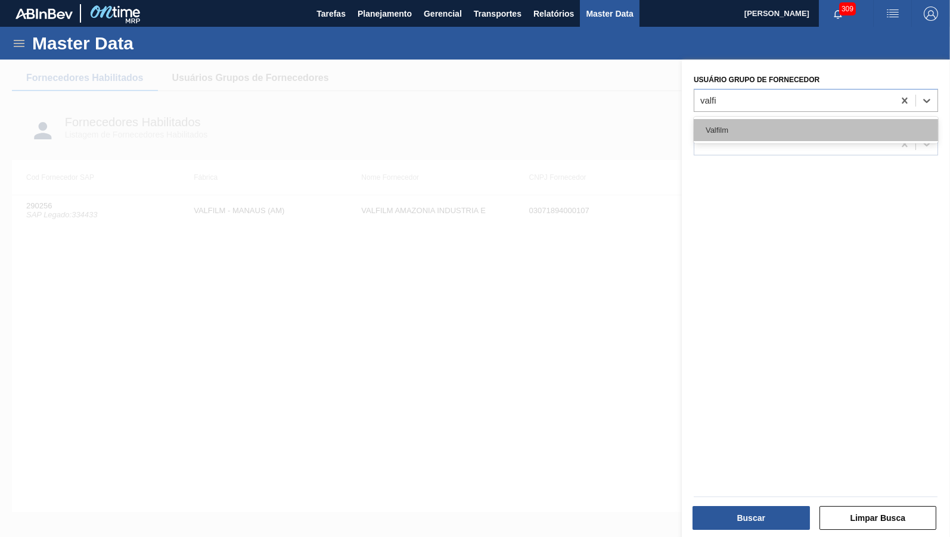
click at [776, 133] on div "Valfilm" at bounding box center [815, 130] width 244 height 22
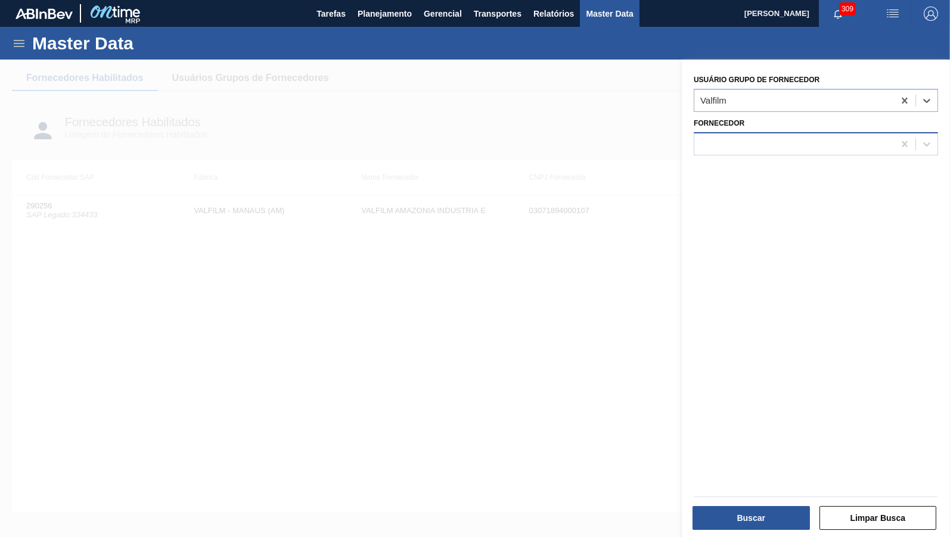
click at [769, 132] on div at bounding box center [815, 143] width 244 height 23
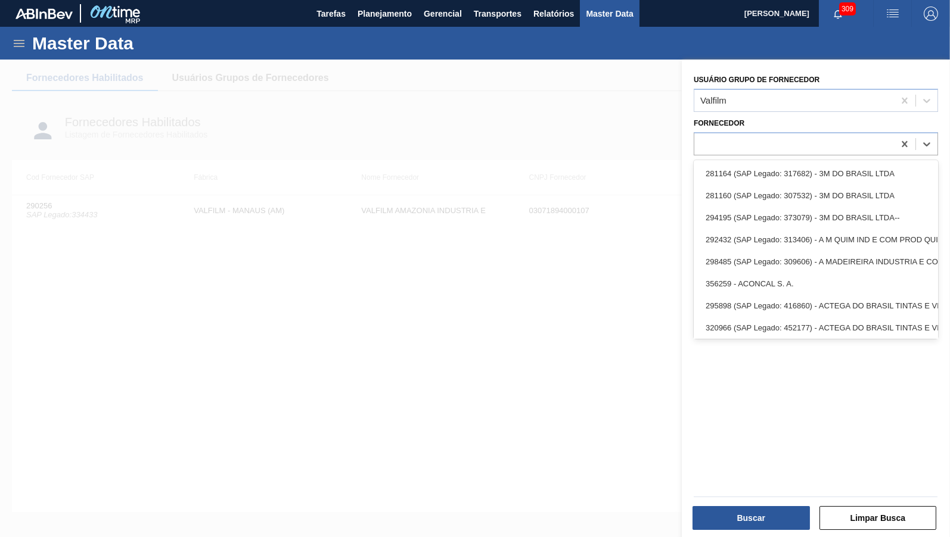
click at [753, 531] on div "Buscar" at bounding box center [752, 518] width 127 height 26
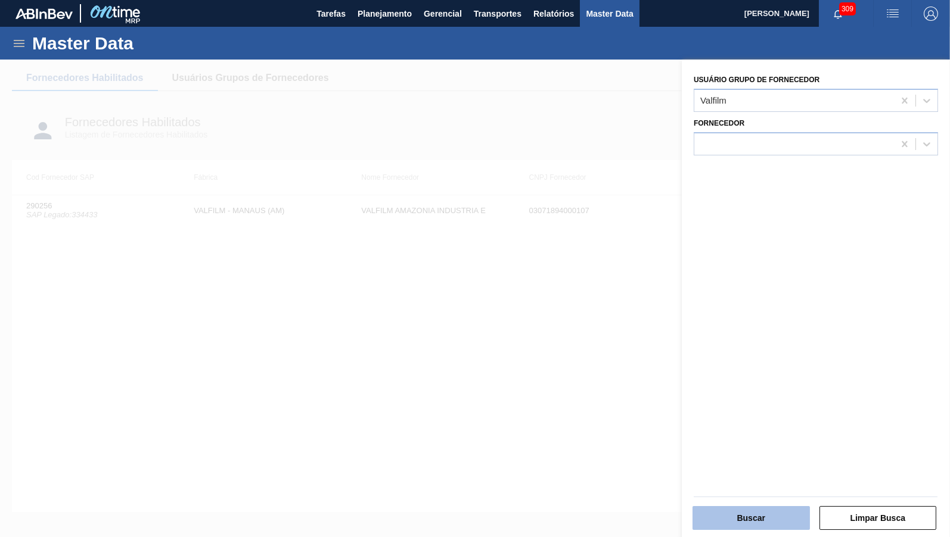
click at [736, 525] on button "Buscar" at bounding box center [750, 518] width 117 height 24
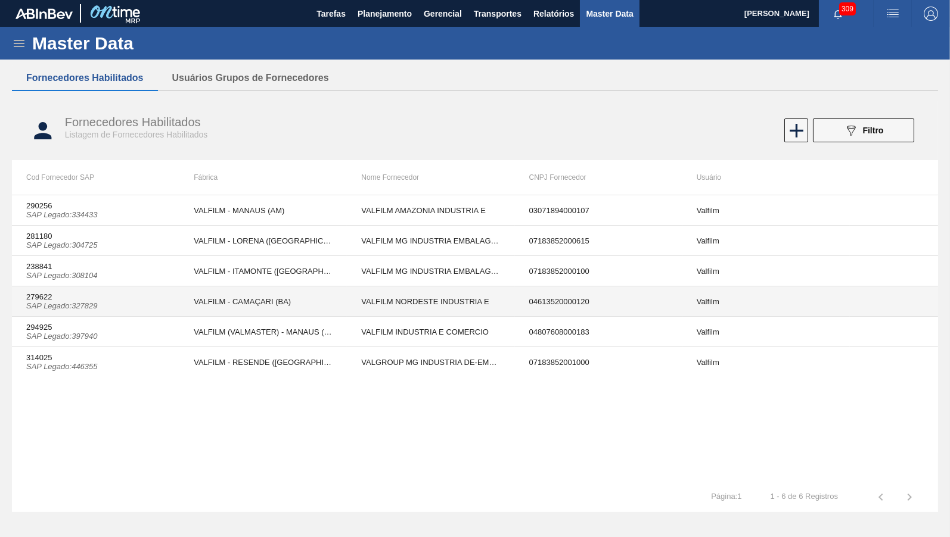
click at [269, 302] on td "VALFILM - CAMAÇARI (BA)" at bounding box center [262, 302] width 167 height 30
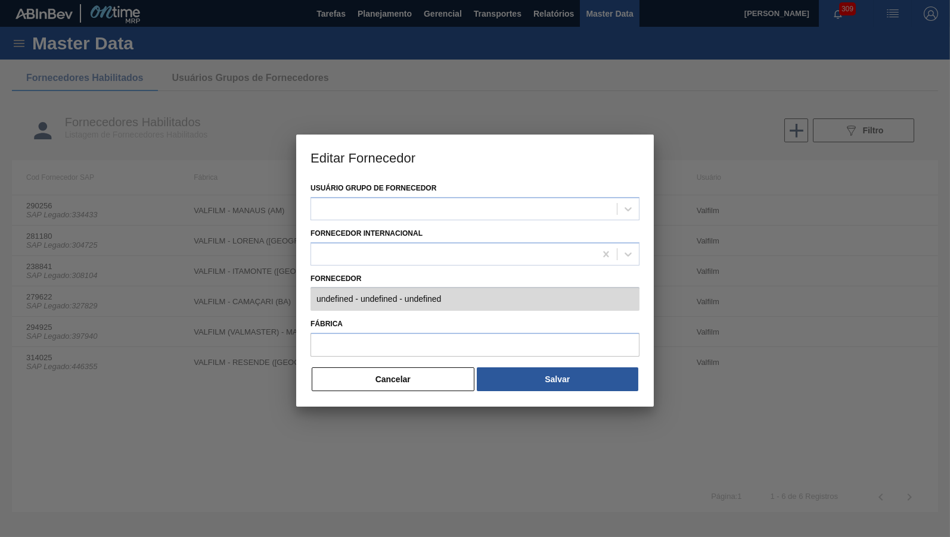
type input "279622 (SAP Legado: 327829) - VALFILM NORDESTE INDUSTRIA E - 04613520000120"
type input "VALFILM - CAMAÇARI (BA)"
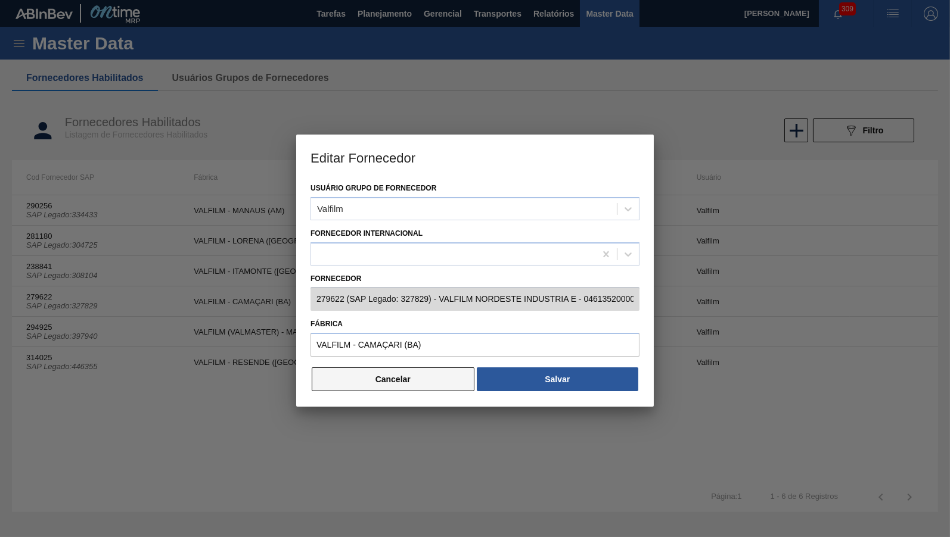
click at [449, 381] on button "Cancelar" at bounding box center [393, 380] width 163 height 24
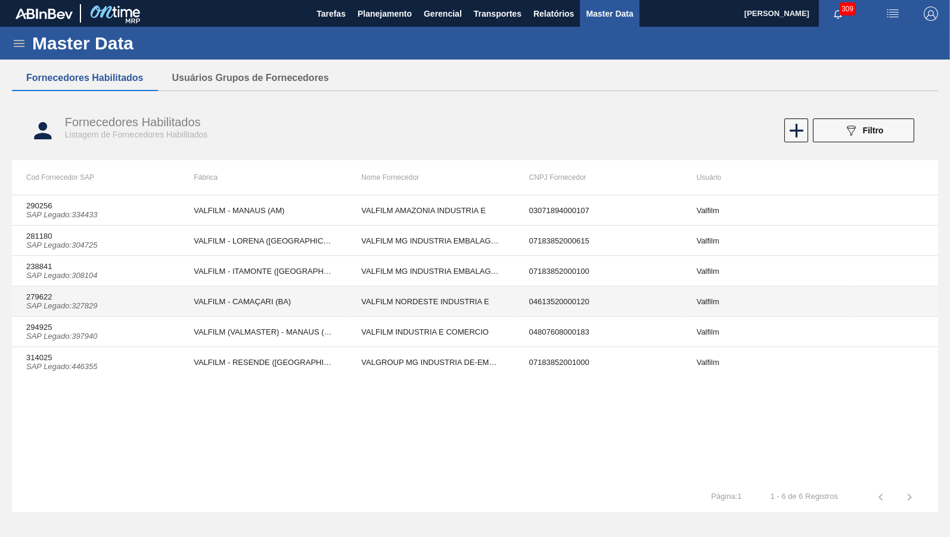
click at [253, 309] on td "VALFILM - CAMAÇARI (BA)" at bounding box center [262, 302] width 167 height 30
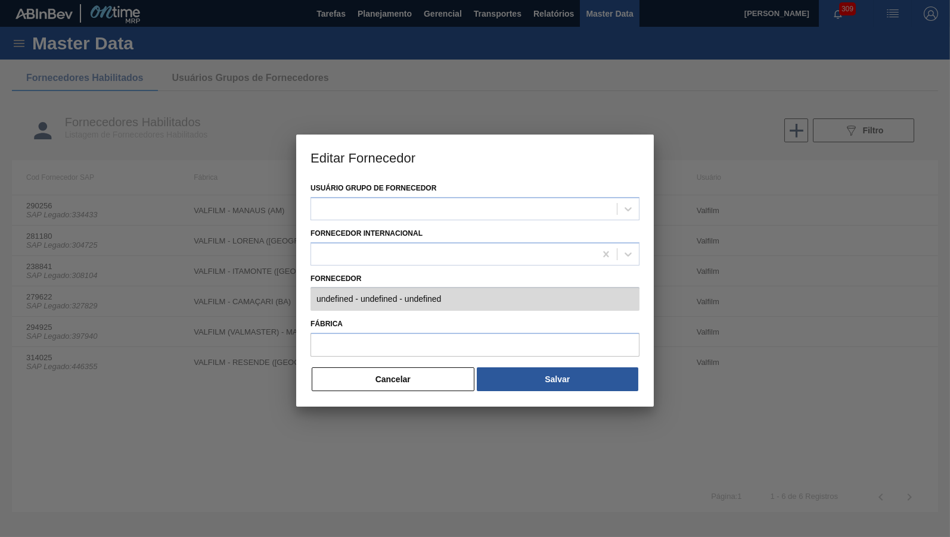
type input "279622 (SAP Legado: 327829) - VALFILM NORDESTE INDUSTRIA E - 04613520000120"
type input "VALFILM - CAMAÇARI (BA)"
